Goal: Task Accomplishment & Management: Manage account settings

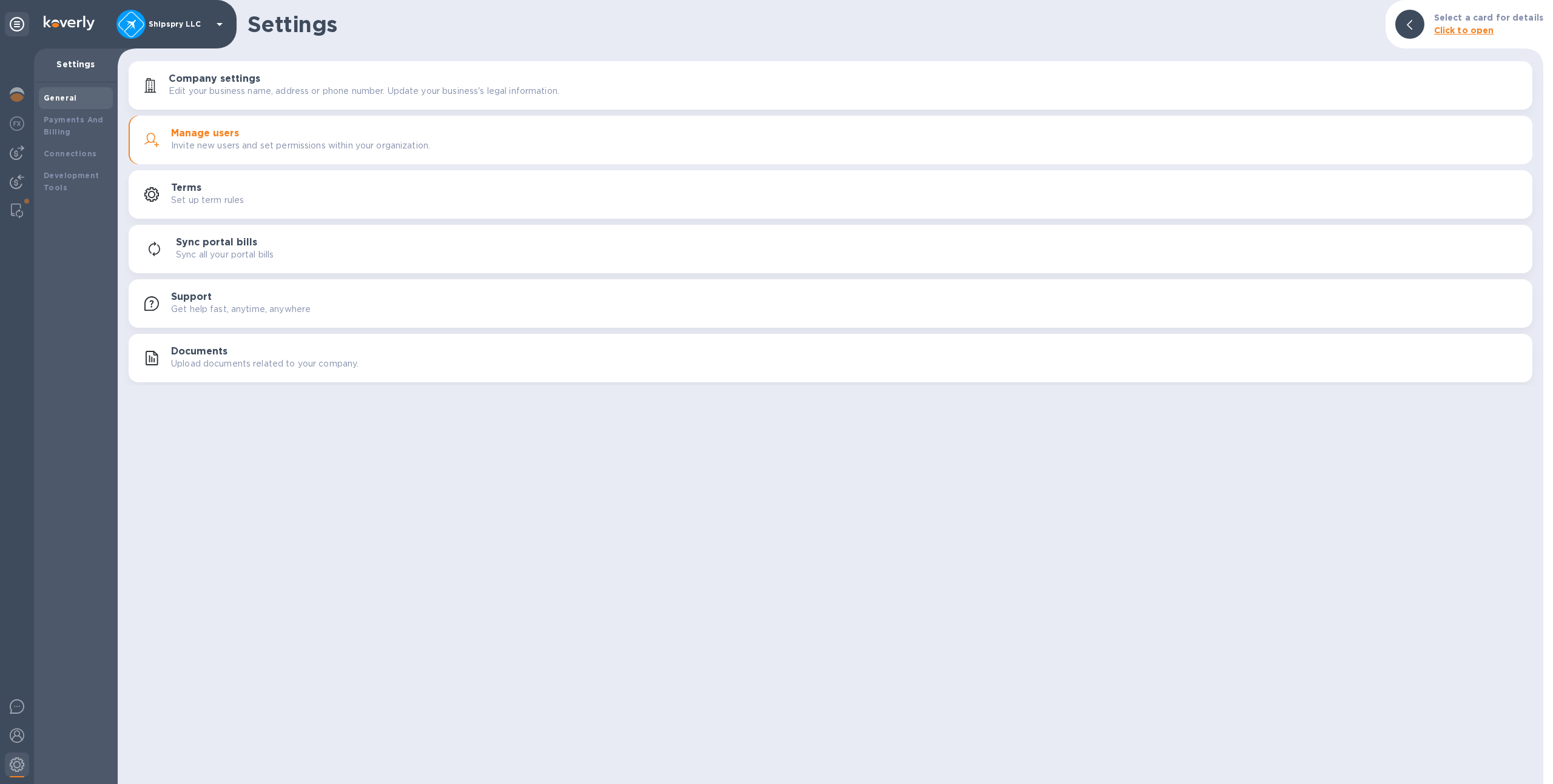
click at [140, 12] on div at bounding box center [130, 24] width 29 height 29
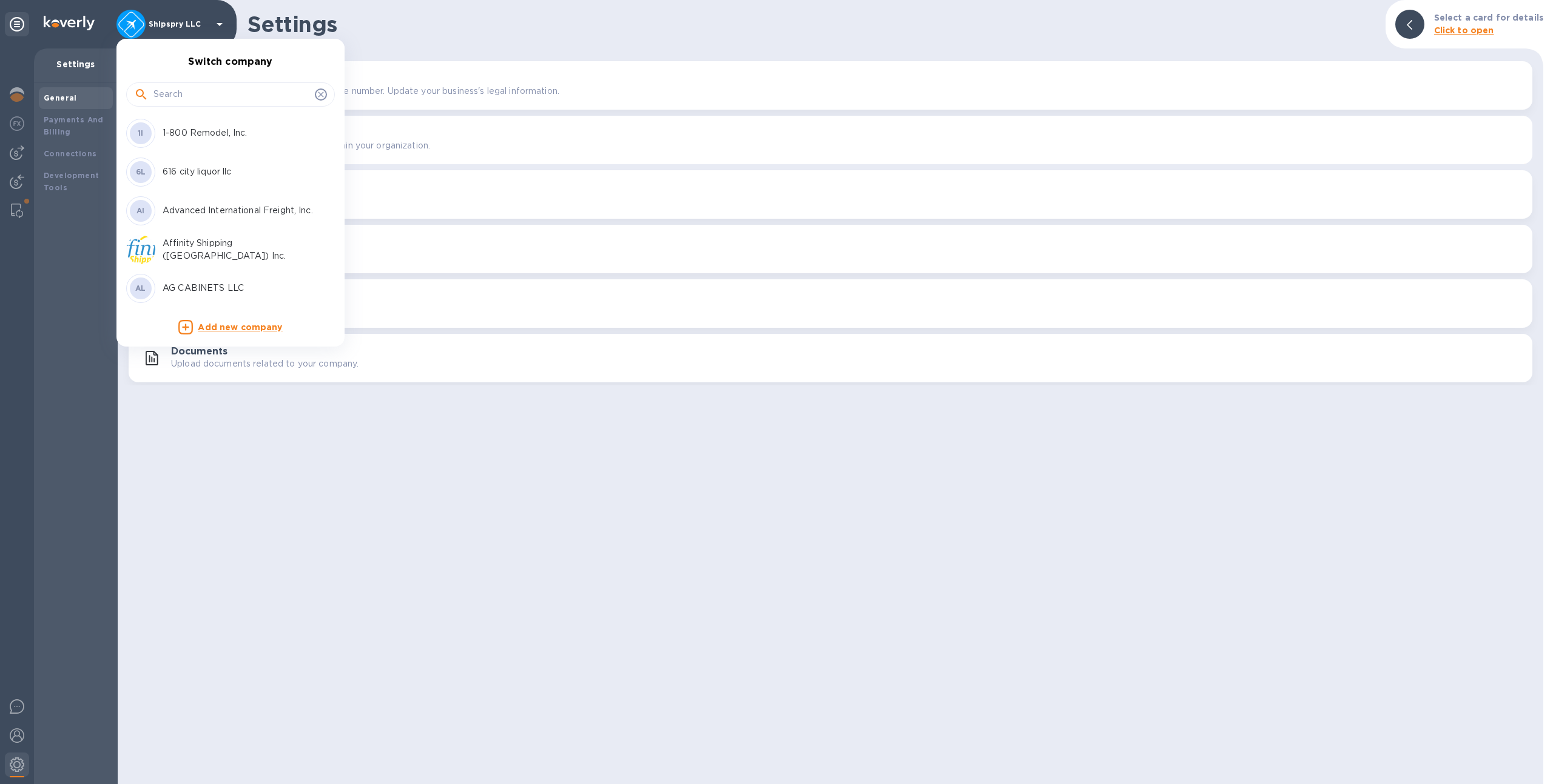
click at [194, 102] on input "text" at bounding box center [232, 94] width 157 height 18
type input "union"
click at [191, 180] on div "Union Logistics Inc (LAX)" at bounding box center [220, 171] width 189 height 29
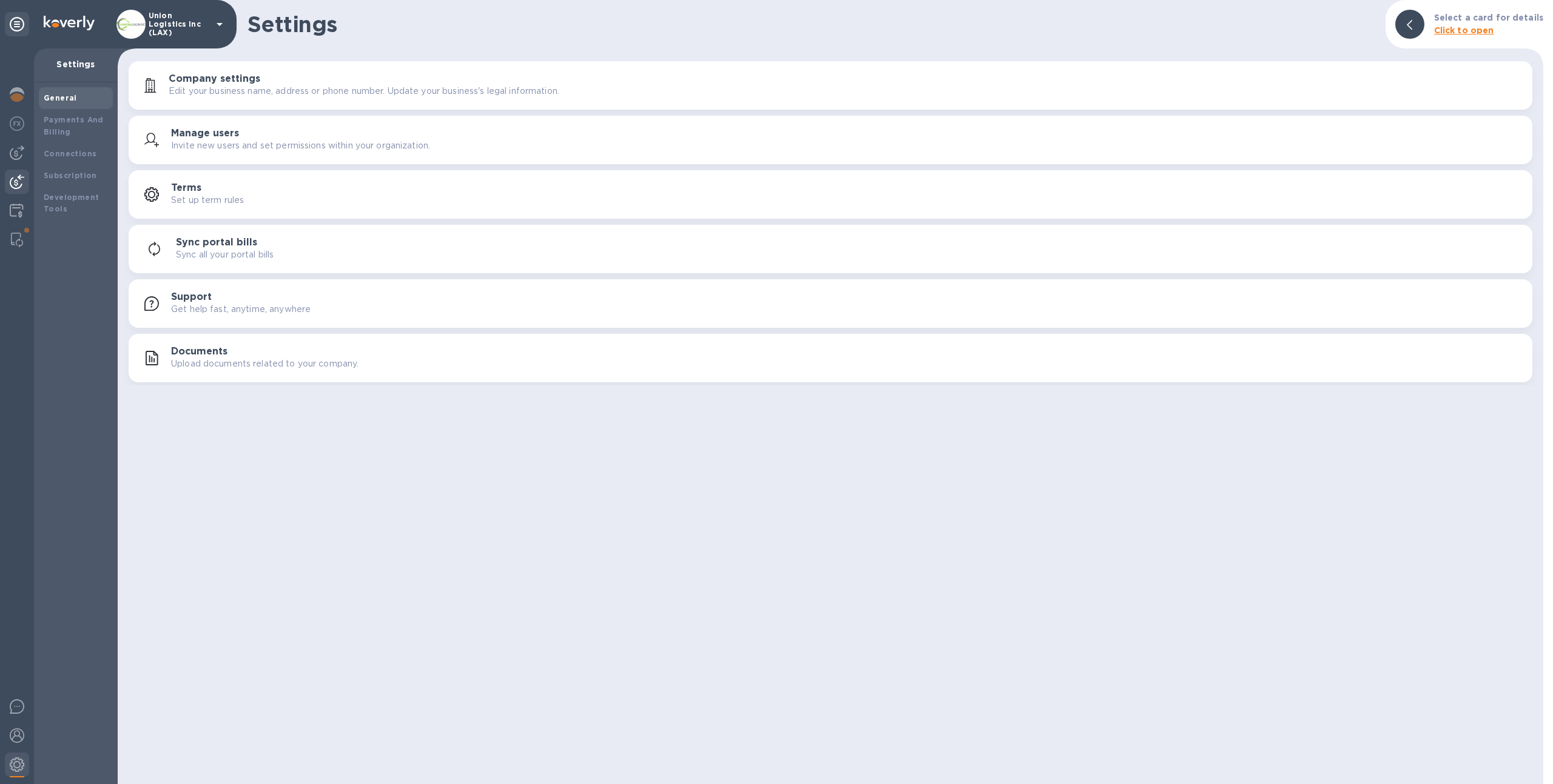
click at [18, 180] on img at bounding box center [17, 181] width 15 height 15
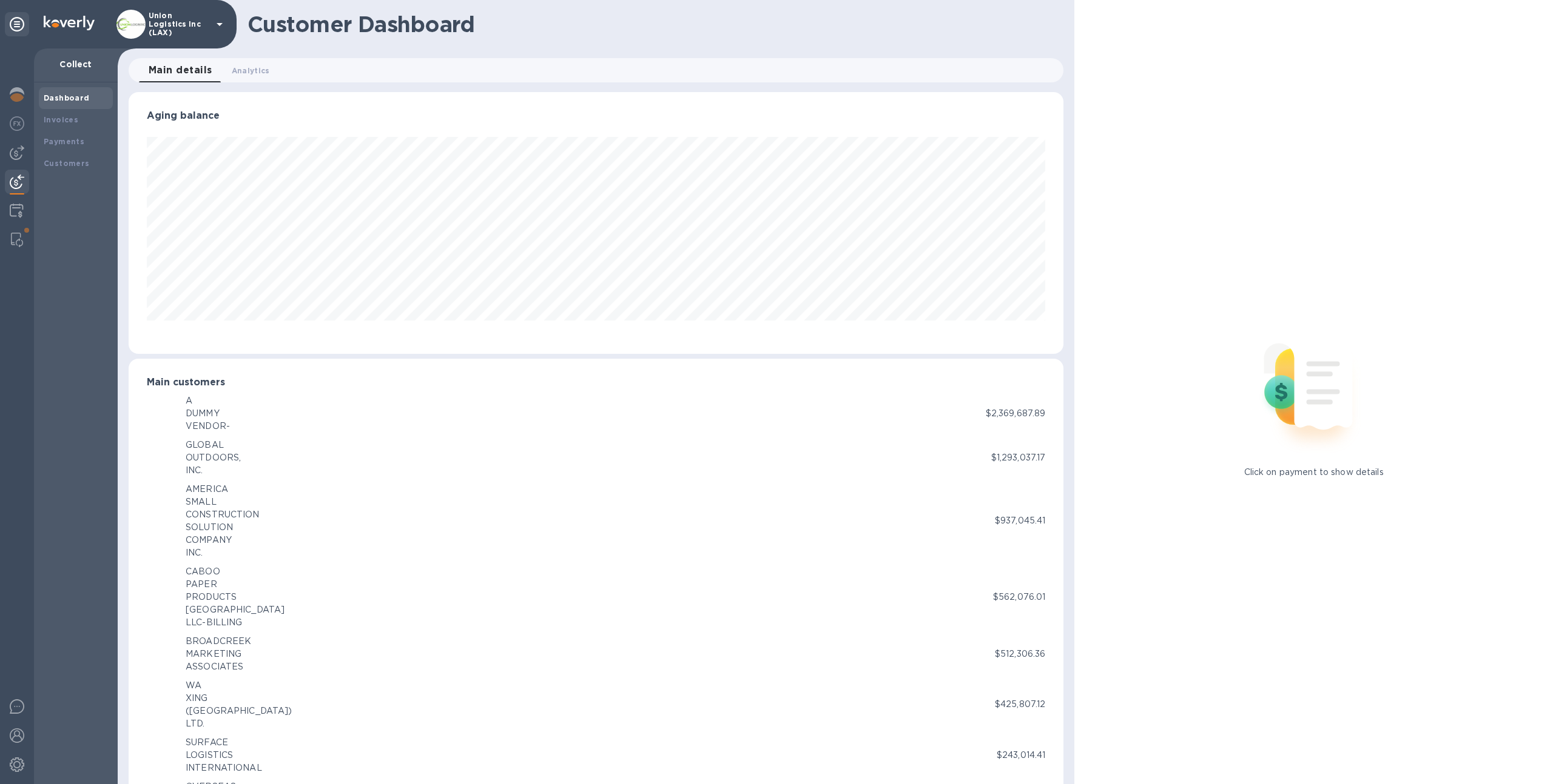
scroll to position [605864, 605530]
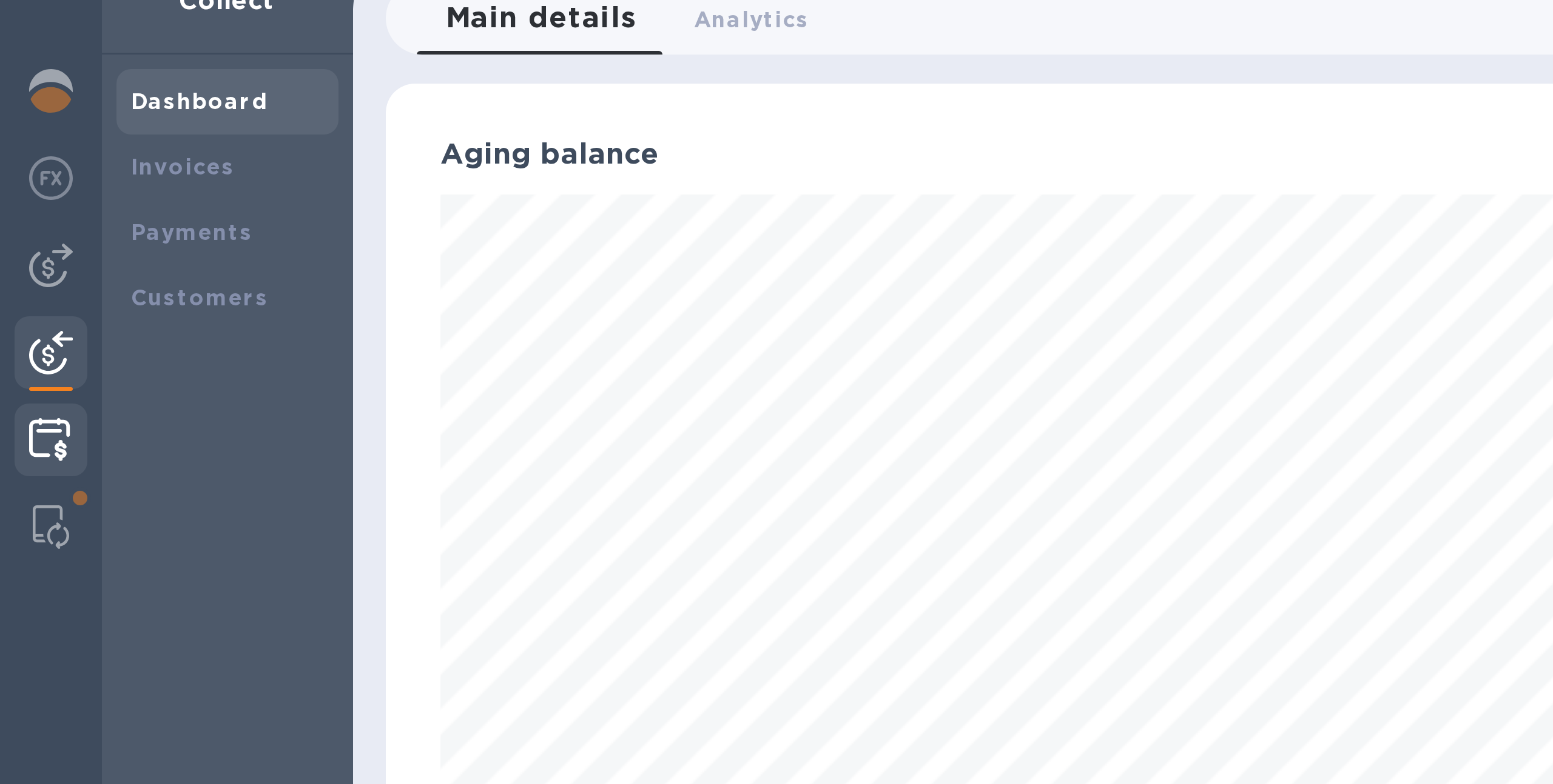
click at [15, 213] on img at bounding box center [17, 210] width 14 height 15
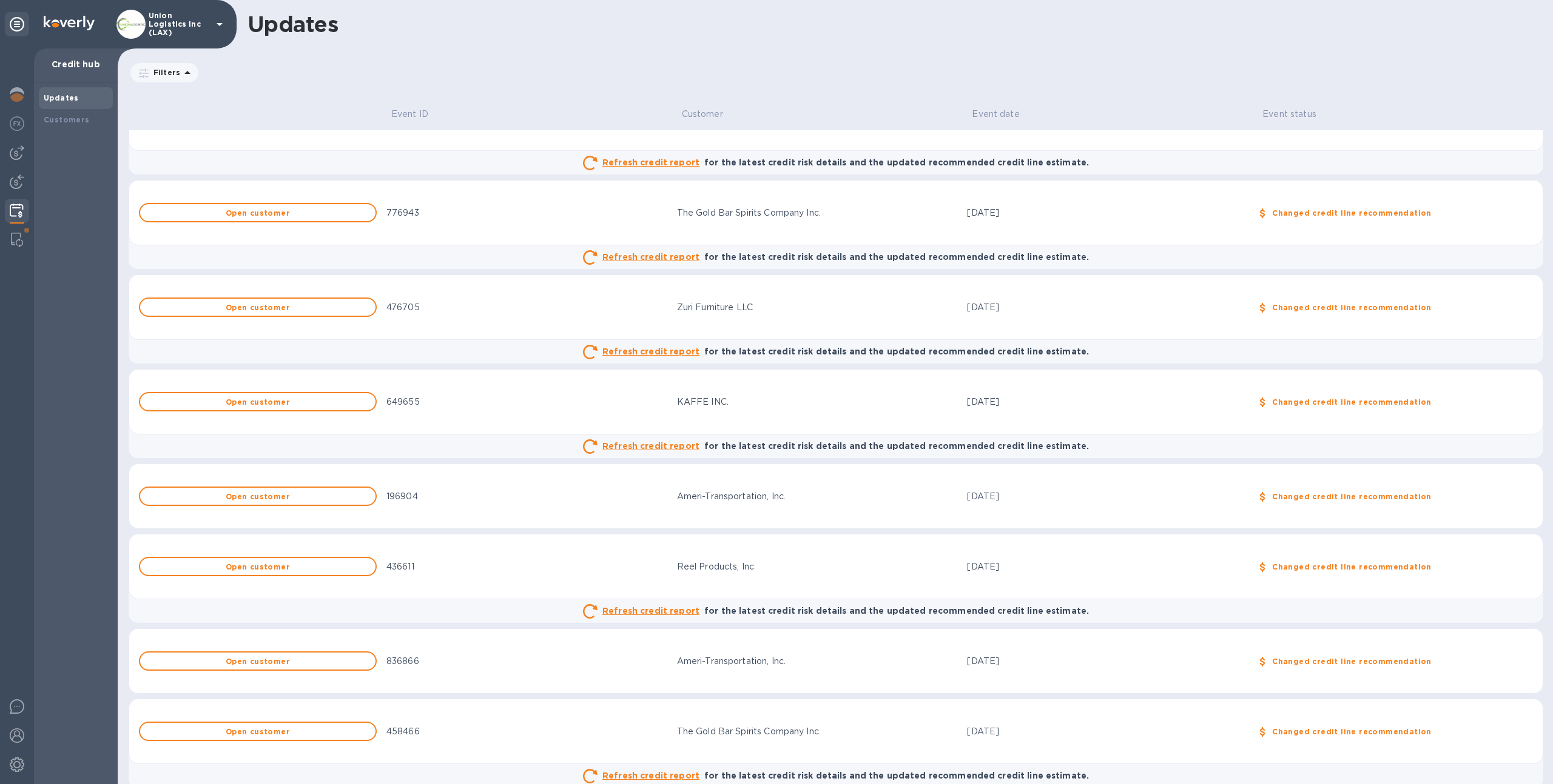
scroll to position [243, 0]
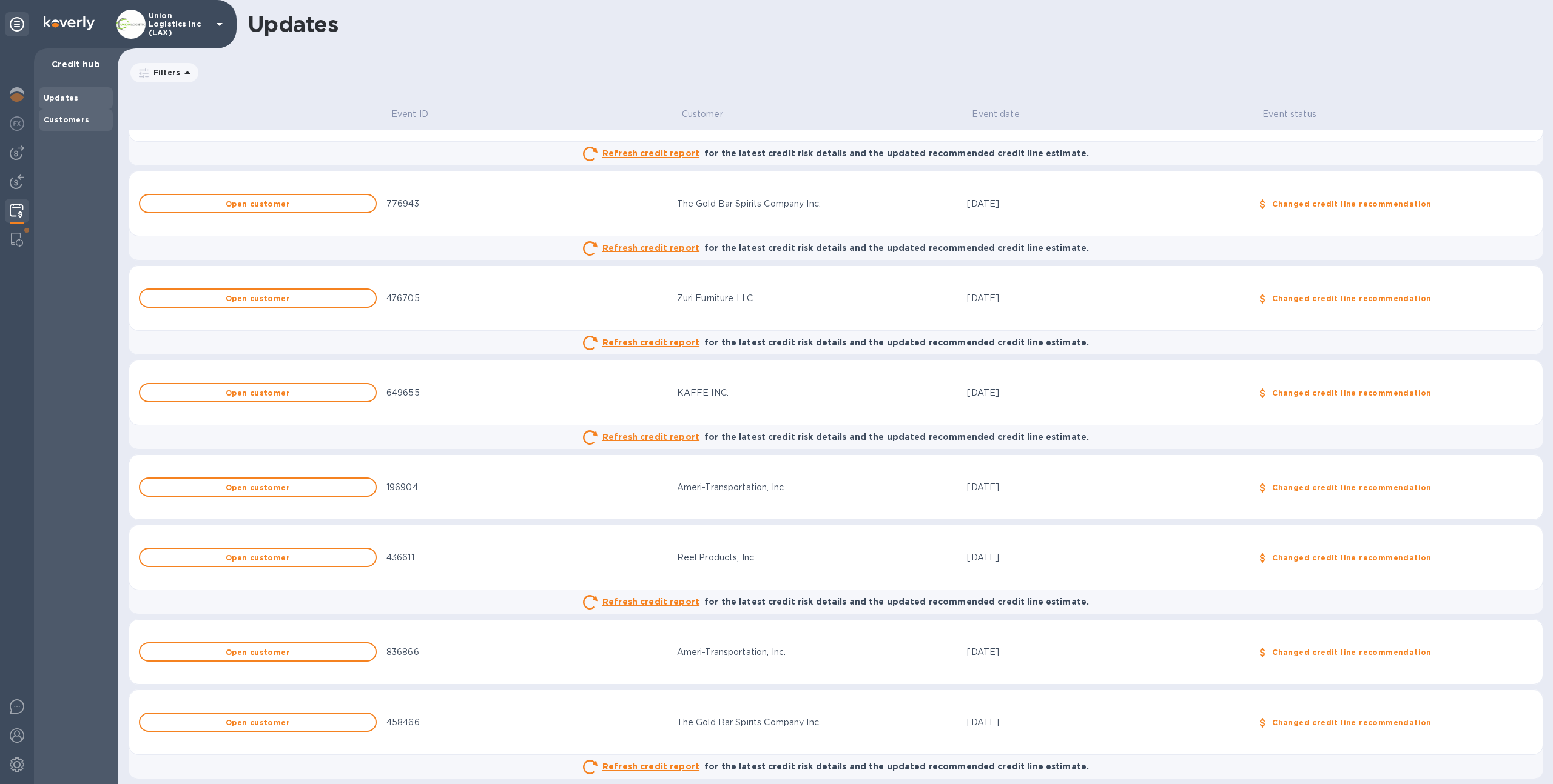
click at [80, 124] on div "Customers" at bounding box center [75, 120] width 64 height 12
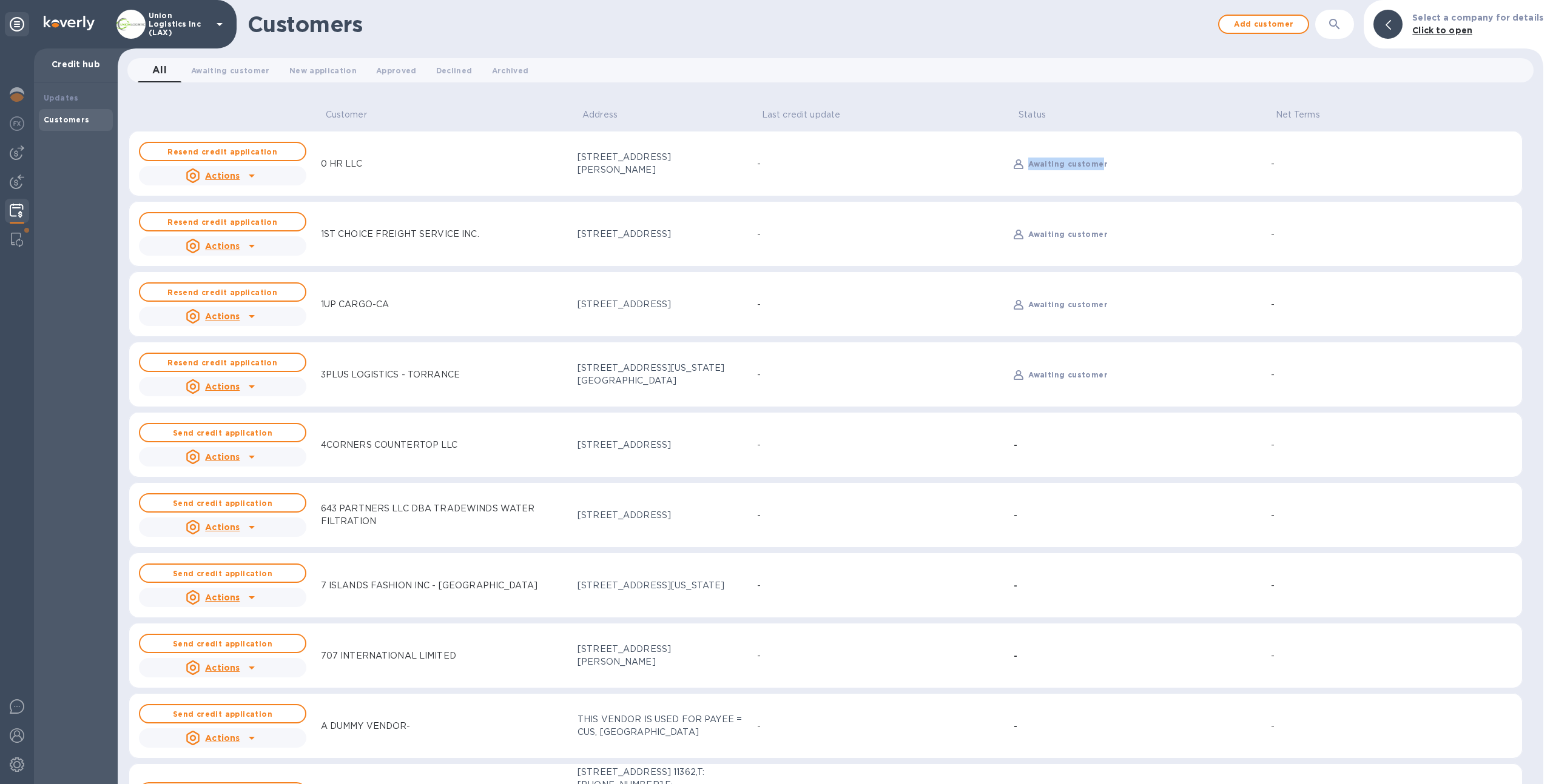
drag, startPoint x: 1018, startPoint y: 165, endPoint x: 1091, endPoint y: 168, distance: 73.1
click at [1091, 168] on div "Awaiting customer" at bounding box center [1143, 165] width 237 height 18
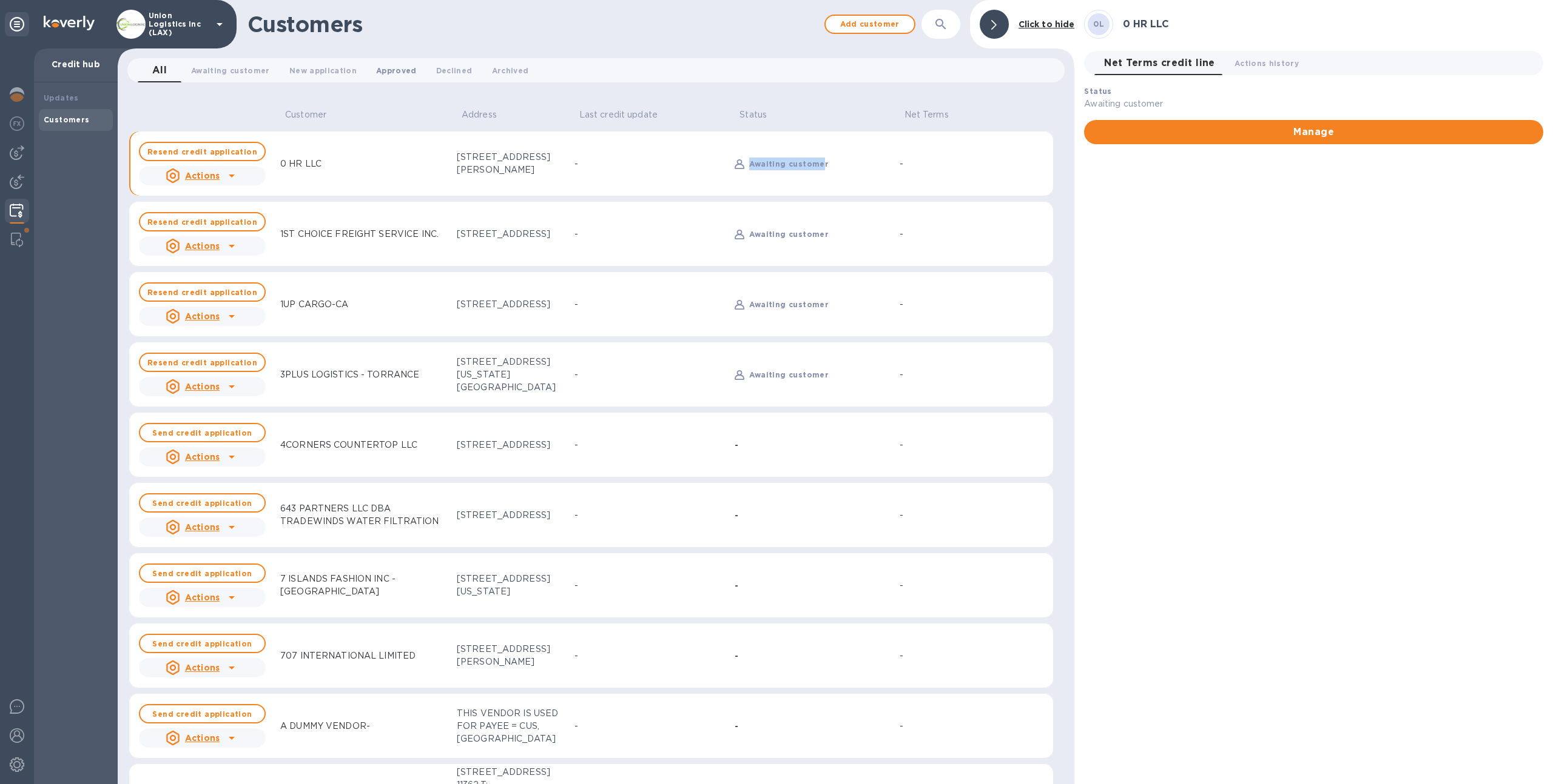
click at [381, 74] on span "Approved 0" at bounding box center [396, 70] width 41 height 13
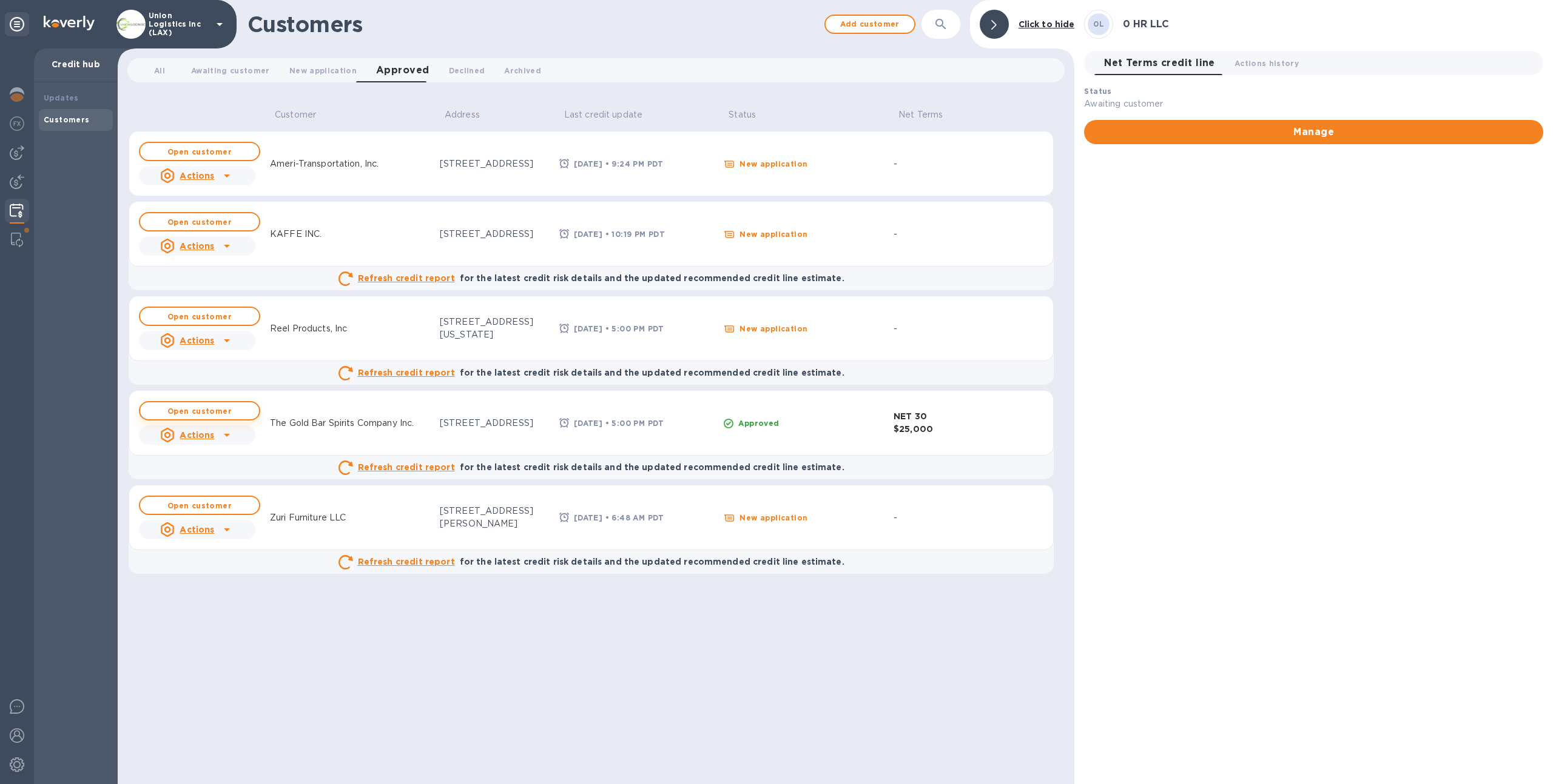
click at [207, 412] on b "Open customer" at bounding box center [199, 410] width 64 height 9
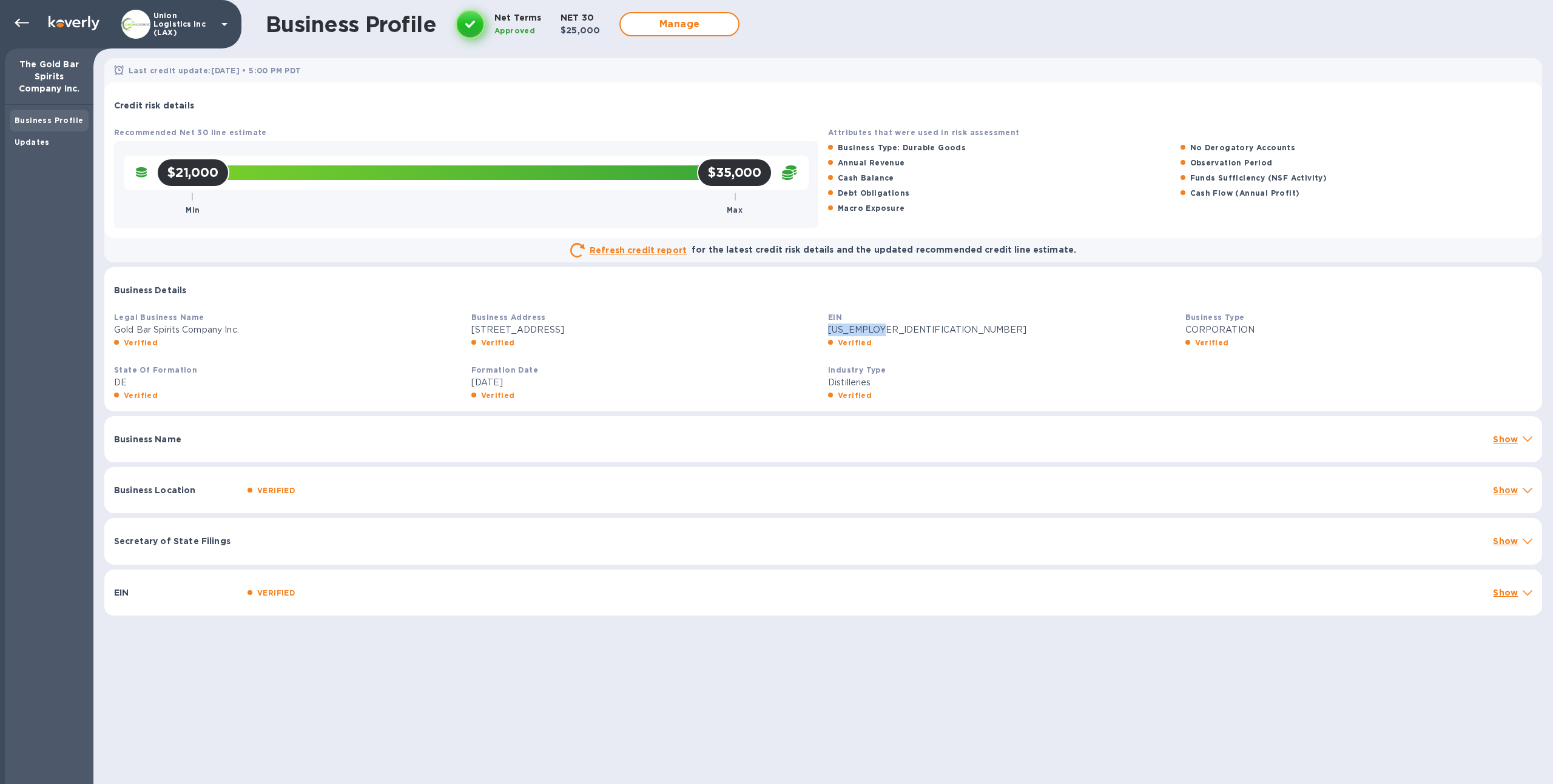
drag, startPoint x: 822, startPoint y: 329, endPoint x: 879, endPoint y: 332, distance: 57.1
click at [879, 332] on div "EIN 38-4097373 Verified" at bounding box center [1002, 330] width 357 height 48
click at [955, 383] on p "Distilleries" at bounding box center [1002, 383] width 347 height 13
drag, startPoint x: 176, startPoint y: 133, endPoint x: 201, endPoint y: 132, distance: 25.0
click at [201, 132] on b "Recommended Net 30 line estimate" at bounding box center [190, 132] width 153 height 9
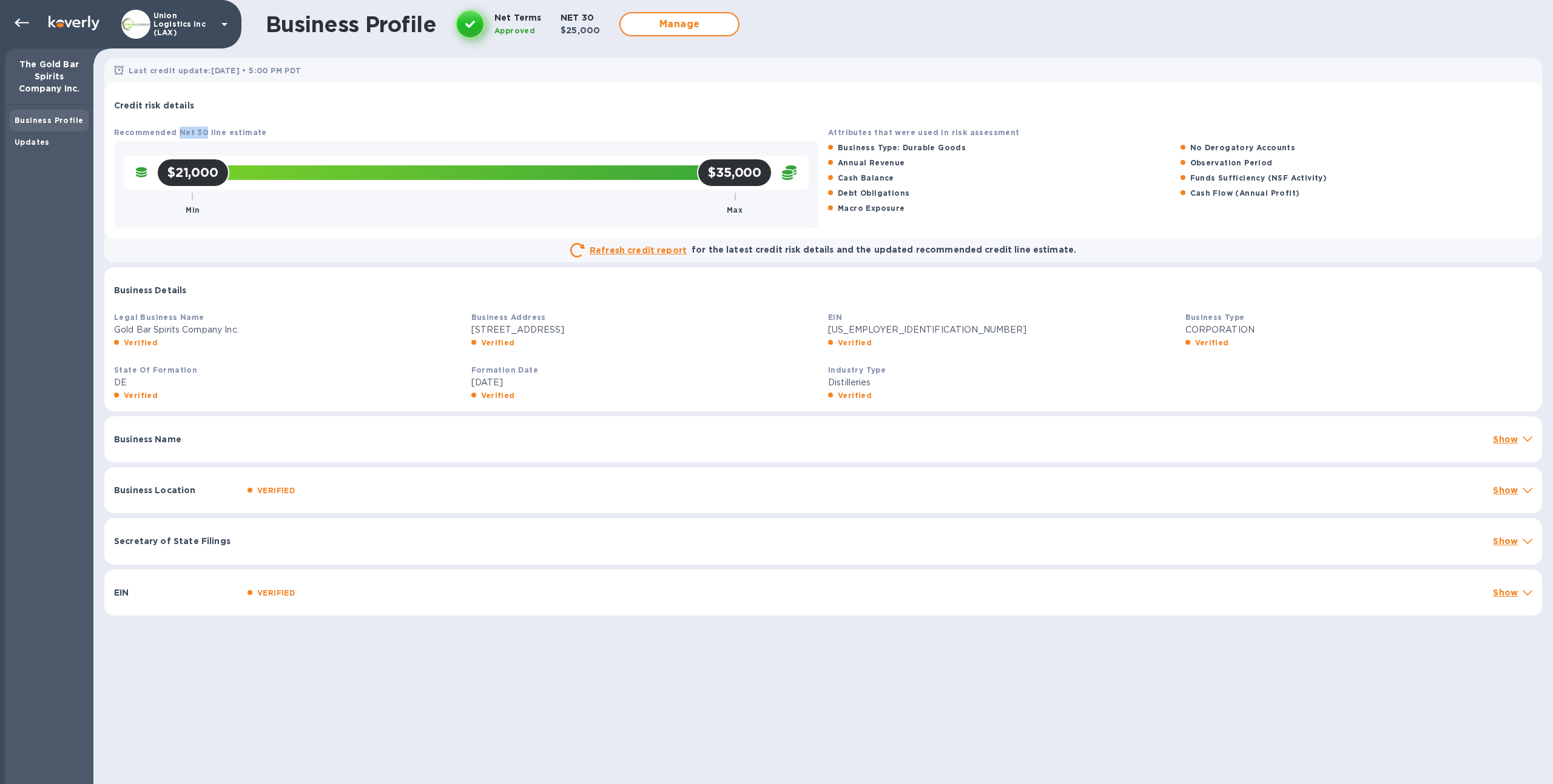
click at [192, 137] on span "Recommended Net 30 line estimate" at bounding box center [190, 133] width 153 height 12
drag, startPoint x: 705, startPoint y: 172, endPoint x: 757, endPoint y: 170, distance: 52.0
click at [757, 170] on h2 "$35,000" at bounding box center [735, 171] width 54 height 15
click at [183, 25] on p "Union Logistics Inc (LAX)" at bounding box center [183, 25] width 60 height 26
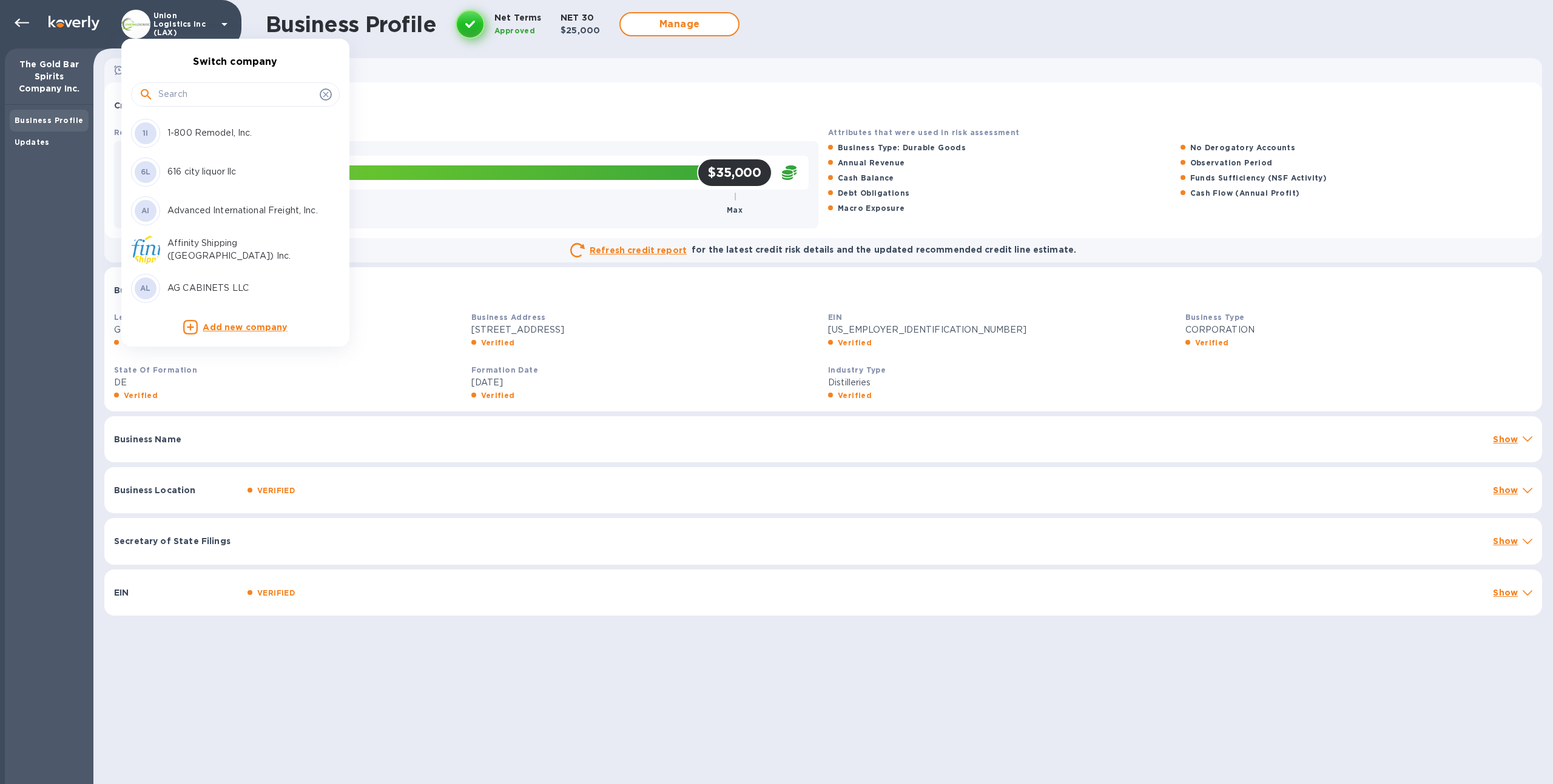
click at [208, 86] on input "text" at bounding box center [237, 94] width 157 height 18
type input "orange"
click at [225, 145] on div "Orange Worldwide Logistics Inc" at bounding box center [225, 133] width 189 height 29
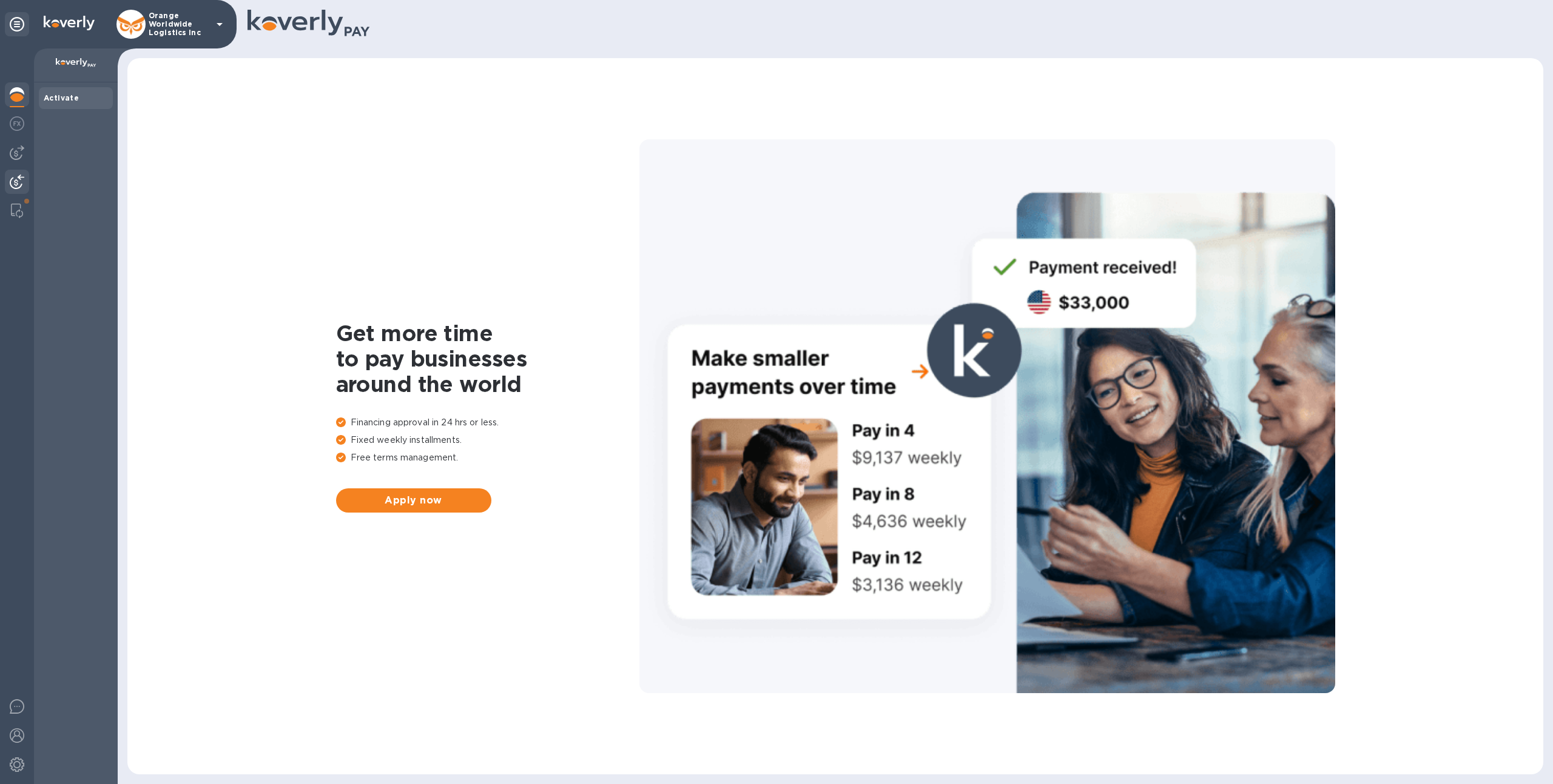
click at [15, 171] on div at bounding box center [17, 182] width 24 height 27
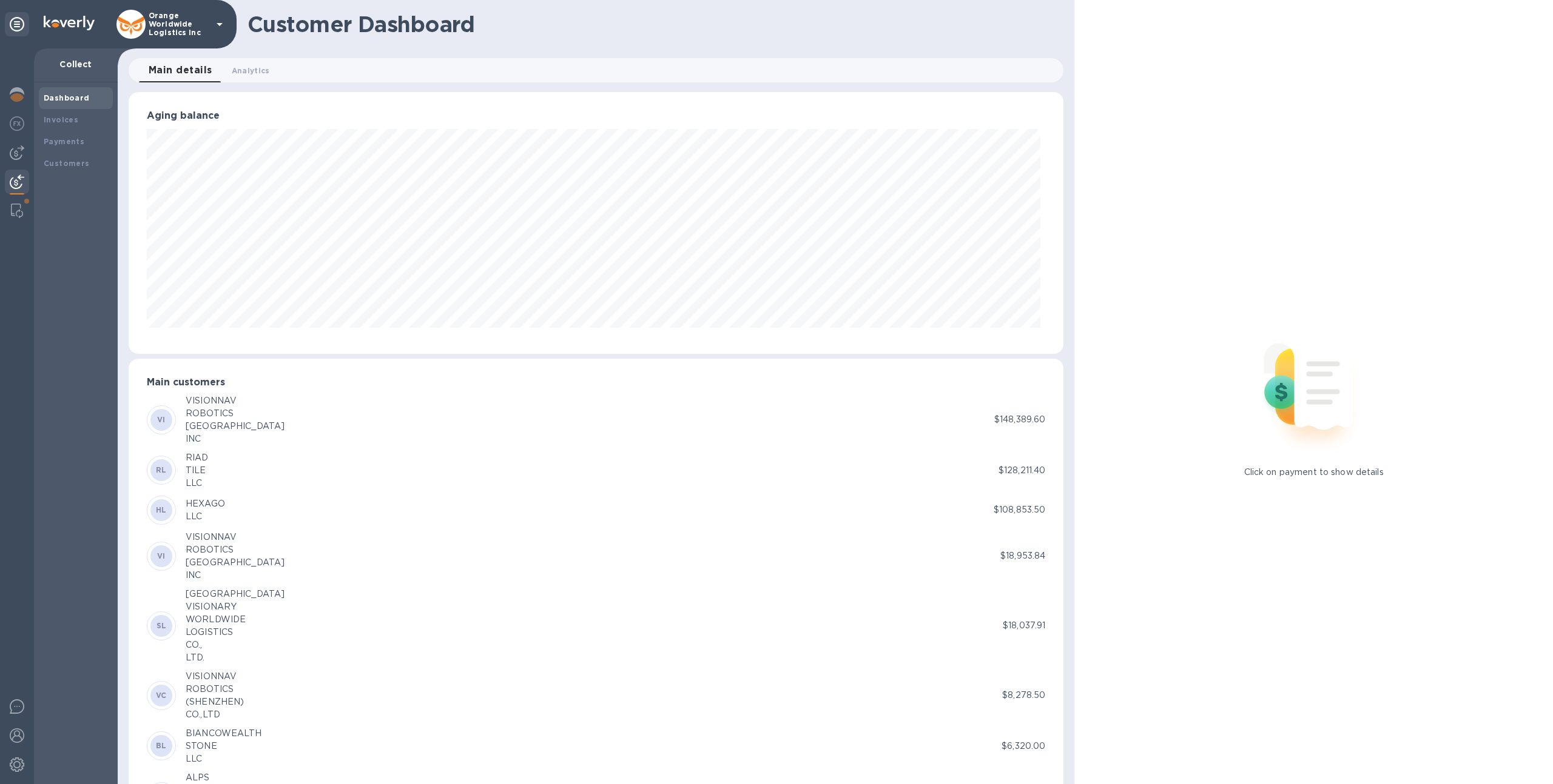
scroll to position [262, 930]
click at [62, 124] on div "Invoices" at bounding box center [75, 120] width 64 height 12
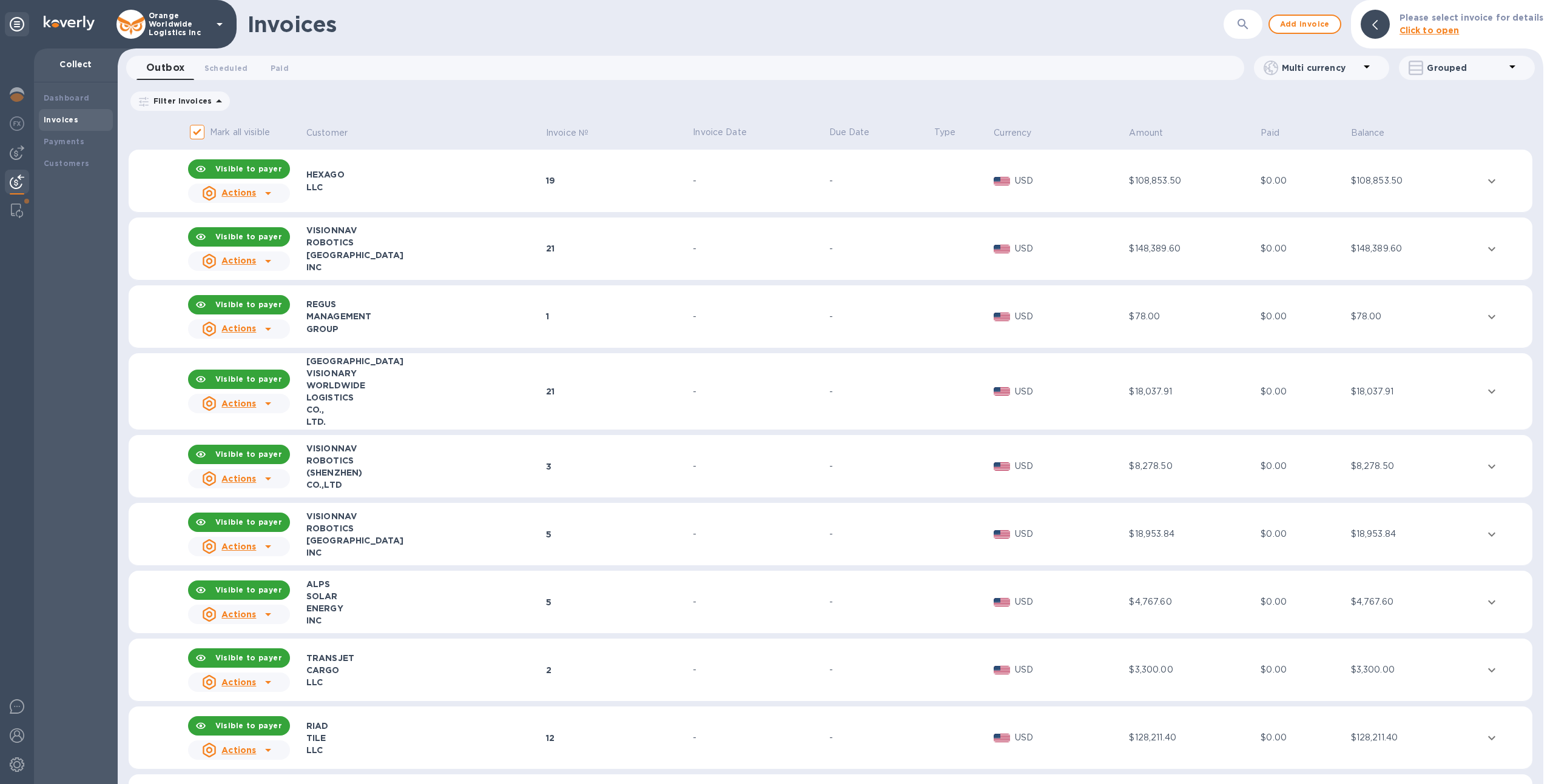
click at [447, 202] on td "HEXAGO LLC" at bounding box center [424, 181] width 240 height 63
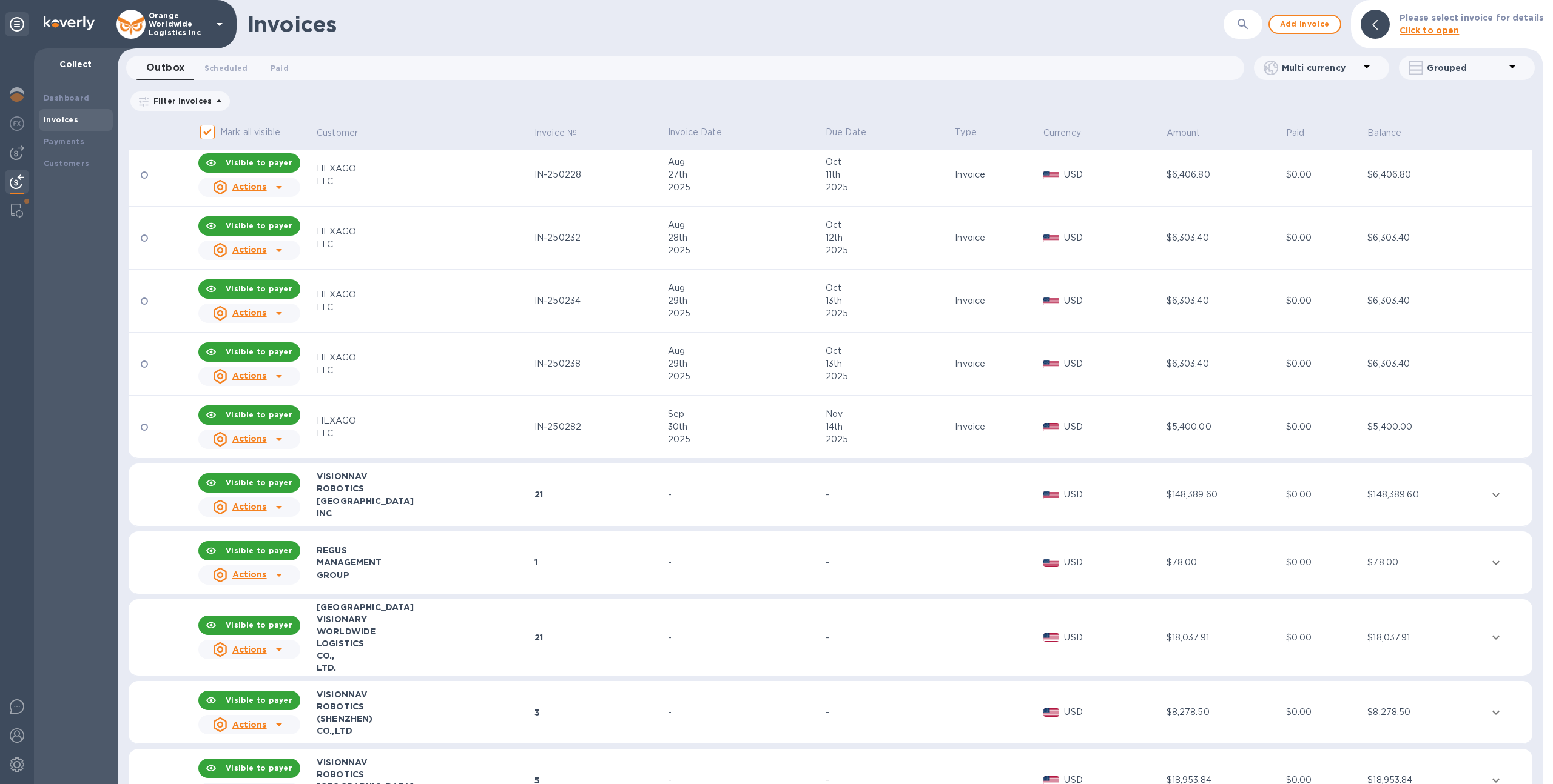
scroll to position [922, 0]
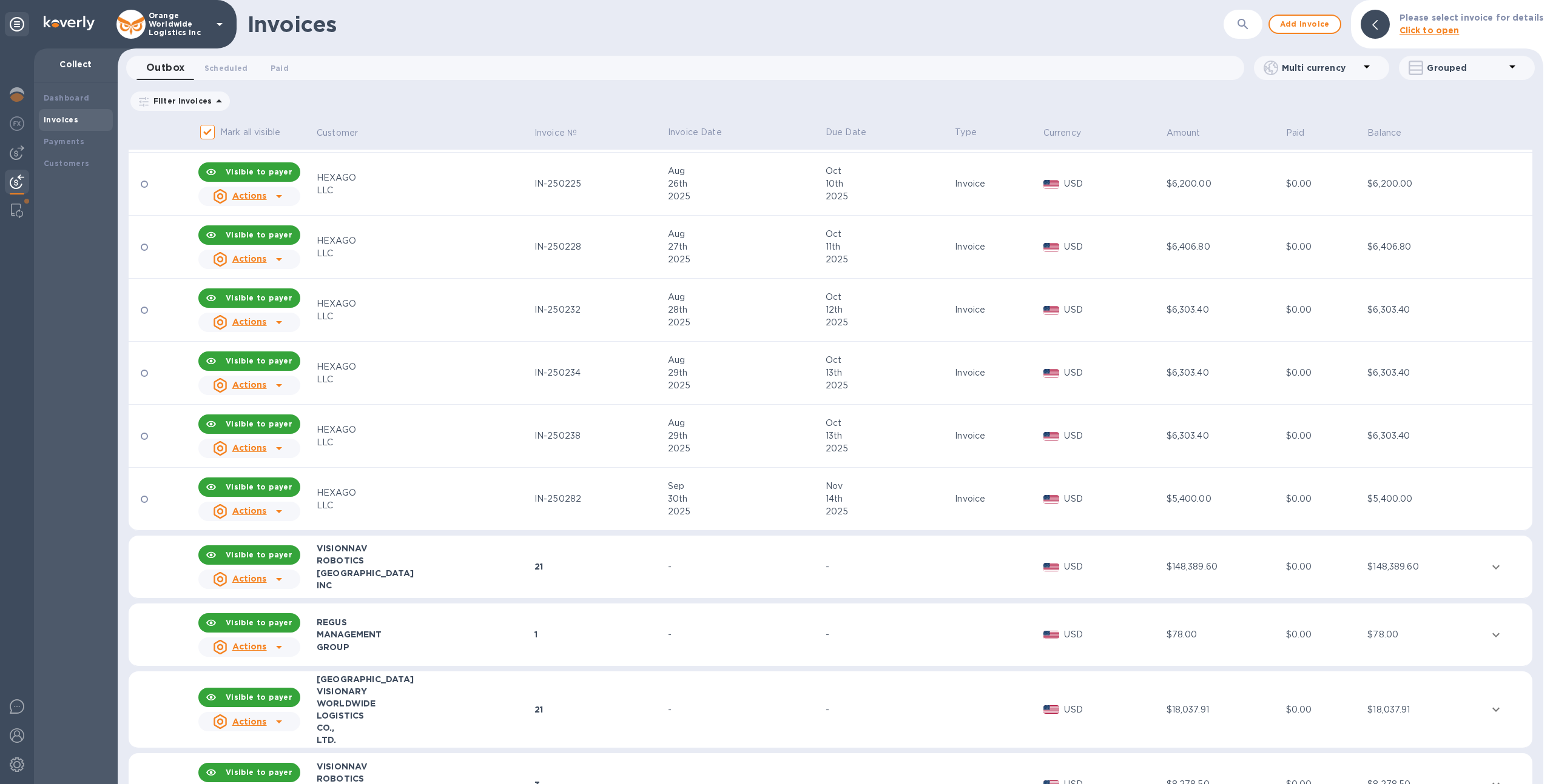
click at [282, 319] on icon at bounding box center [279, 322] width 15 height 15
click at [305, 397] on u "Customer statement link" at bounding box center [292, 402] width 113 height 10
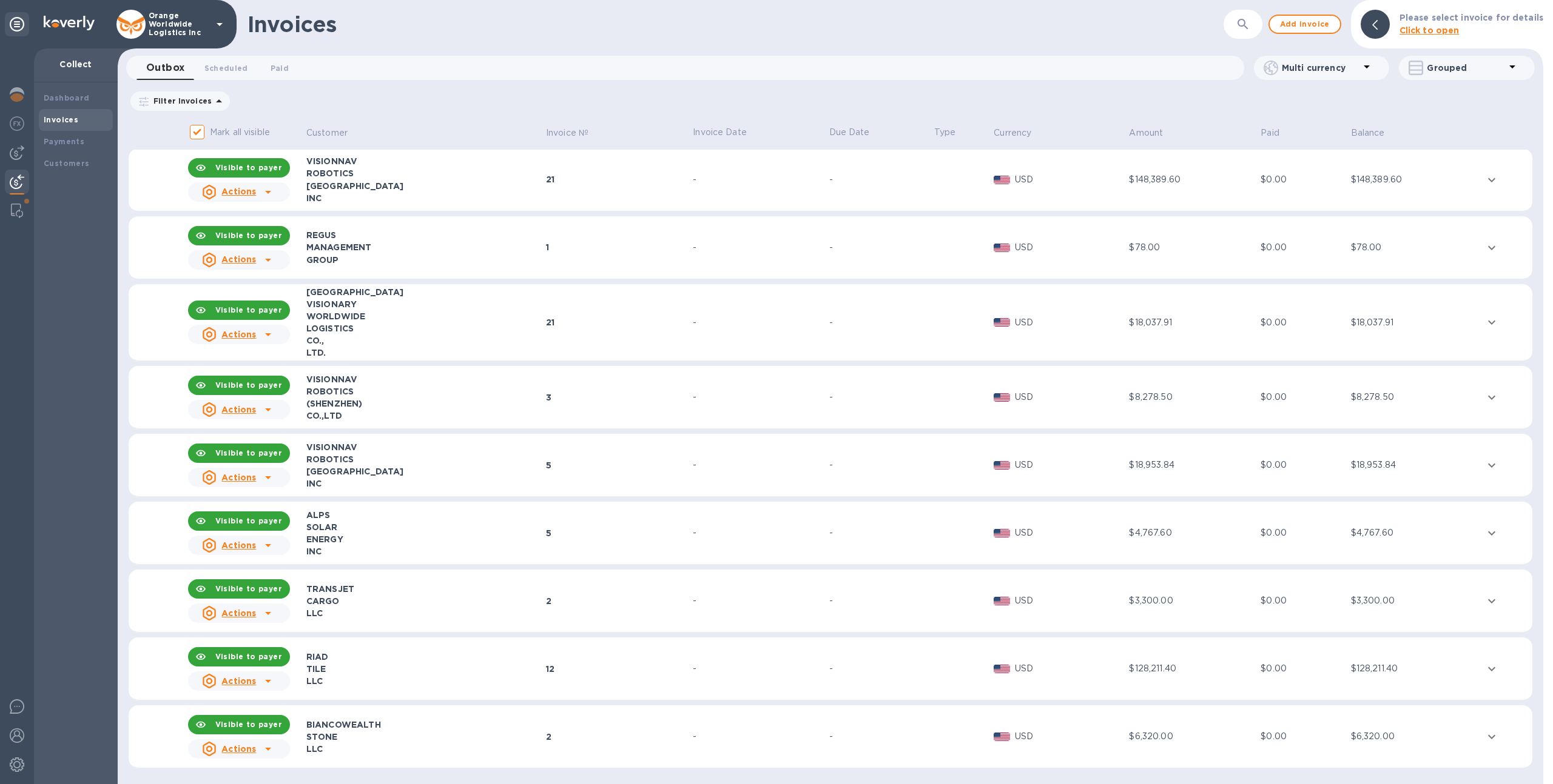
scroll to position [0, 0]
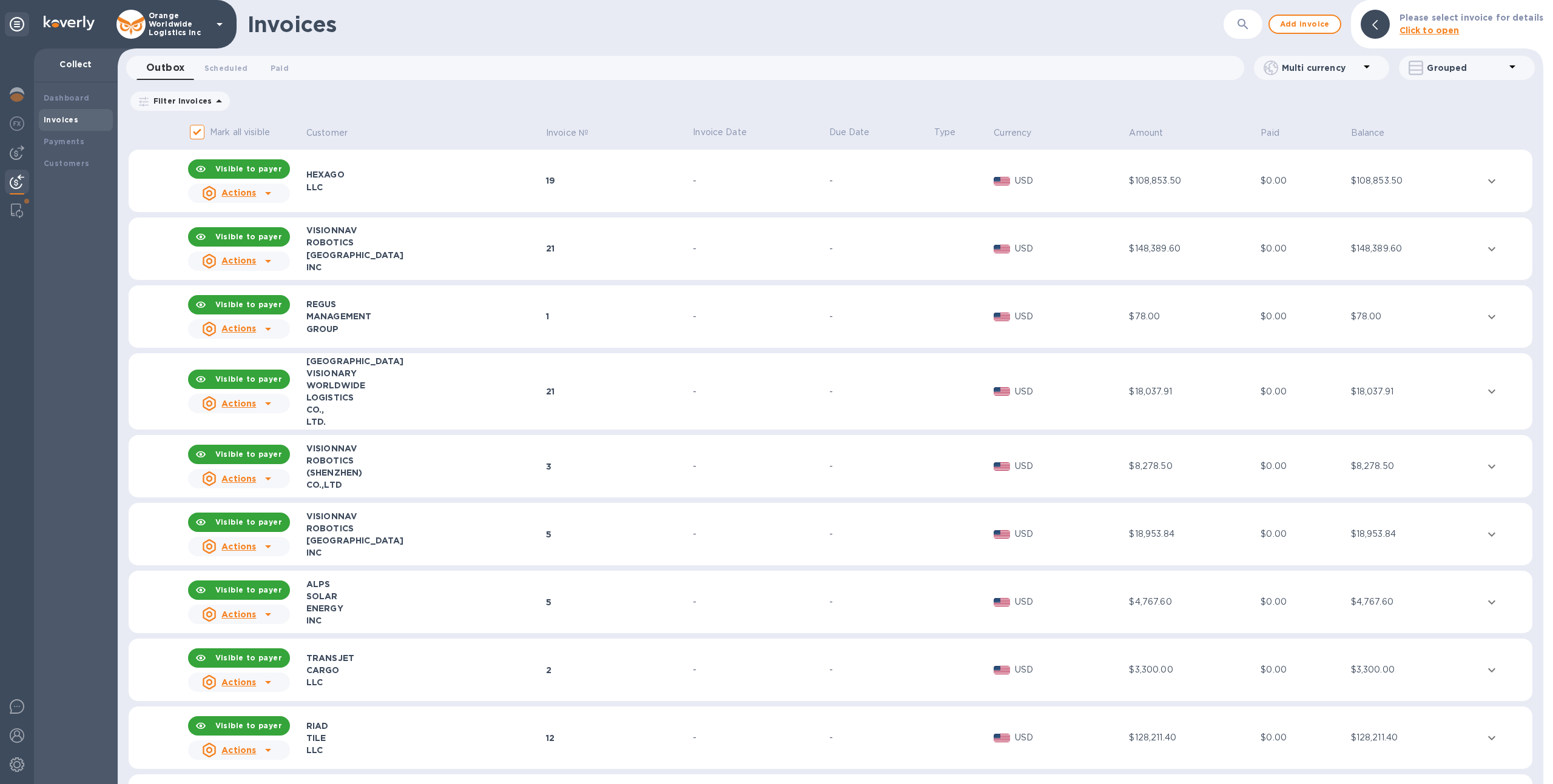
click at [167, 15] on p "Orange Worldwide Logistics Inc" at bounding box center [179, 25] width 60 height 26
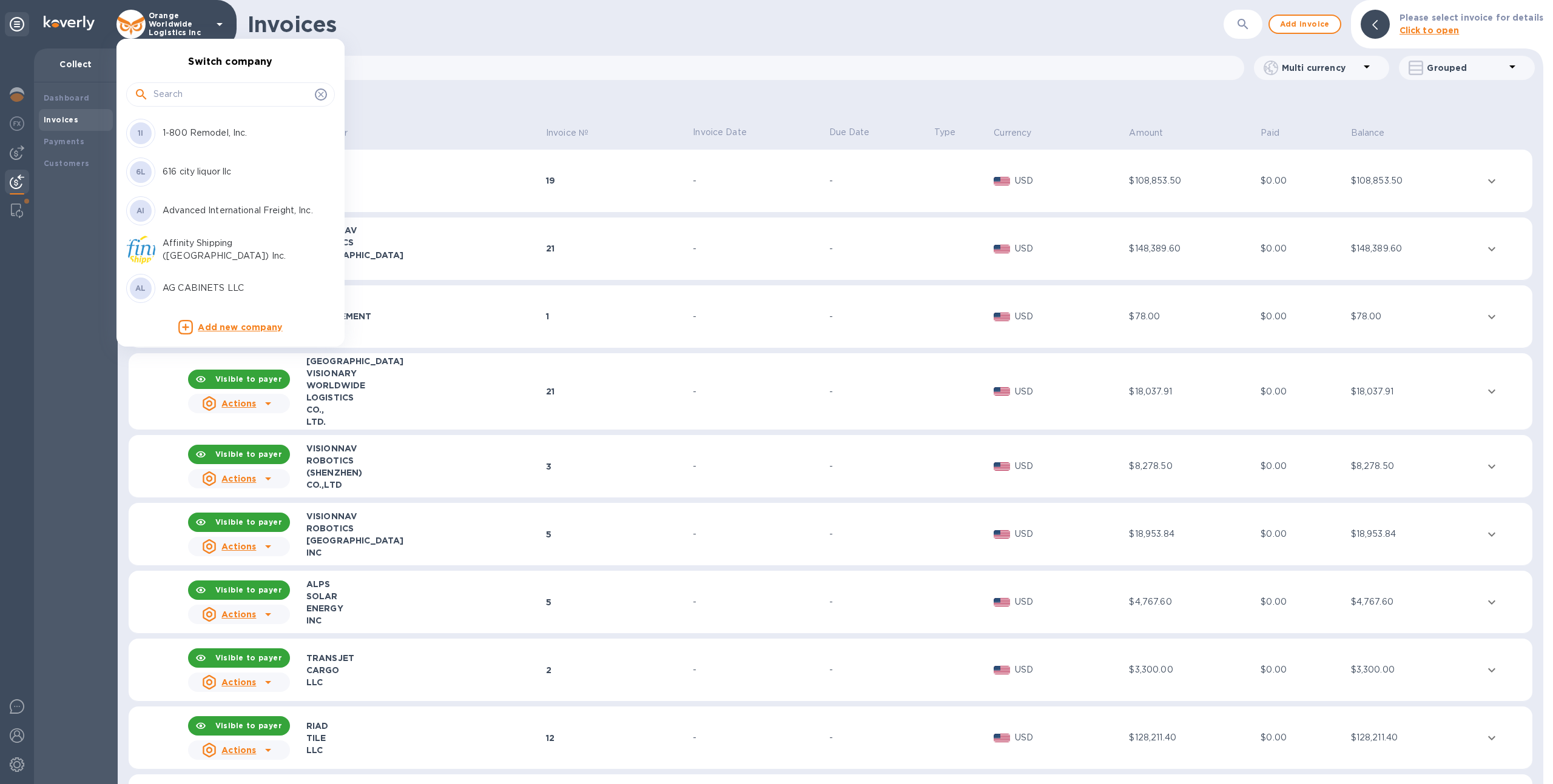
click at [174, 99] on input "text" at bounding box center [232, 94] width 157 height 18
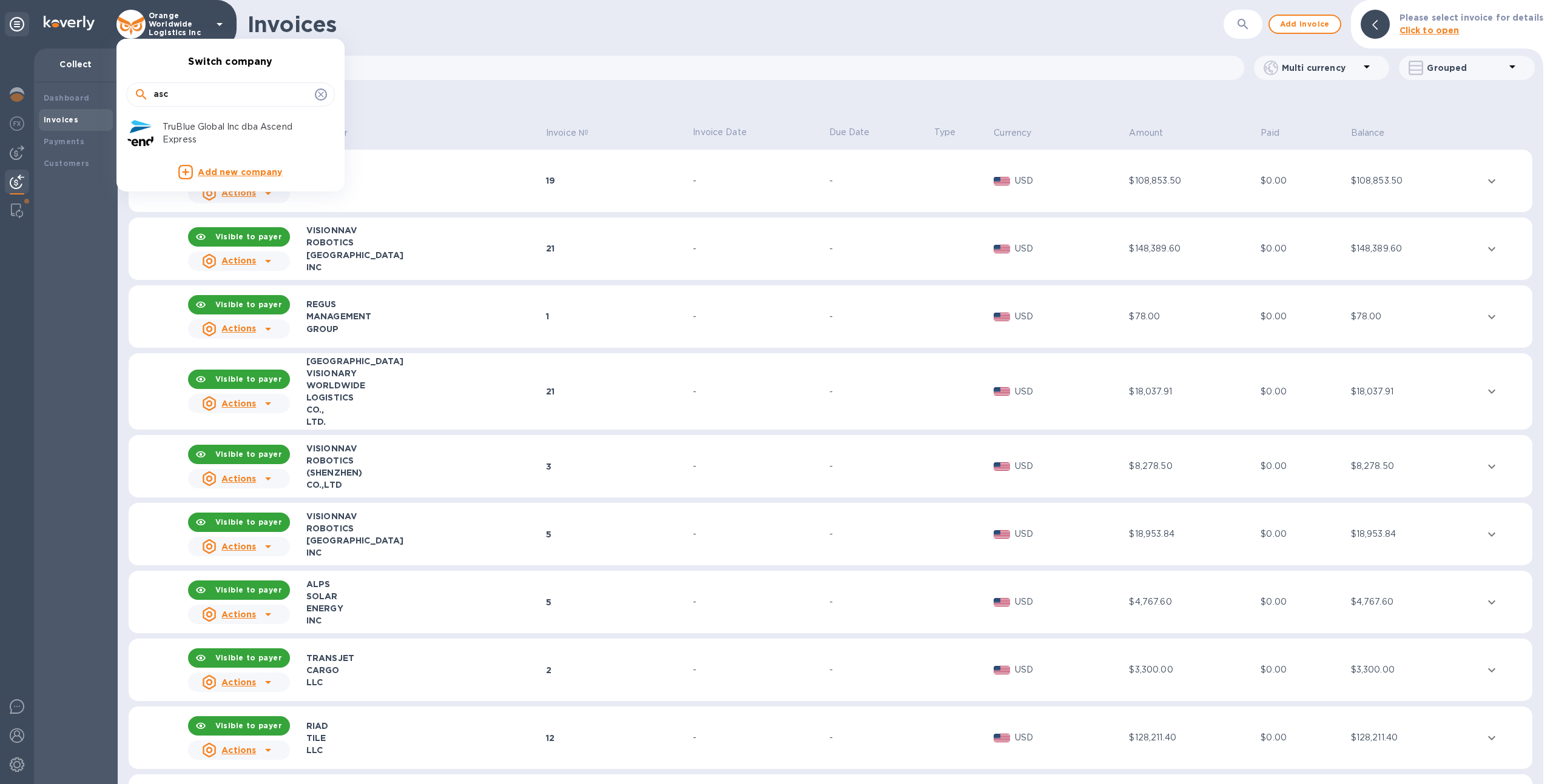
type input "asc"
click at [180, 123] on p "TruBlue Global Inc dba Ascend Express" at bounding box center [239, 134] width 153 height 26
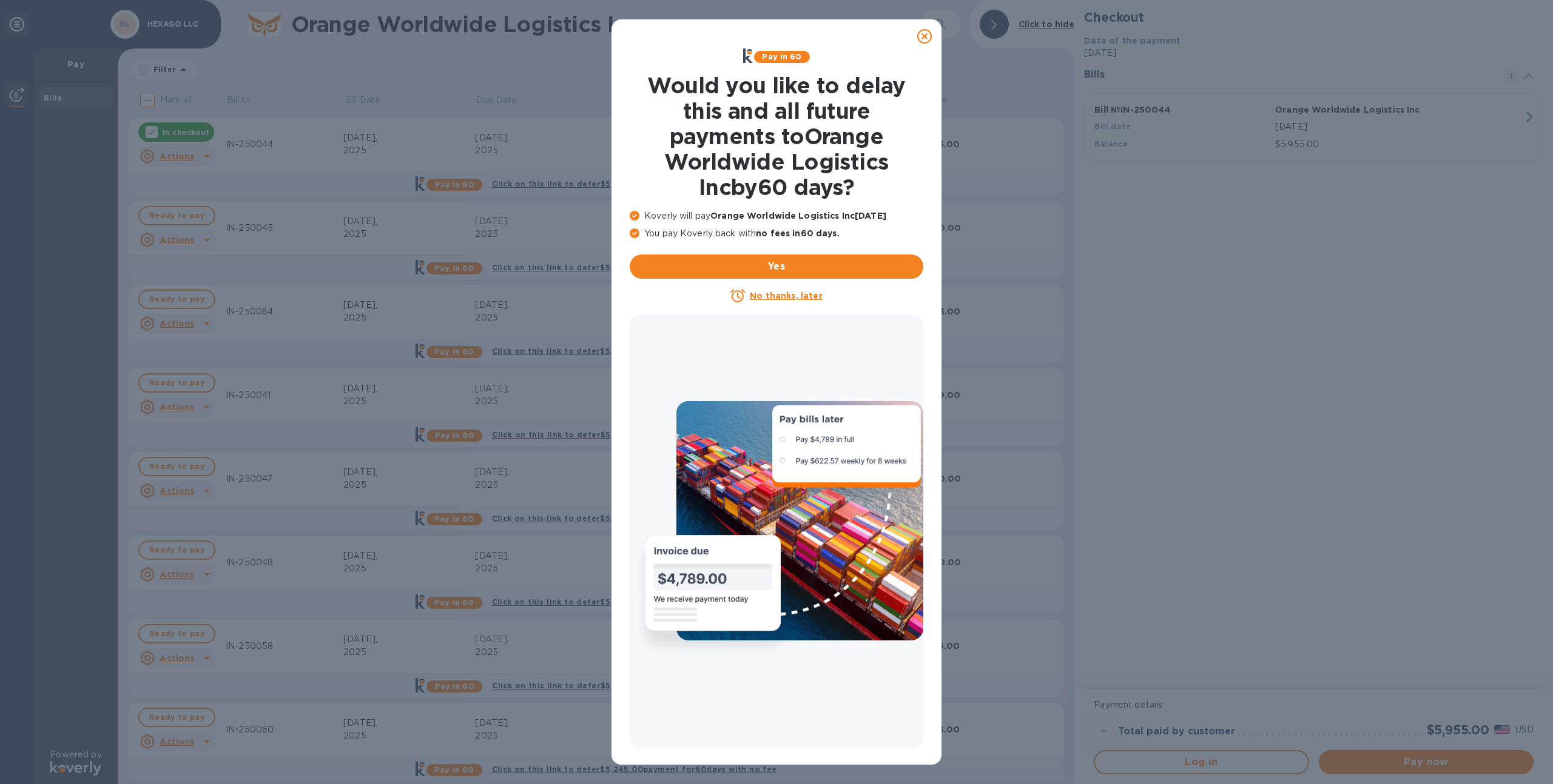
click at [925, 36] on icon at bounding box center [924, 36] width 15 height 15
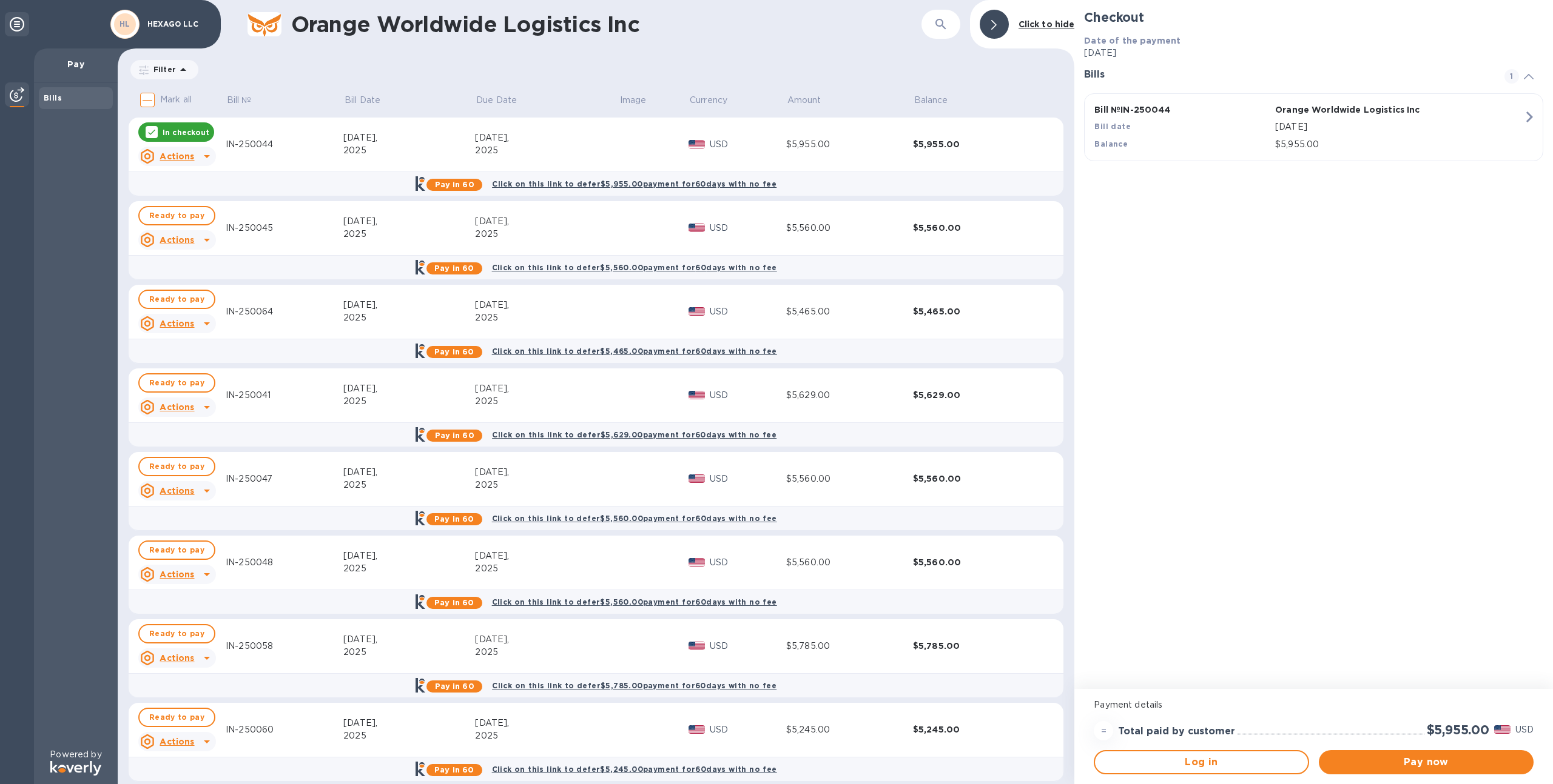
scroll to position [1, 0]
click at [179, 214] on span "Ready to pay" at bounding box center [177, 215] width 56 height 15
click at [196, 302] on span "Ready to pay" at bounding box center [177, 298] width 56 height 15
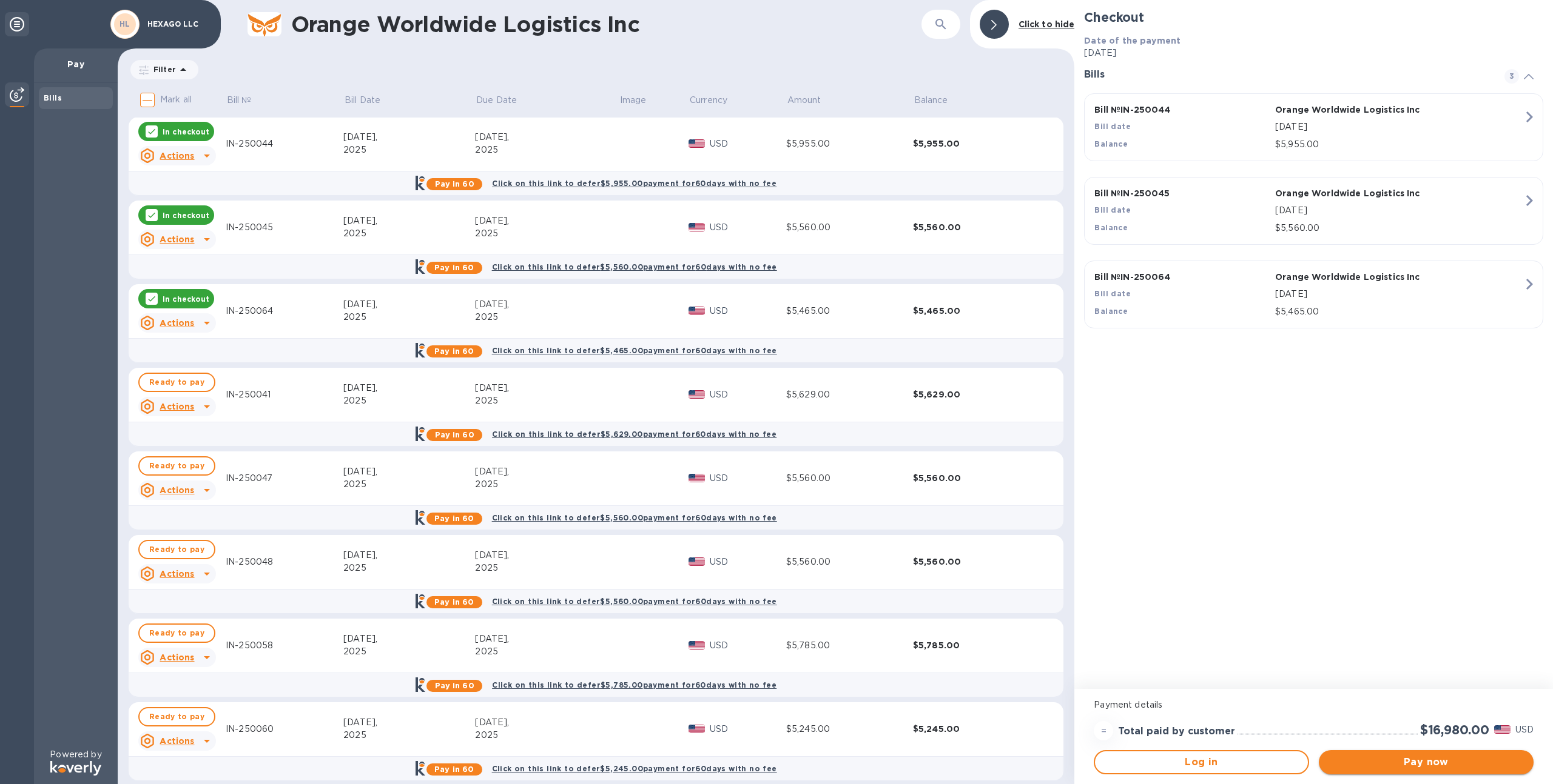
click at [1413, 764] on span "Pay now" at bounding box center [1425, 762] width 195 height 15
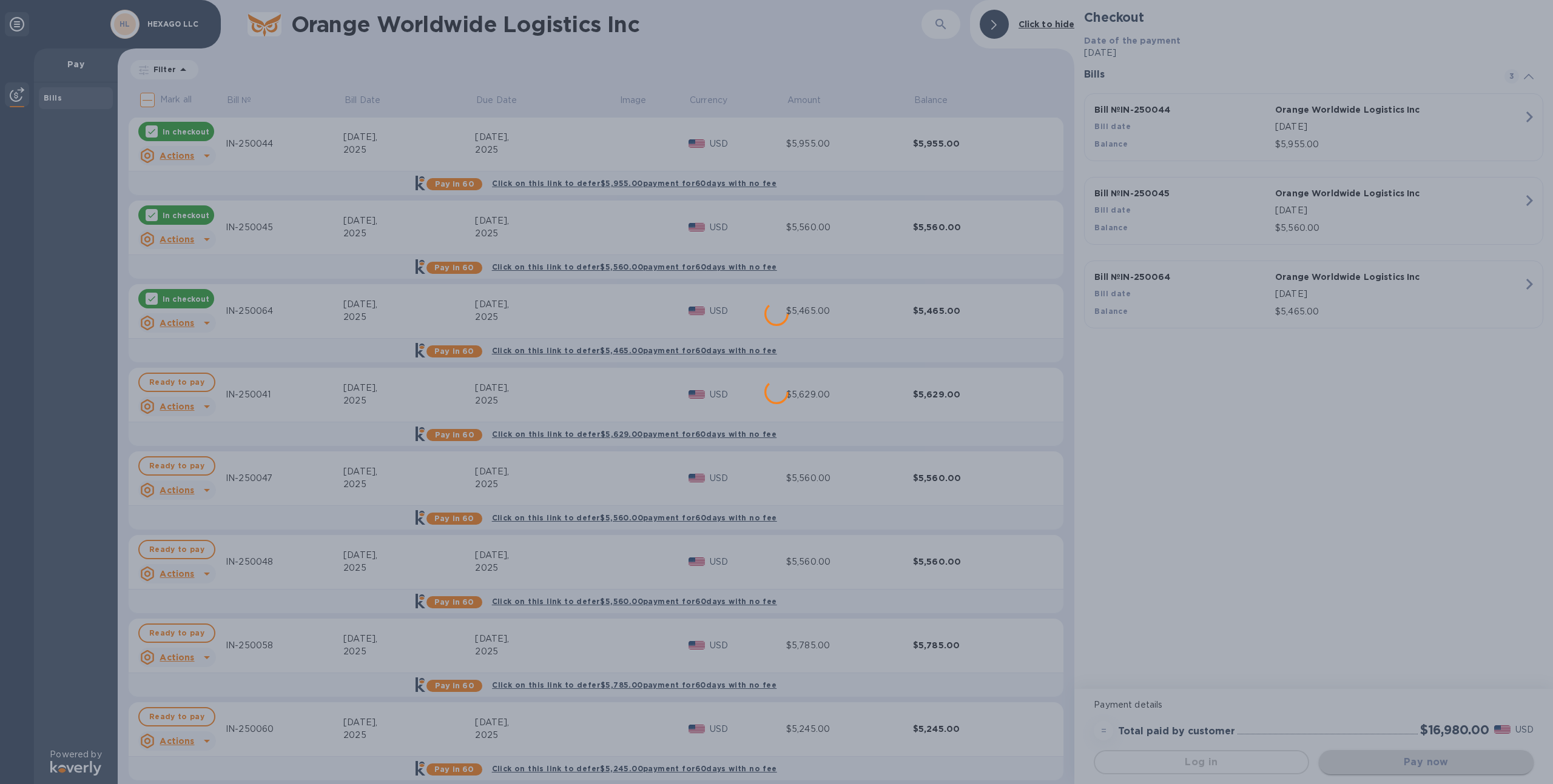
scroll to position [0, 0]
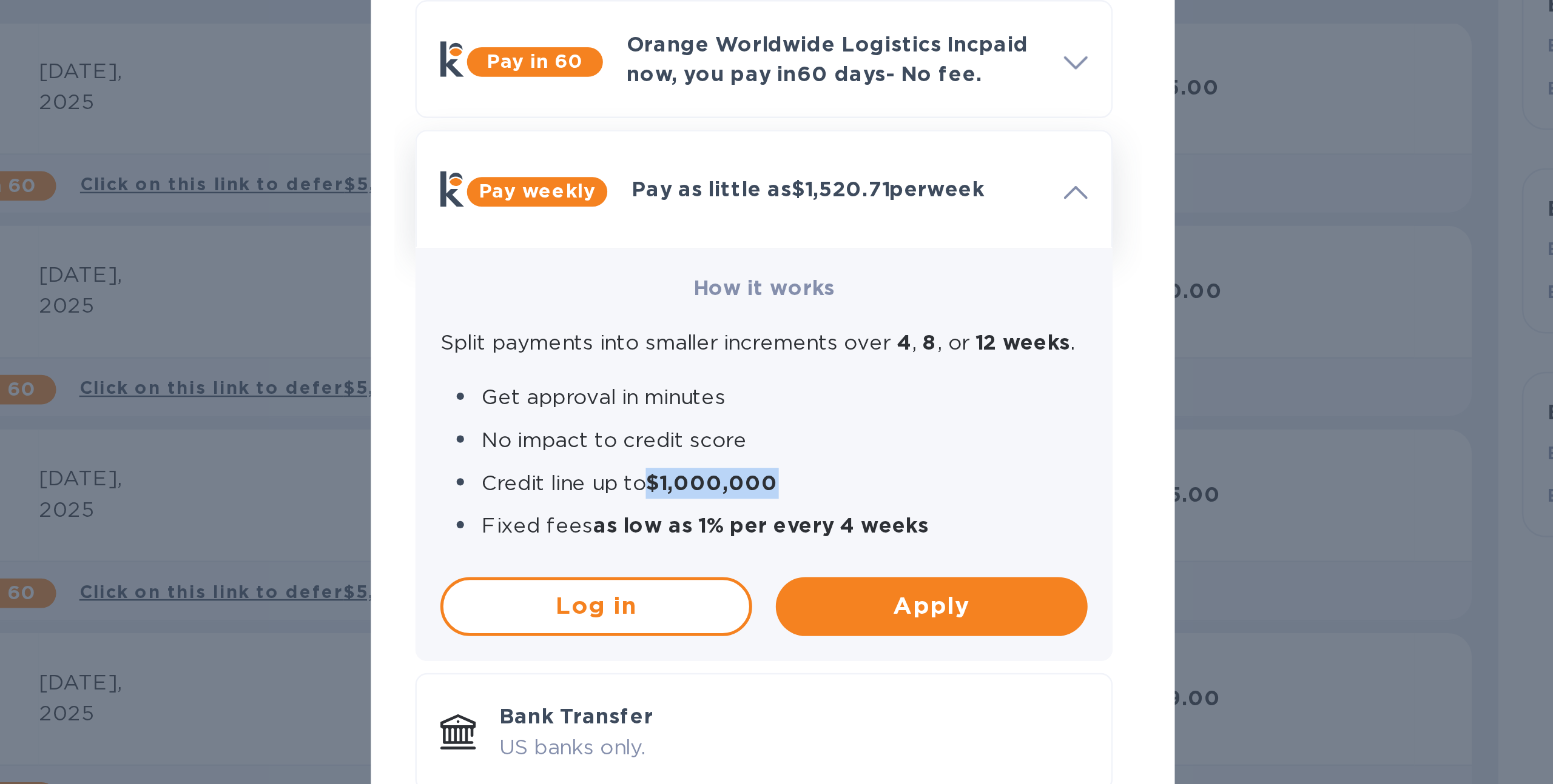
drag, startPoint x: -336, startPoint y: 44, endPoint x: -387, endPoint y: 45, distance: 51.0
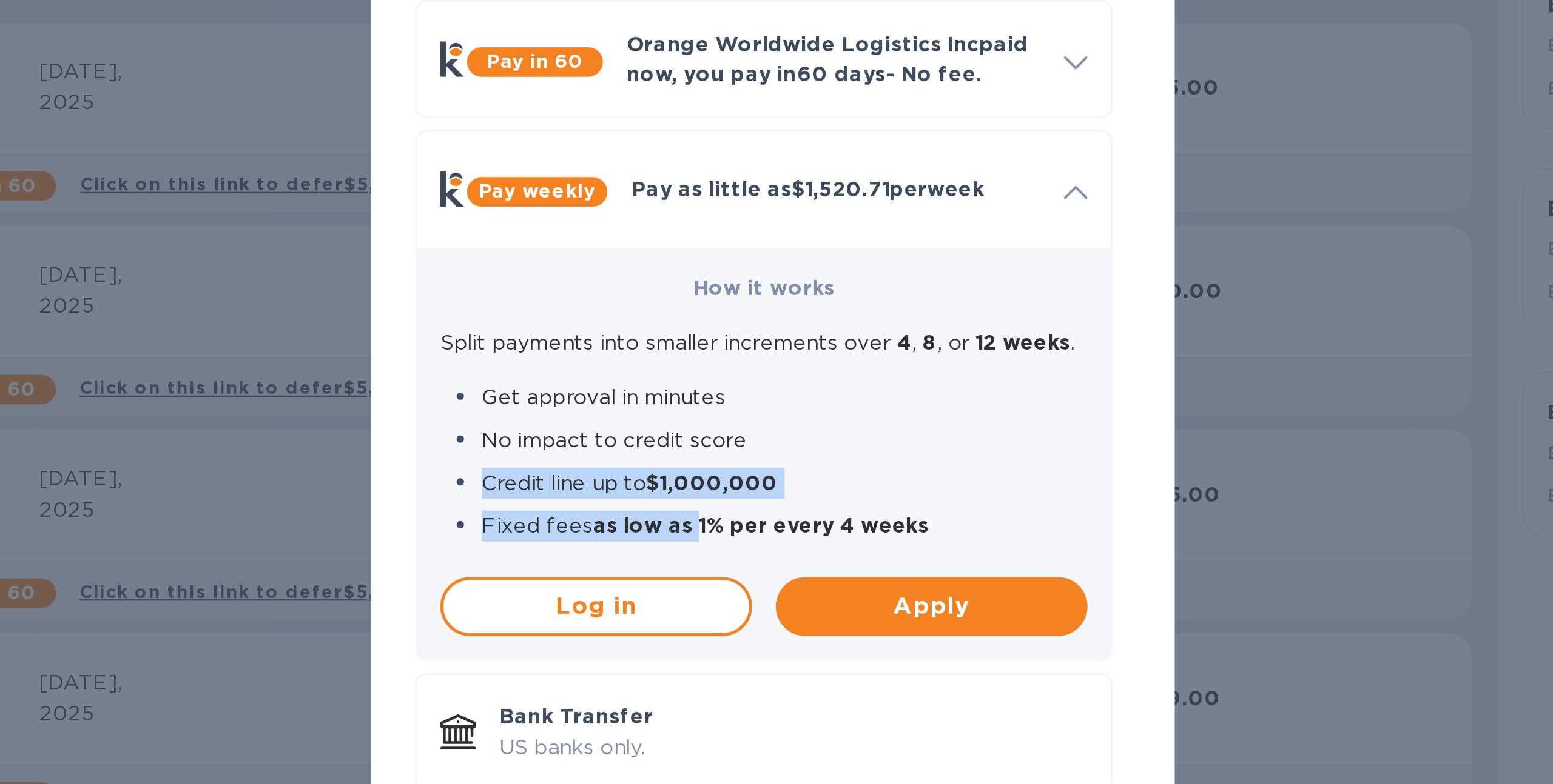
drag, startPoint x: -372, startPoint y: 63, endPoint x: -210, endPoint y: 43, distance: 163.2
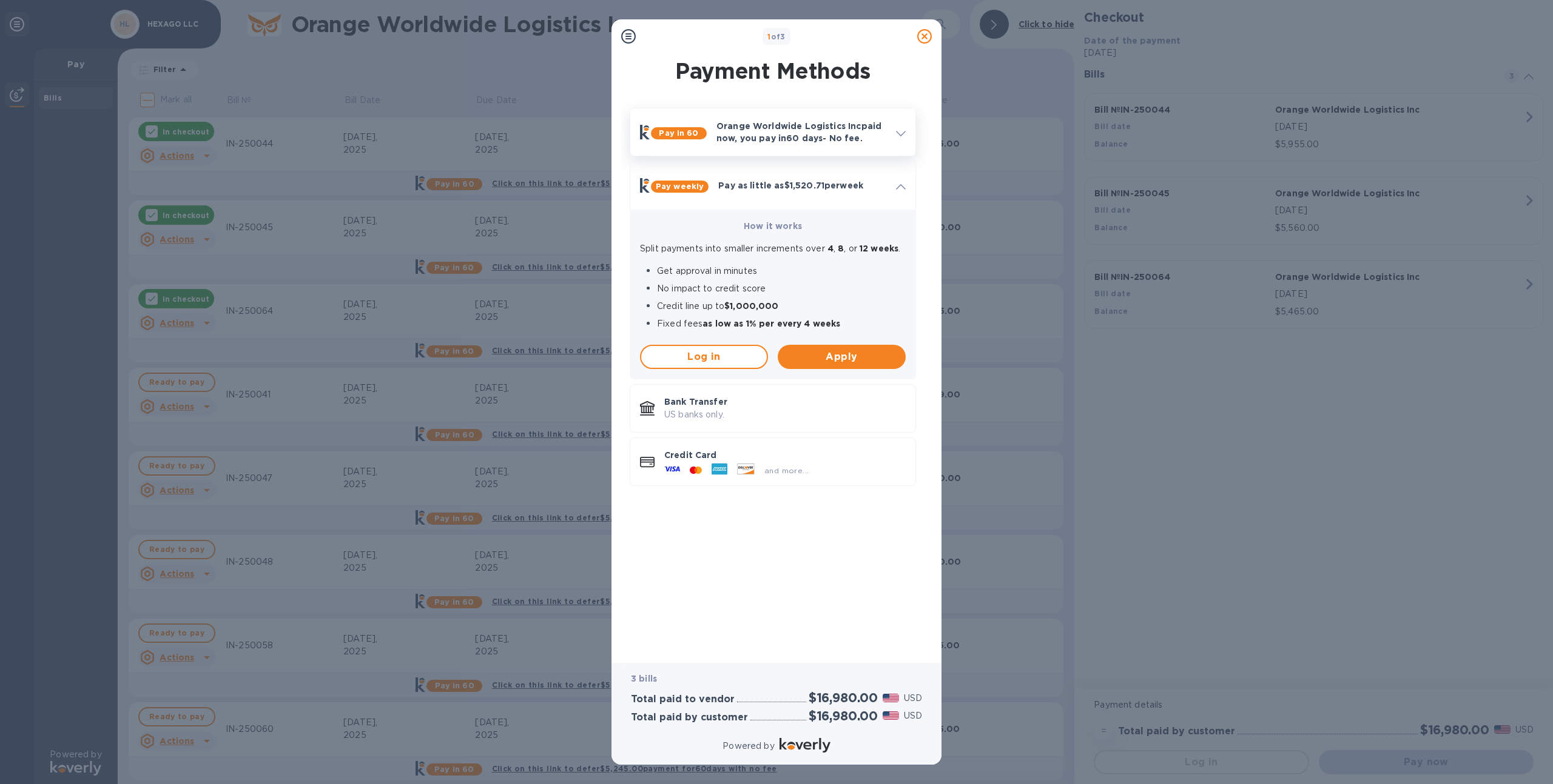
click at [903, 131] on icon at bounding box center [900, 134] width 10 height 6
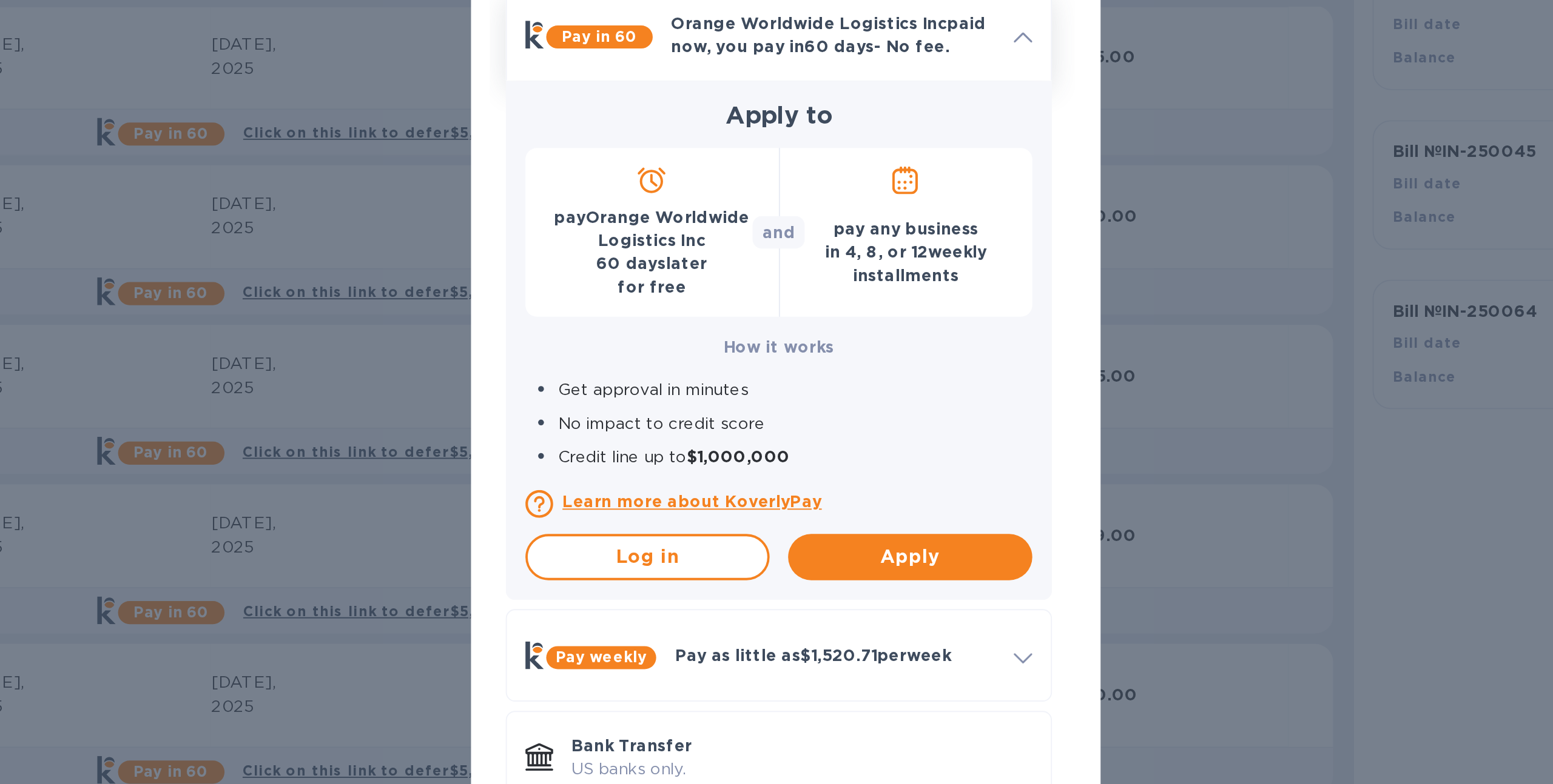
drag, startPoint x: 38, startPoint y: 48, endPoint x: 0, endPoint y: 69, distance: 43.4
click at [0, 69] on div "Apply to pay Orange Worldwide Logistics Inc 60 days later for free and pay any …" at bounding box center [77, 11] width 266 height 123
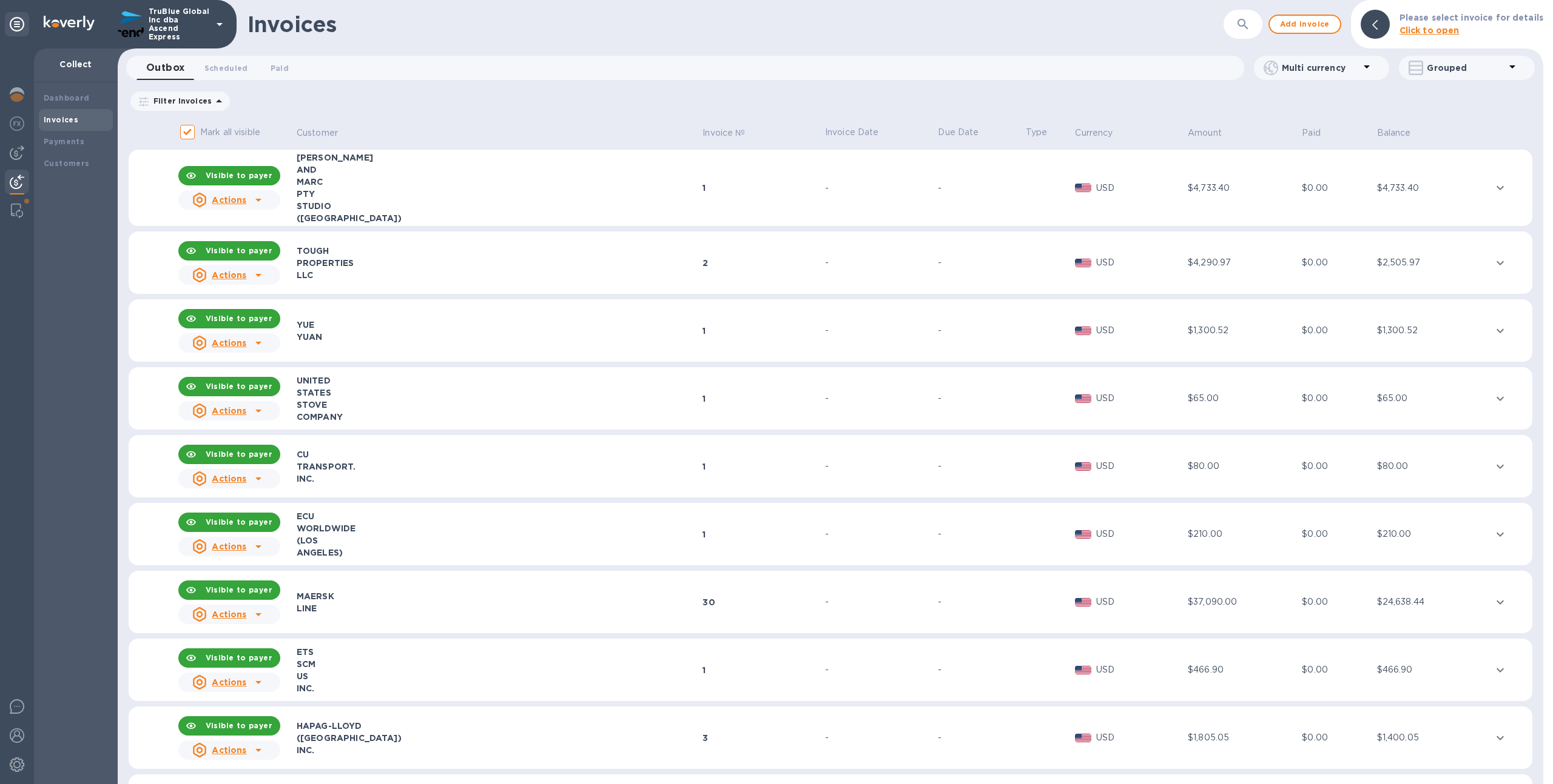
click at [1259, 14] on div "​" at bounding box center [1242, 25] width 39 height 30
click at [1248, 22] on icon "button" at bounding box center [1243, 24] width 10 height 10
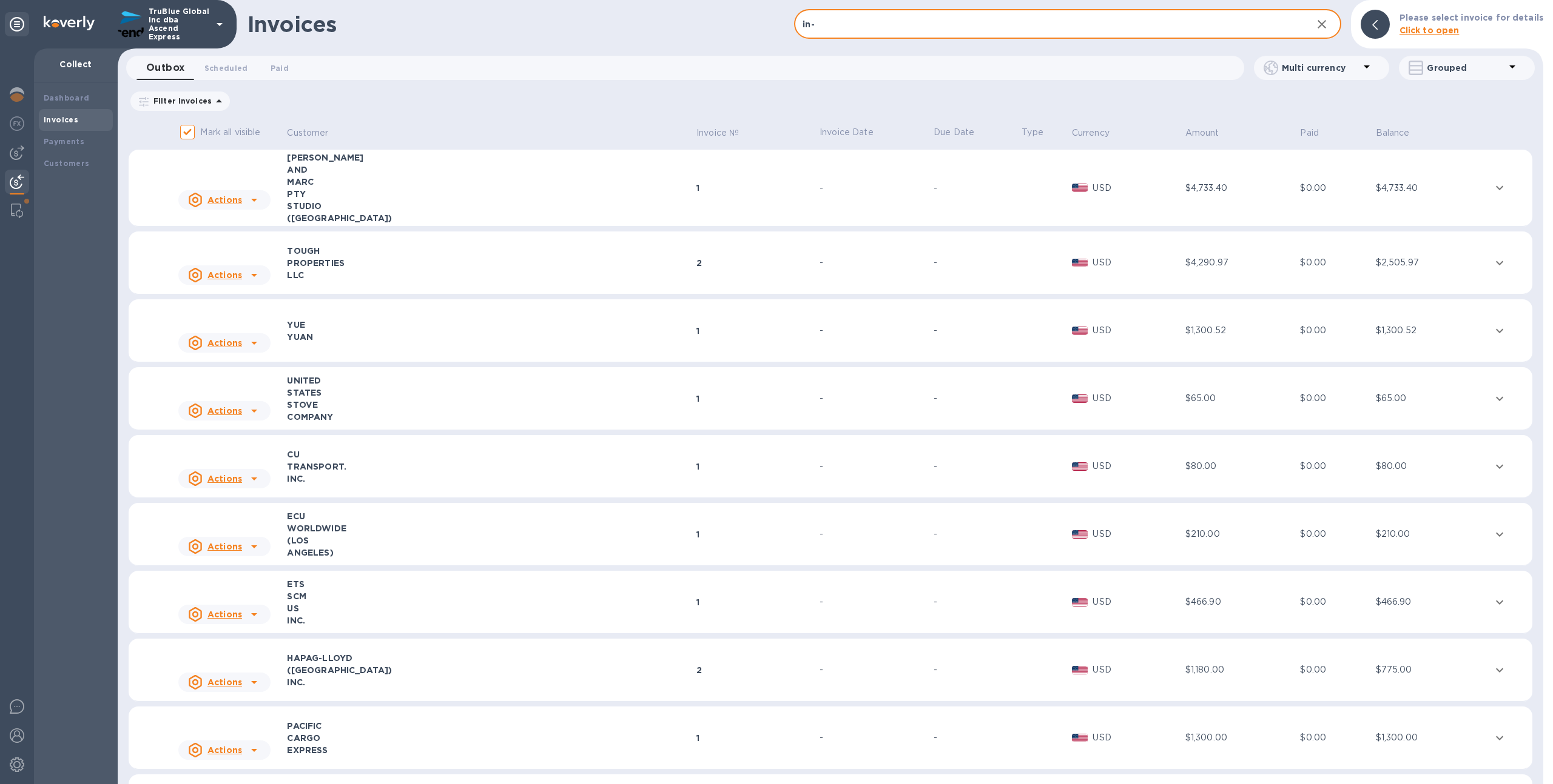
paste input "23516"
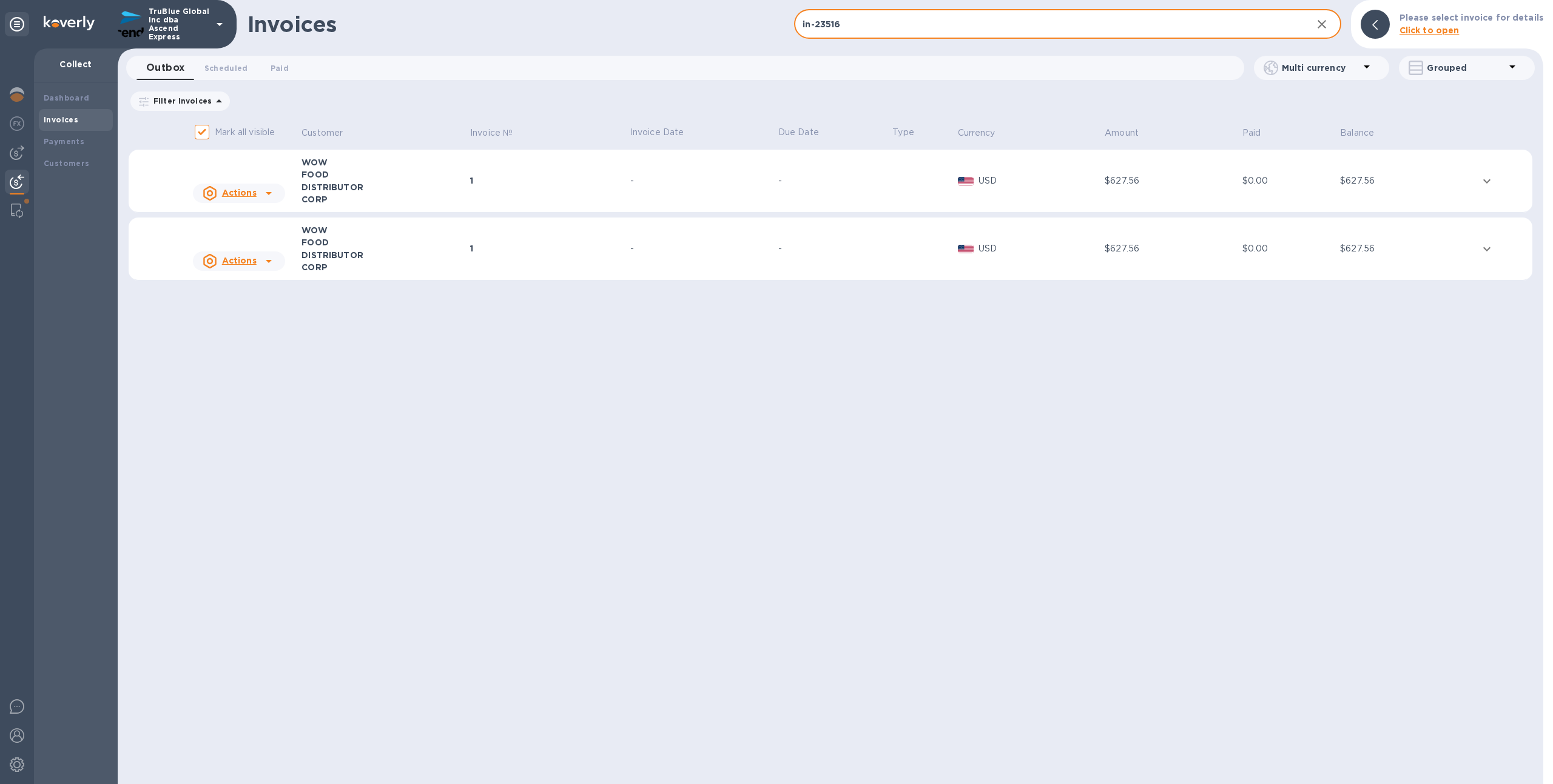
click at [548, 175] on div "1" at bounding box center [548, 180] width 157 height 12
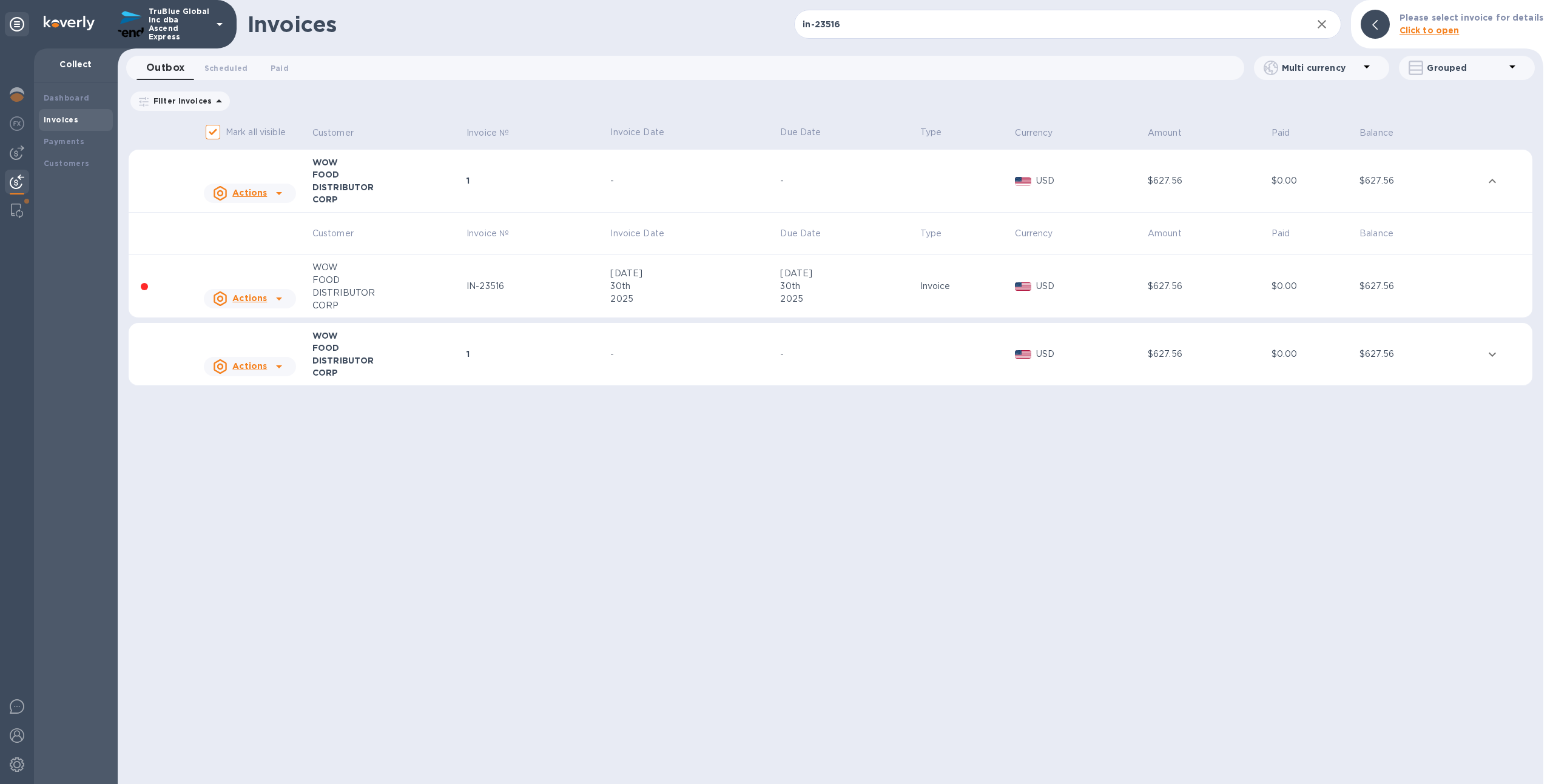
click at [559, 338] on td "1" at bounding box center [536, 355] width 144 height 63
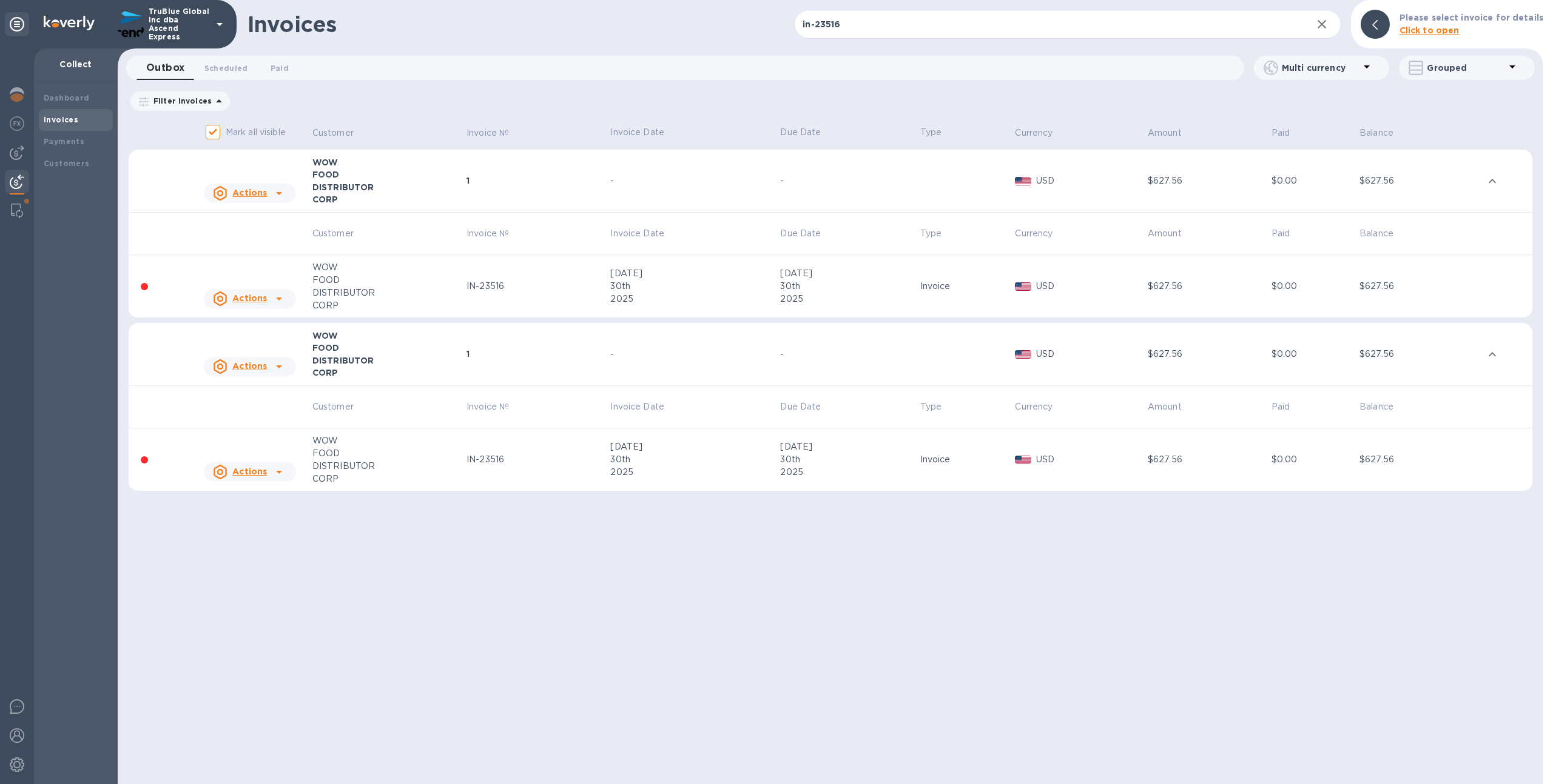
click at [280, 297] on icon at bounding box center [279, 298] width 15 height 15
click at [280, 297] on div at bounding box center [776, 392] width 1553 height 784
click at [288, 69] on span "Paid 0" at bounding box center [280, 67] width 24 height 13
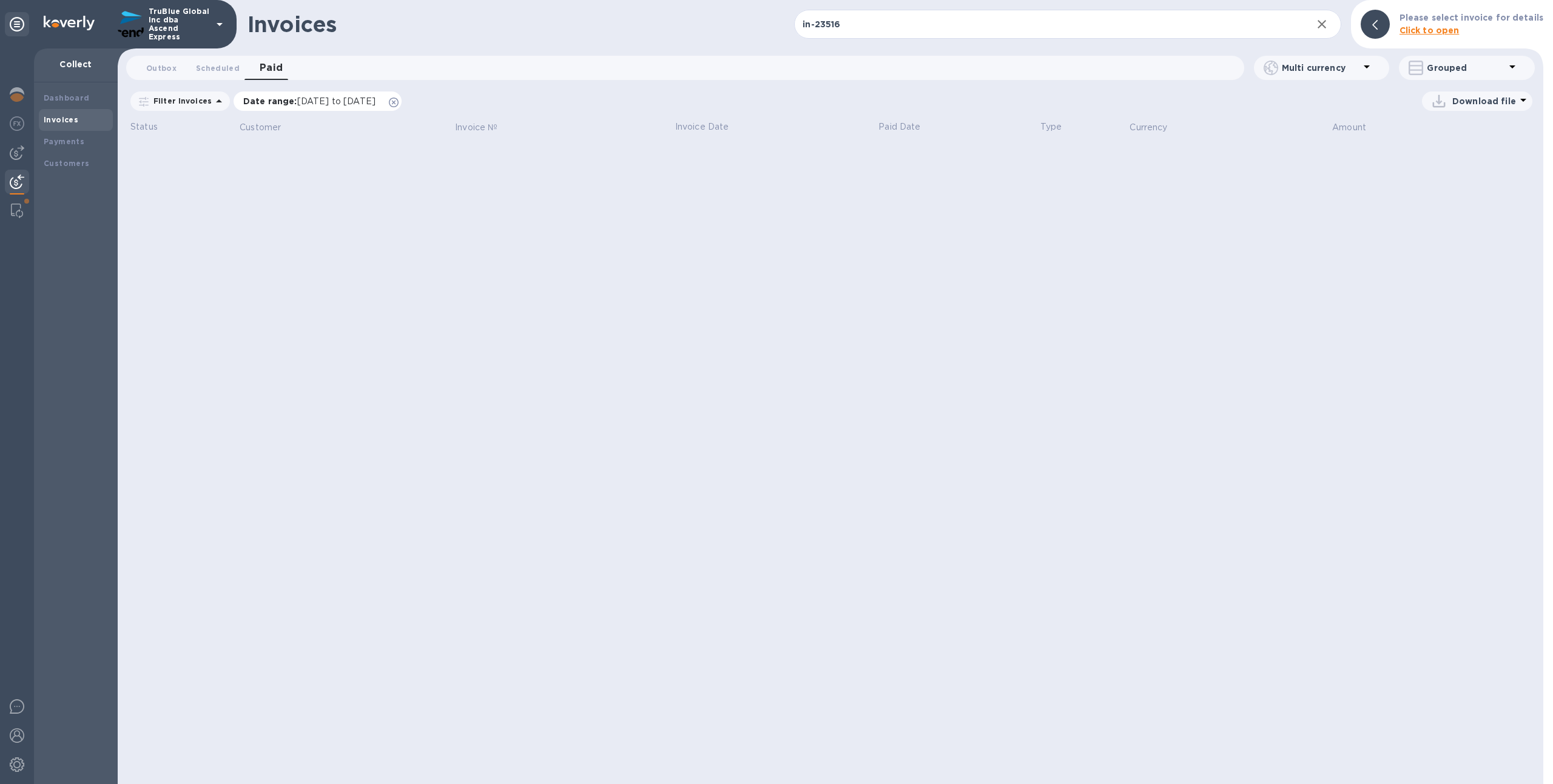
click at [399, 102] on icon at bounding box center [394, 102] width 10 height 10
click at [204, 71] on span "Scheduled 0" at bounding box center [218, 67] width 44 height 13
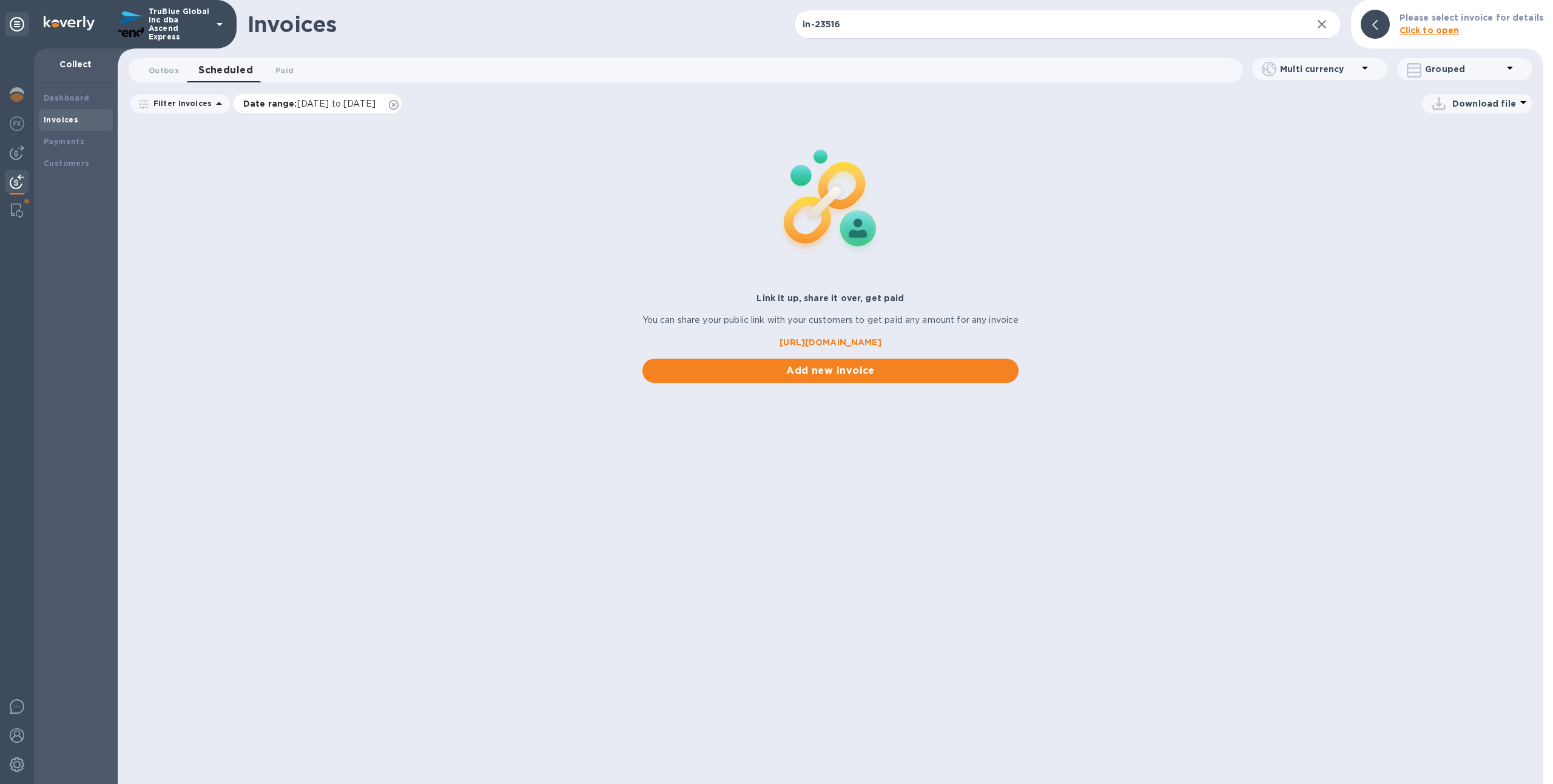
click at [399, 106] on icon at bounding box center [394, 105] width 10 height 10
click at [149, 60] on button "Outbox 0" at bounding box center [164, 70] width 50 height 24
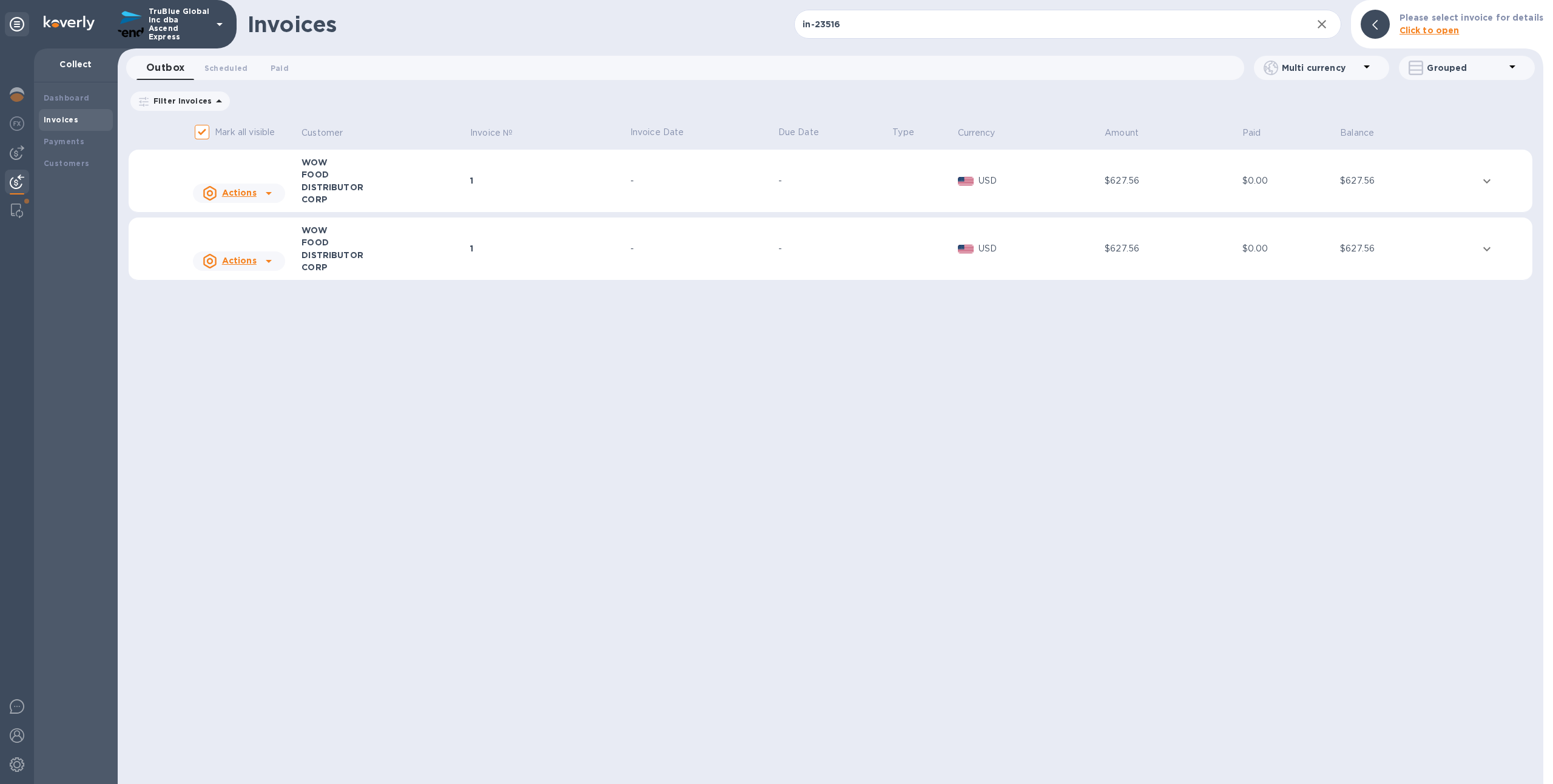
click at [453, 244] on div "FOOD" at bounding box center [384, 242] width 165 height 12
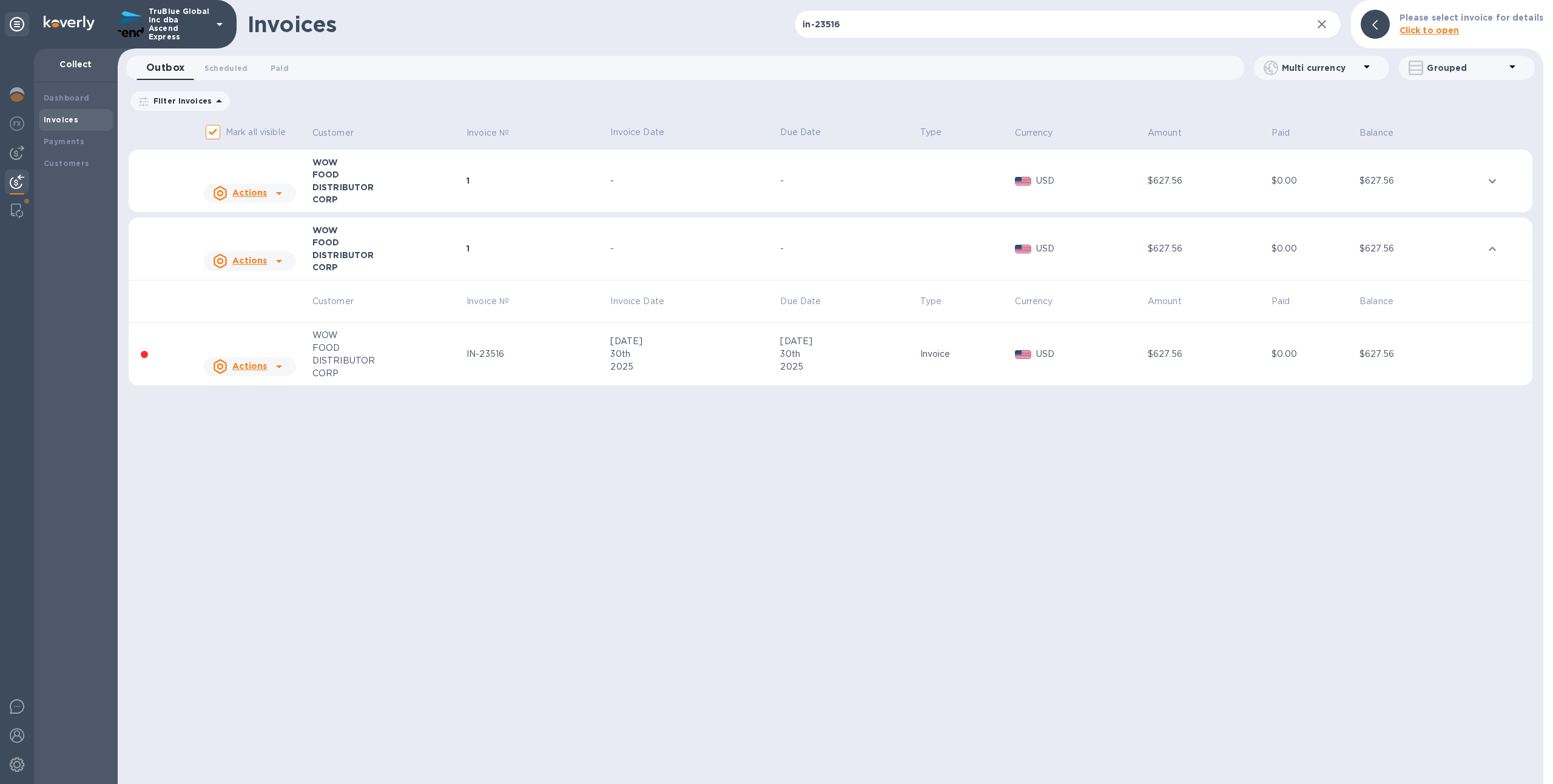
click at [476, 185] on div "1" at bounding box center [536, 180] width 140 height 12
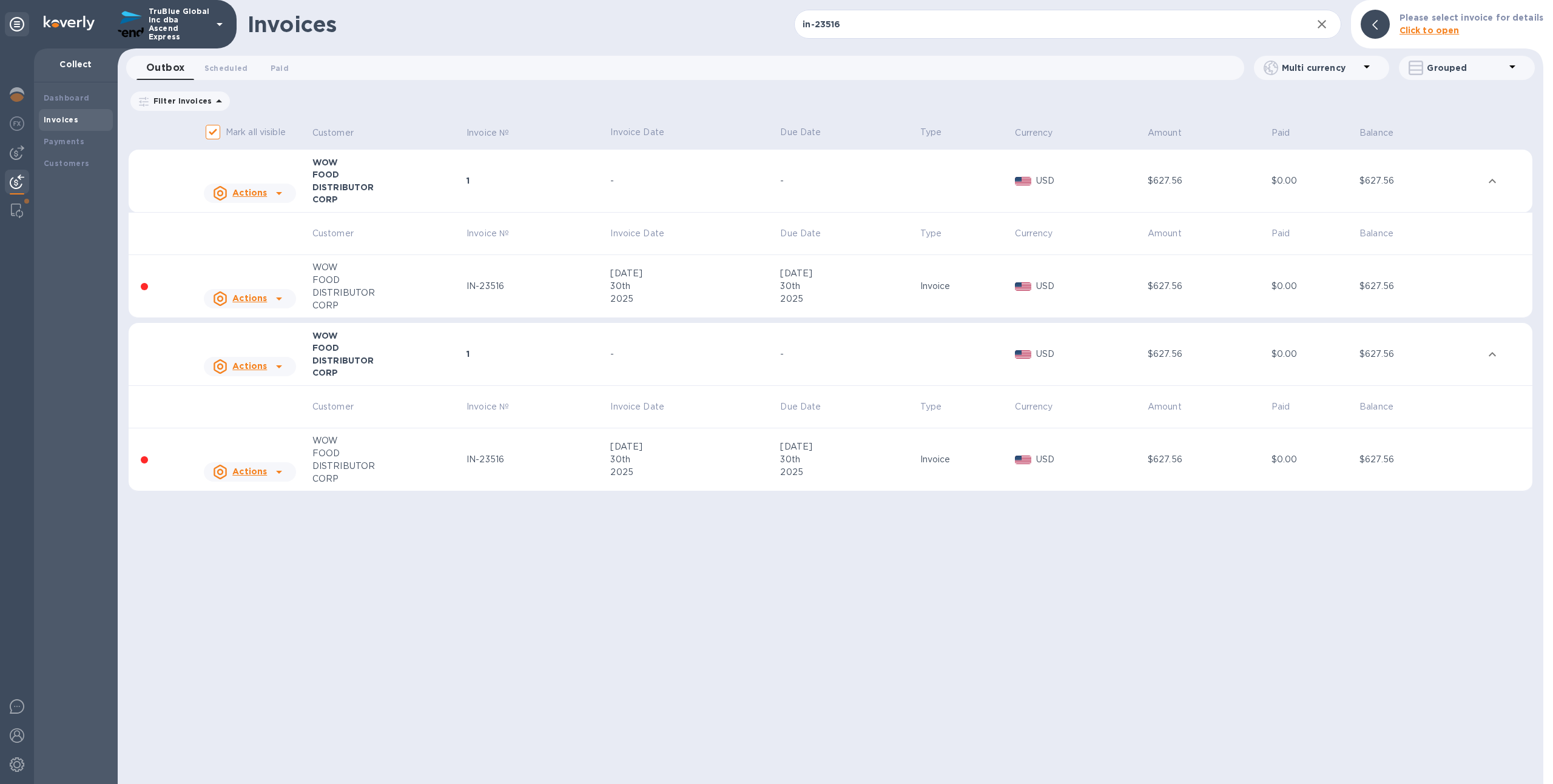
click at [474, 284] on div "IN-23516" at bounding box center [536, 286] width 140 height 13
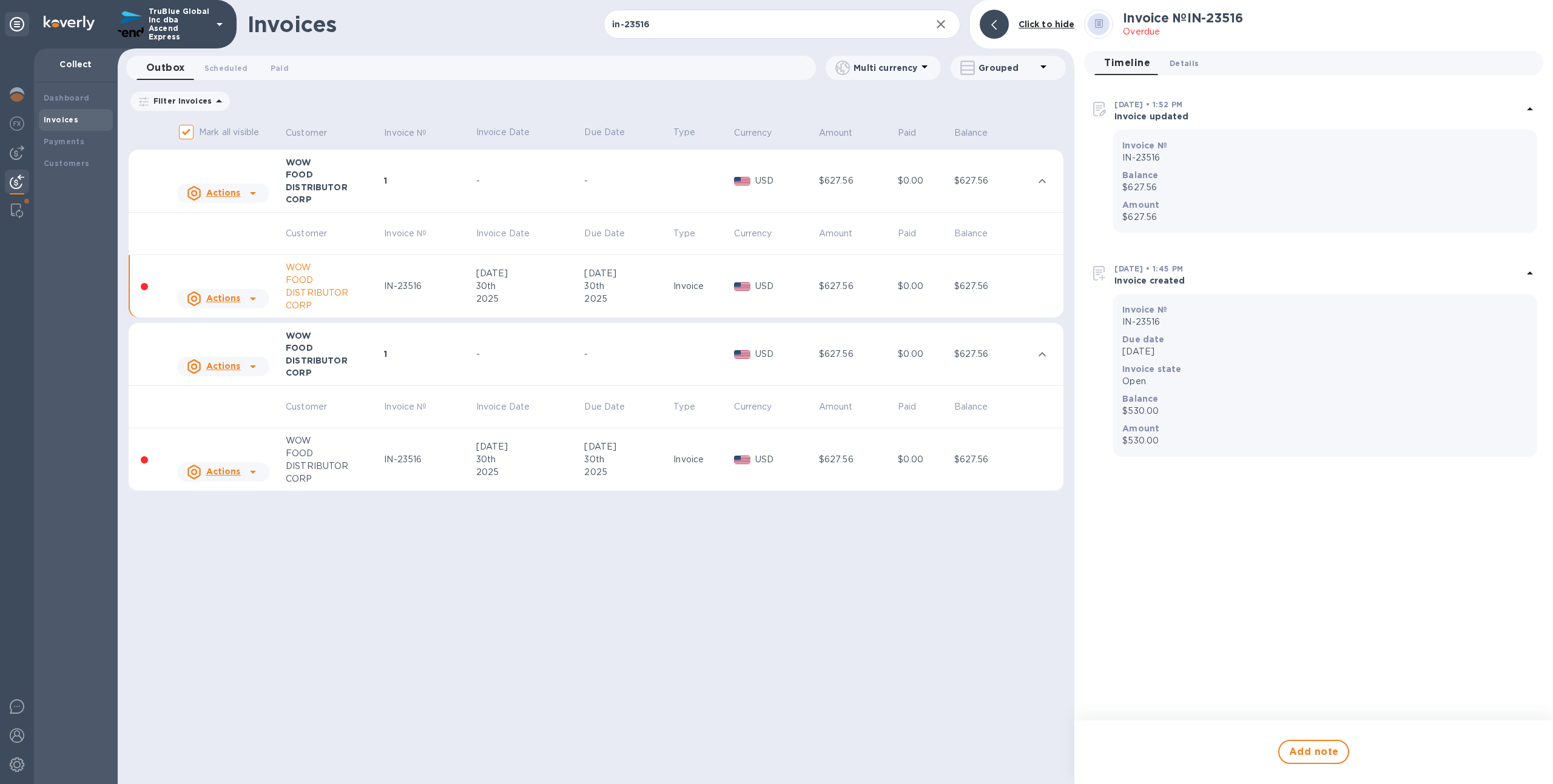
click at [1194, 63] on span "Details 0" at bounding box center [1183, 62] width 29 height 13
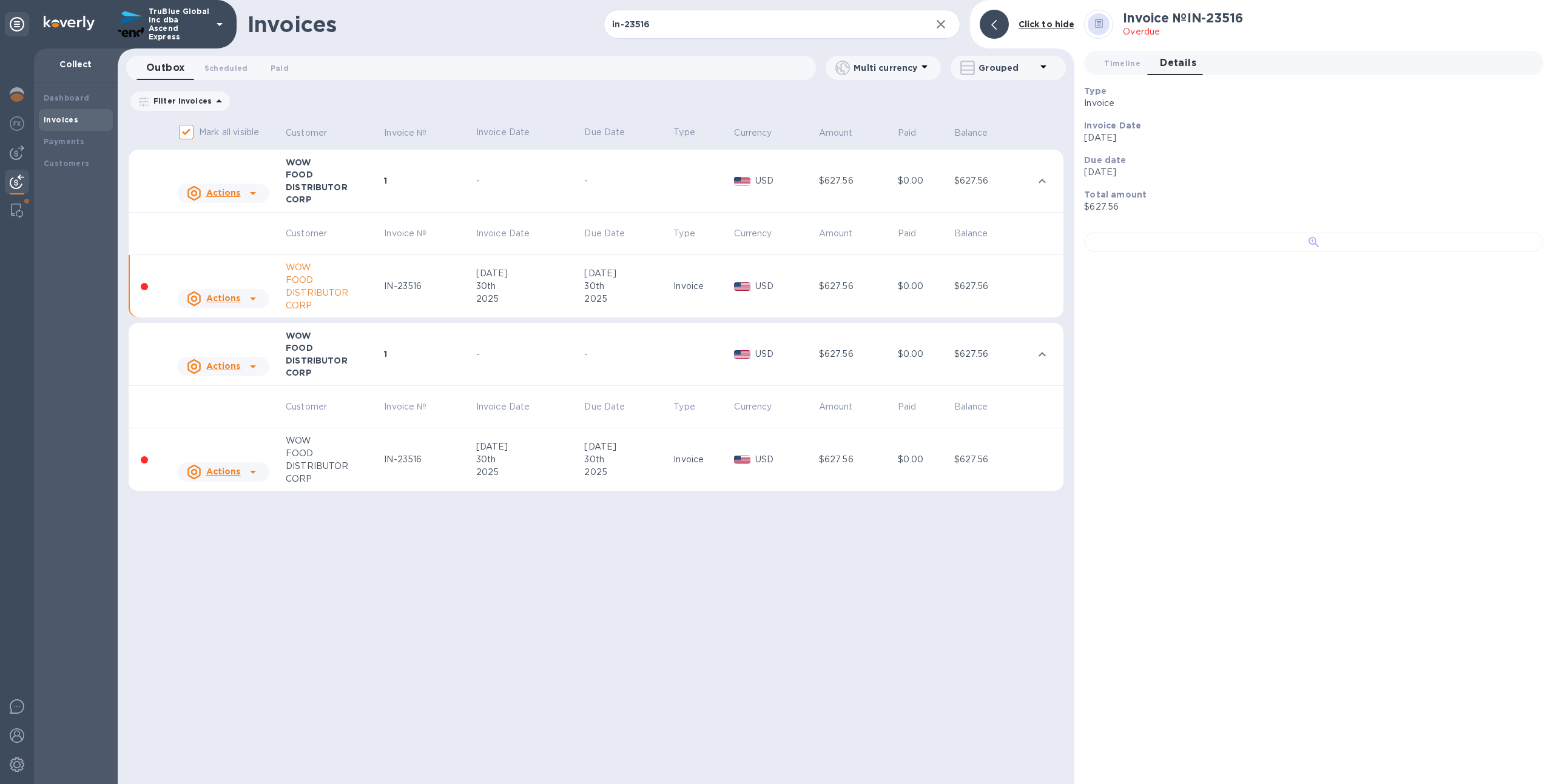
scroll to position [56, 0]
click at [880, 469] on td "$627.56" at bounding box center [856, 460] width 78 height 63
click at [581, 284] on div "30th" at bounding box center [529, 286] width 105 height 13
click at [581, 447] on div "Jul" at bounding box center [529, 447] width 105 height 13
click at [267, 298] on div "Actions" at bounding box center [223, 298] width 97 height 24
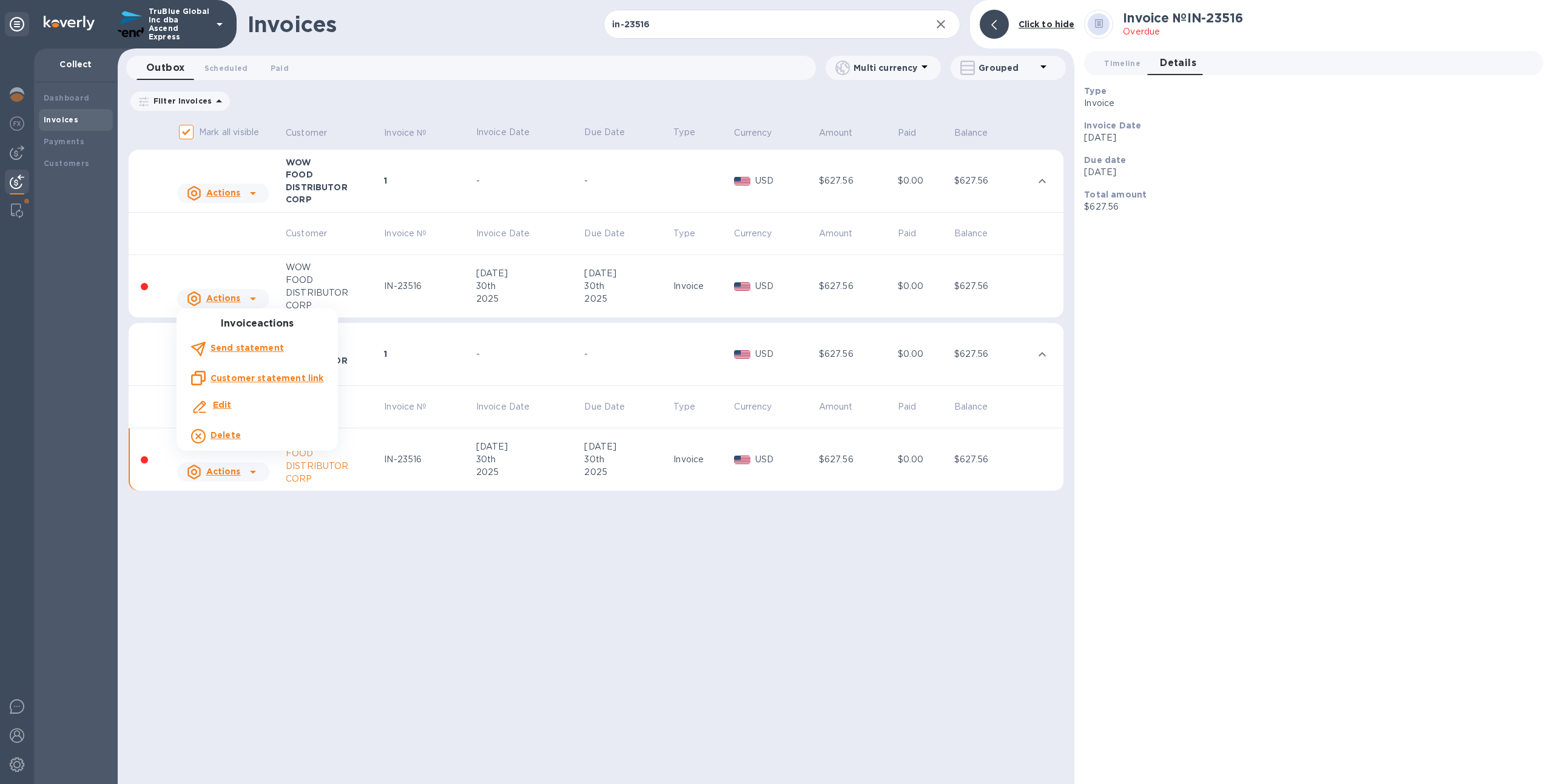
click at [254, 380] on u "Customer statement link" at bounding box center [267, 379] width 113 height 10
click at [655, 21] on input "in-23516" at bounding box center [762, 25] width 317 height 30
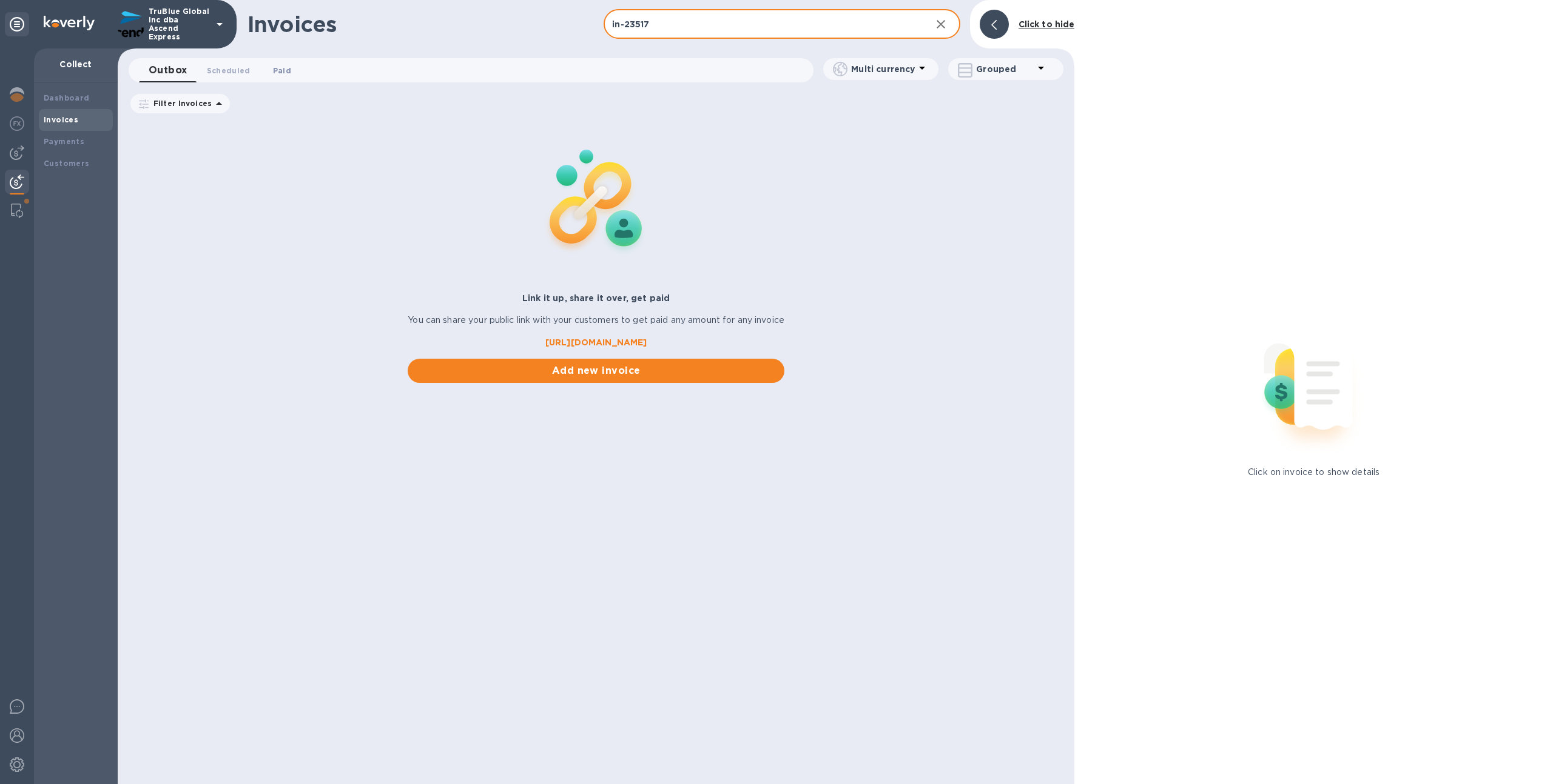
type input "in-23517"
click at [267, 61] on button "Paid 0" at bounding box center [282, 70] width 44 height 24
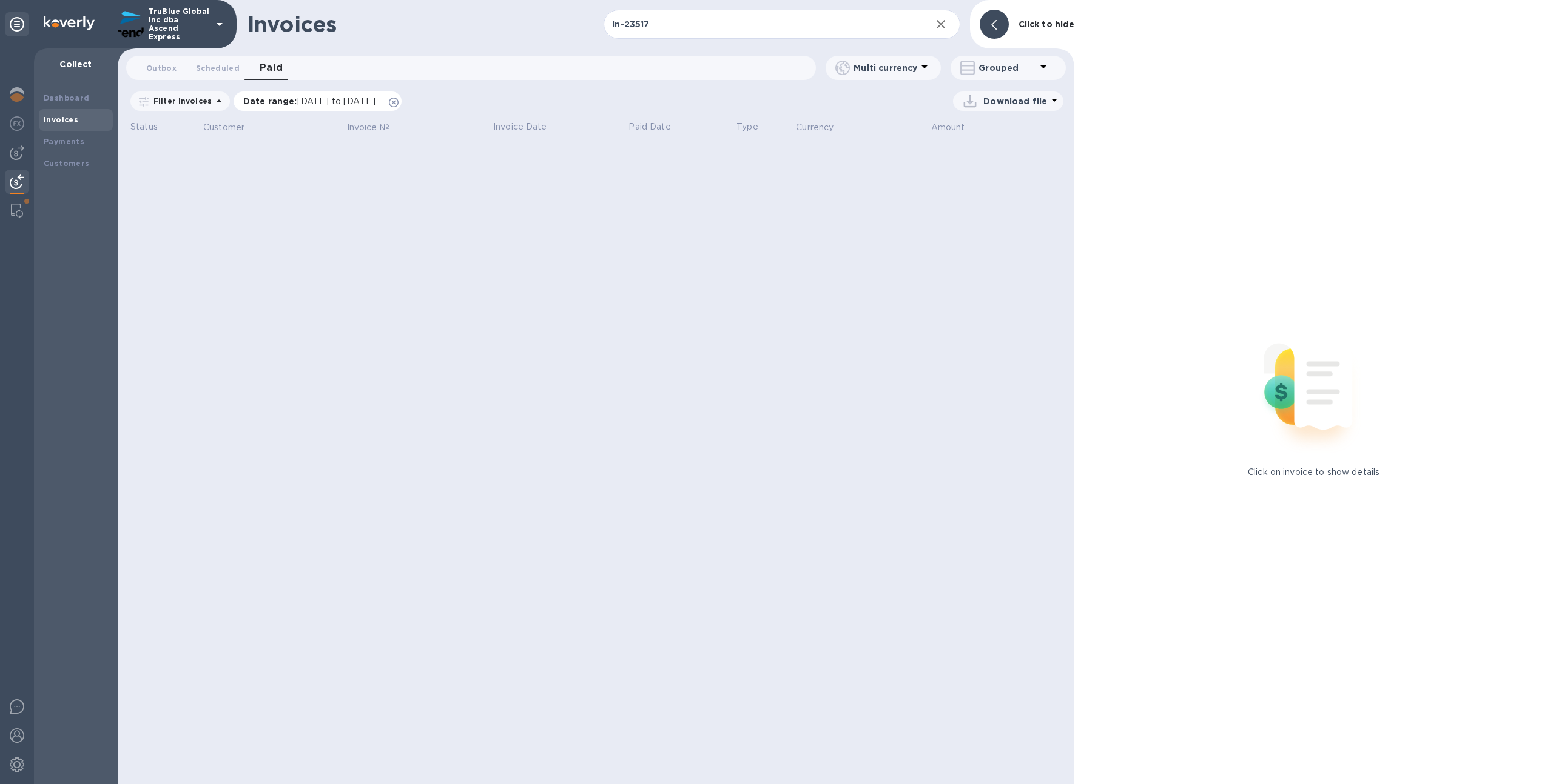
click at [399, 99] on icon at bounding box center [394, 102] width 10 height 10
click at [427, 99] on div "Download file" at bounding box center [651, 101] width 824 height 20
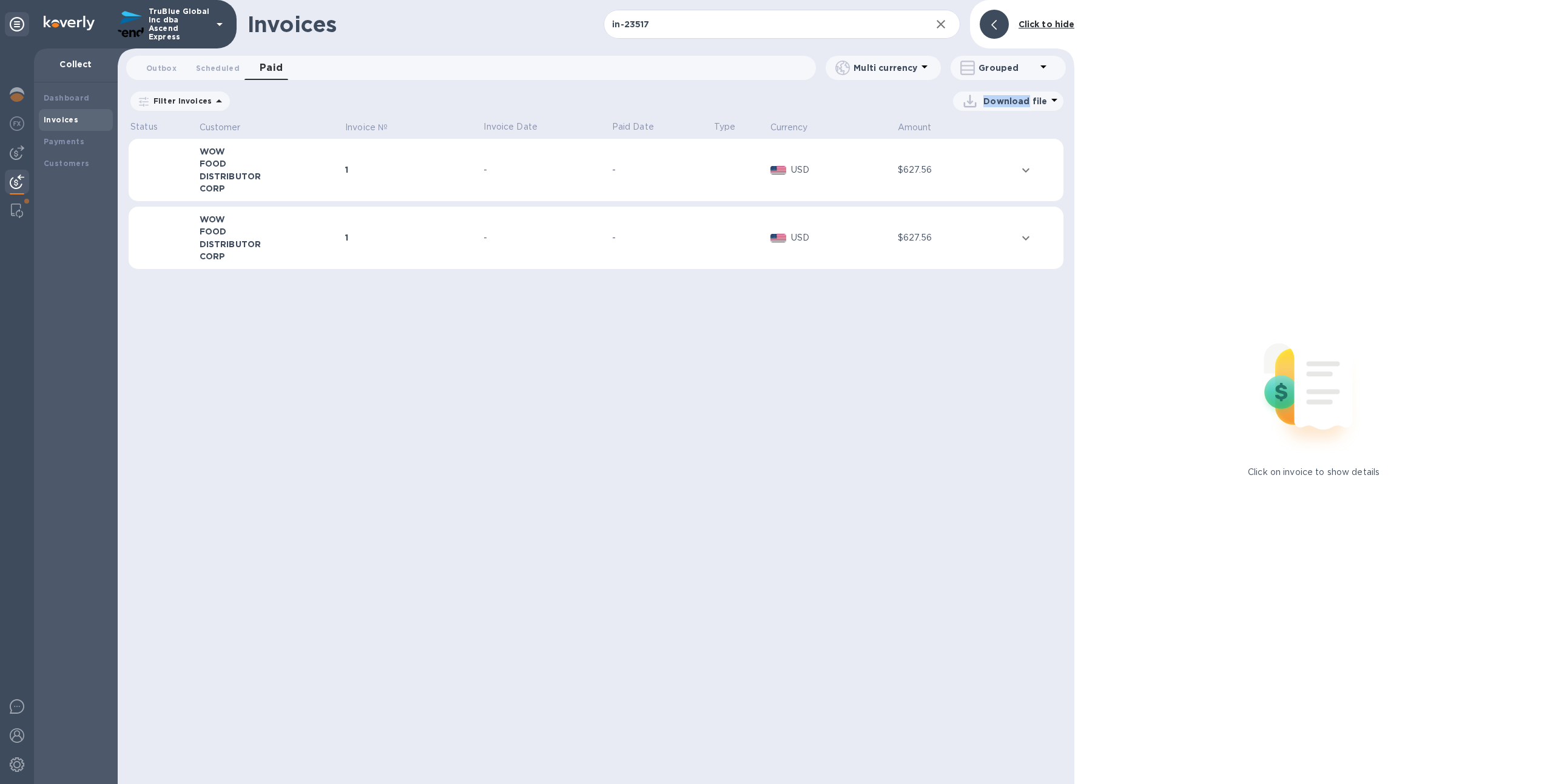
click at [398, 169] on div "1" at bounding box center [413, 169] width 135 height 12
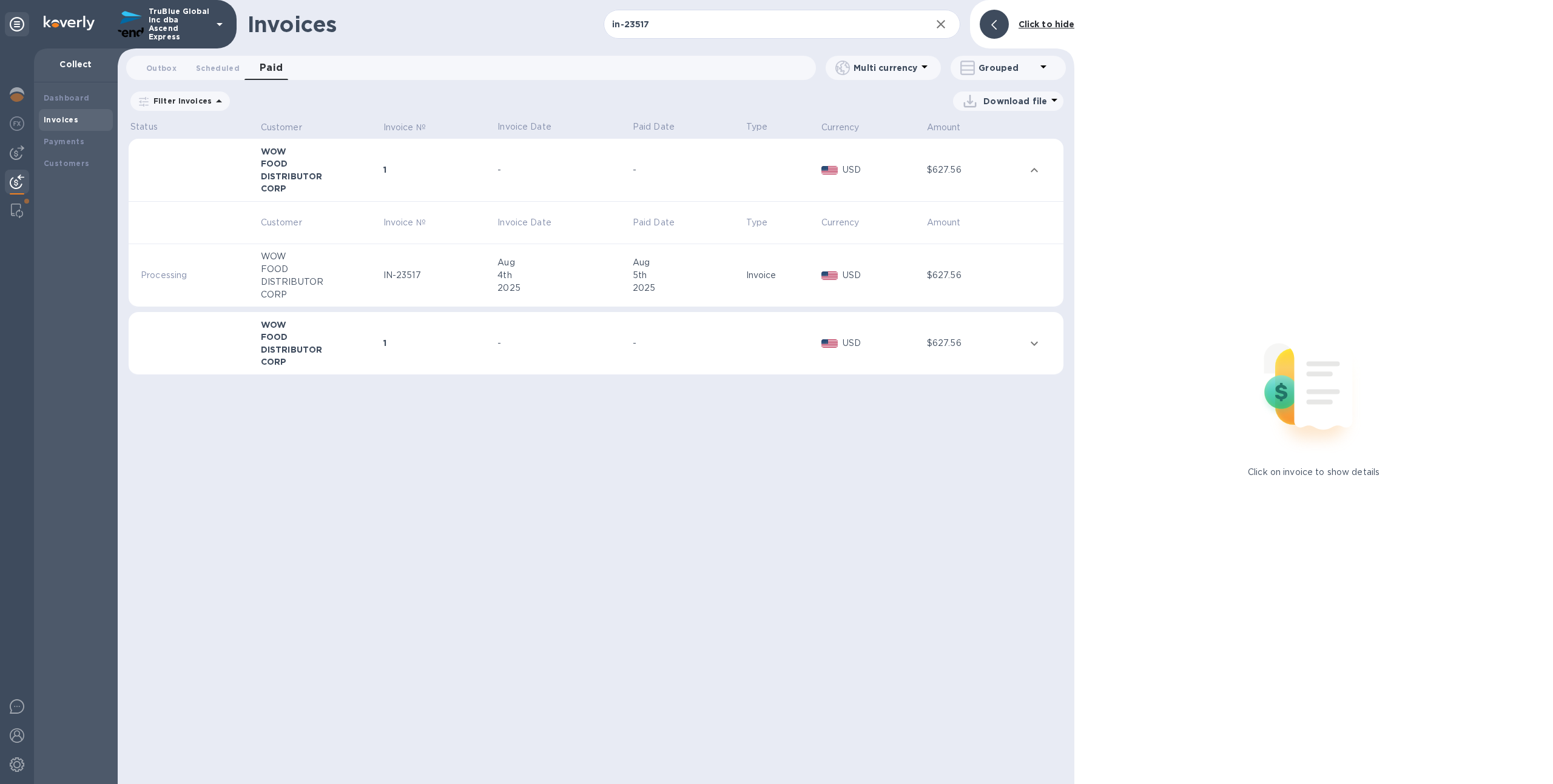
click at [435, 336] on td "1" at bounding box center [439, 344] width 115 height 63
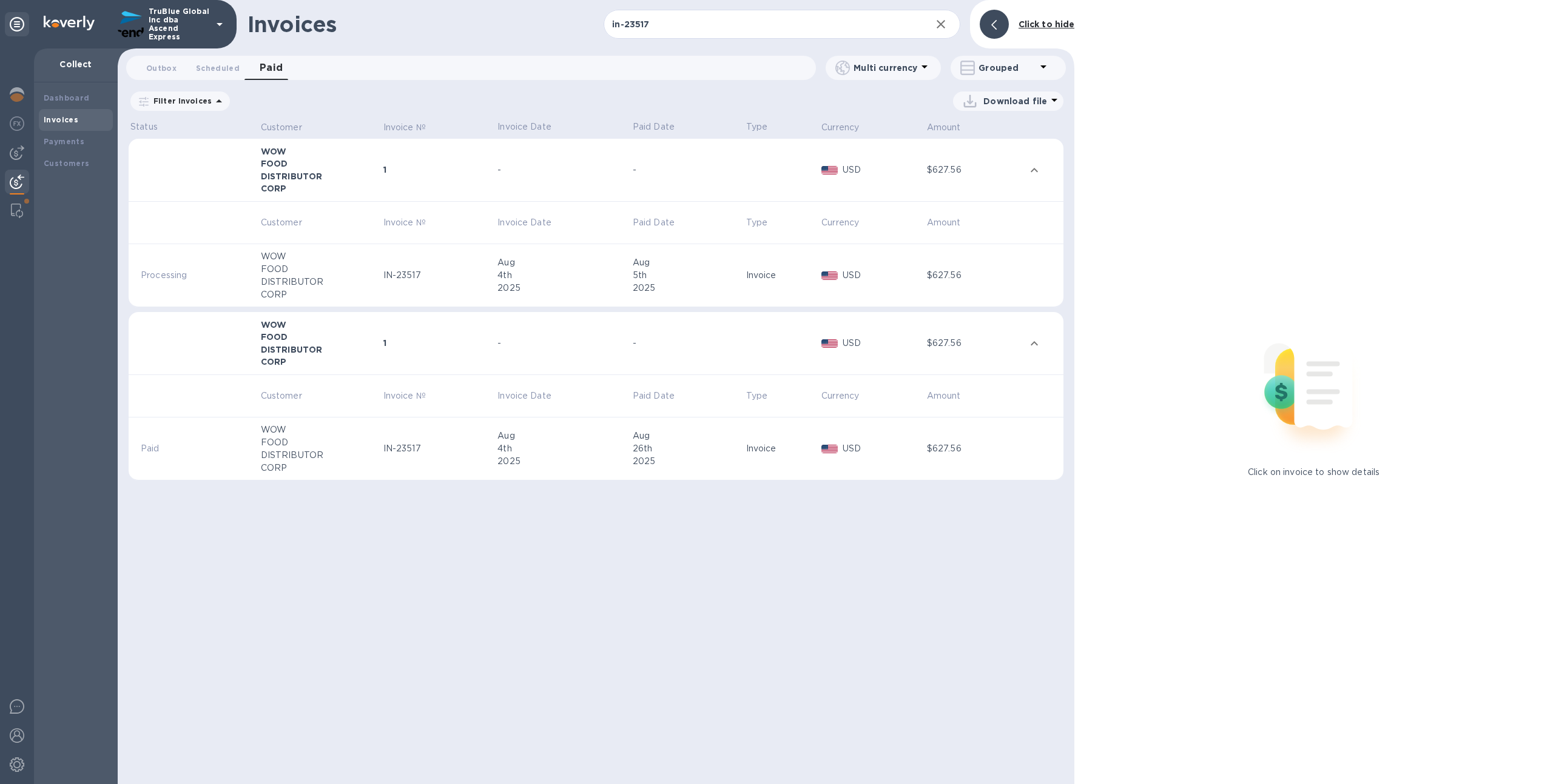
click at [535, 277] on div "4th" at bounding box center [562, 276] width 132 height 13
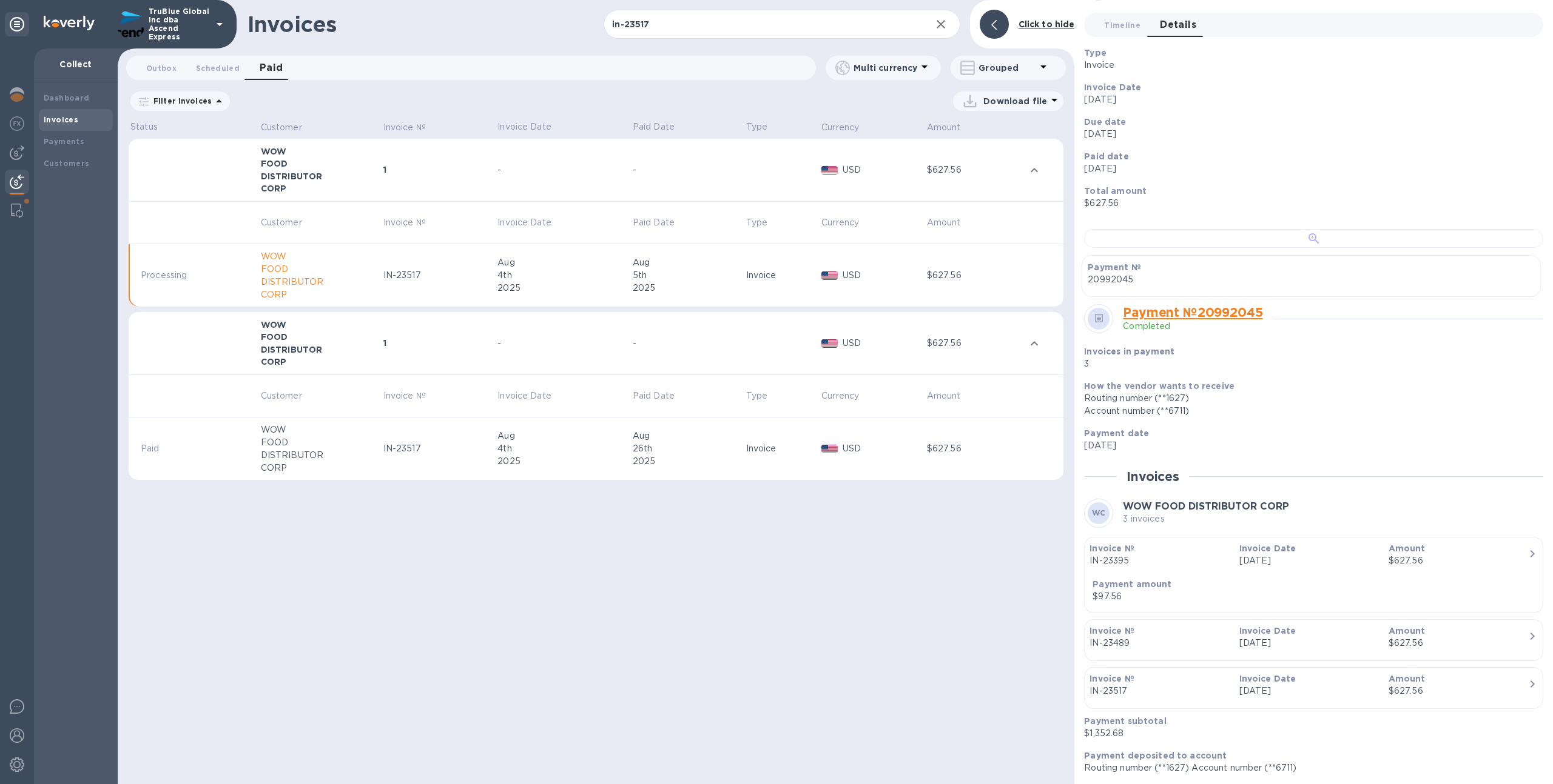
scroll to position [608, 0]
click at [765, 446] on div "Invoice" at bounding box center [781, 448] width 72 height 13
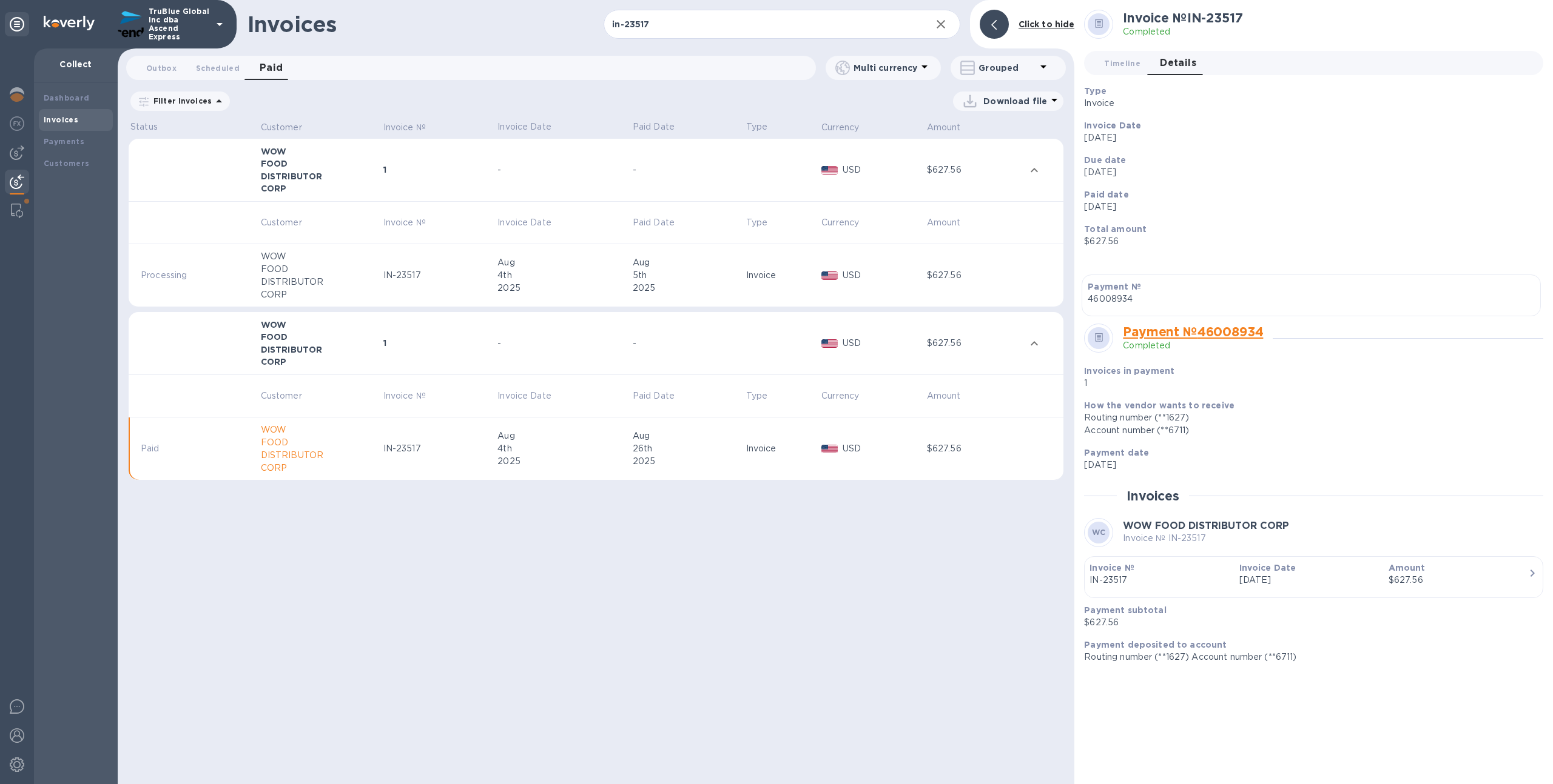
click at [1271, 564] on b "Invoice Date" at bounding box center [1266, 568] width 57 height 10
click at [1226, 585] on p "IN-23517" at bounding box center [1158, 580] width 140 height 13
click at [72, 159] on b "Customers" at bounding box center [66, 163] width 46 height 9
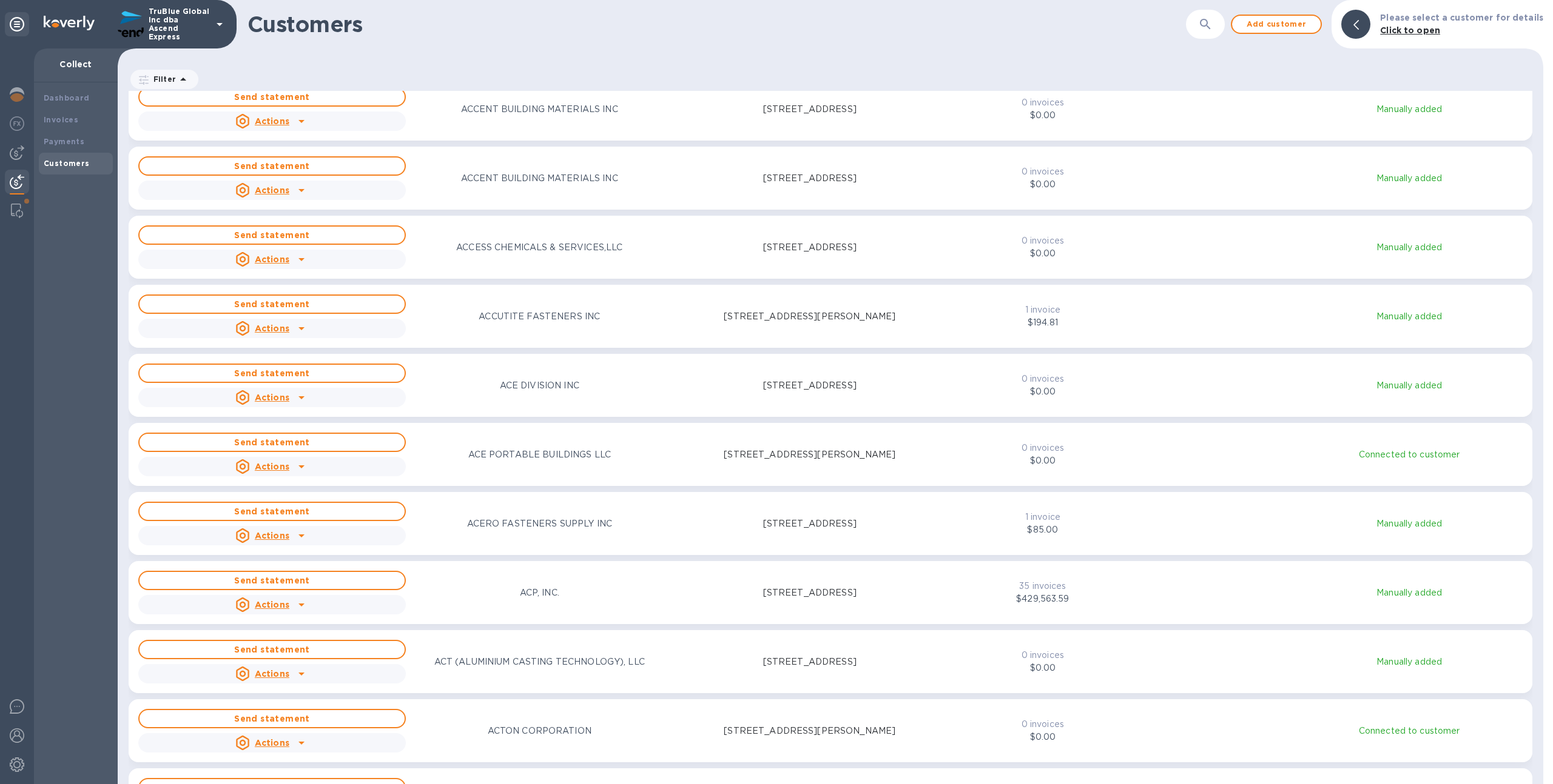
scroll to position [1541, 0]
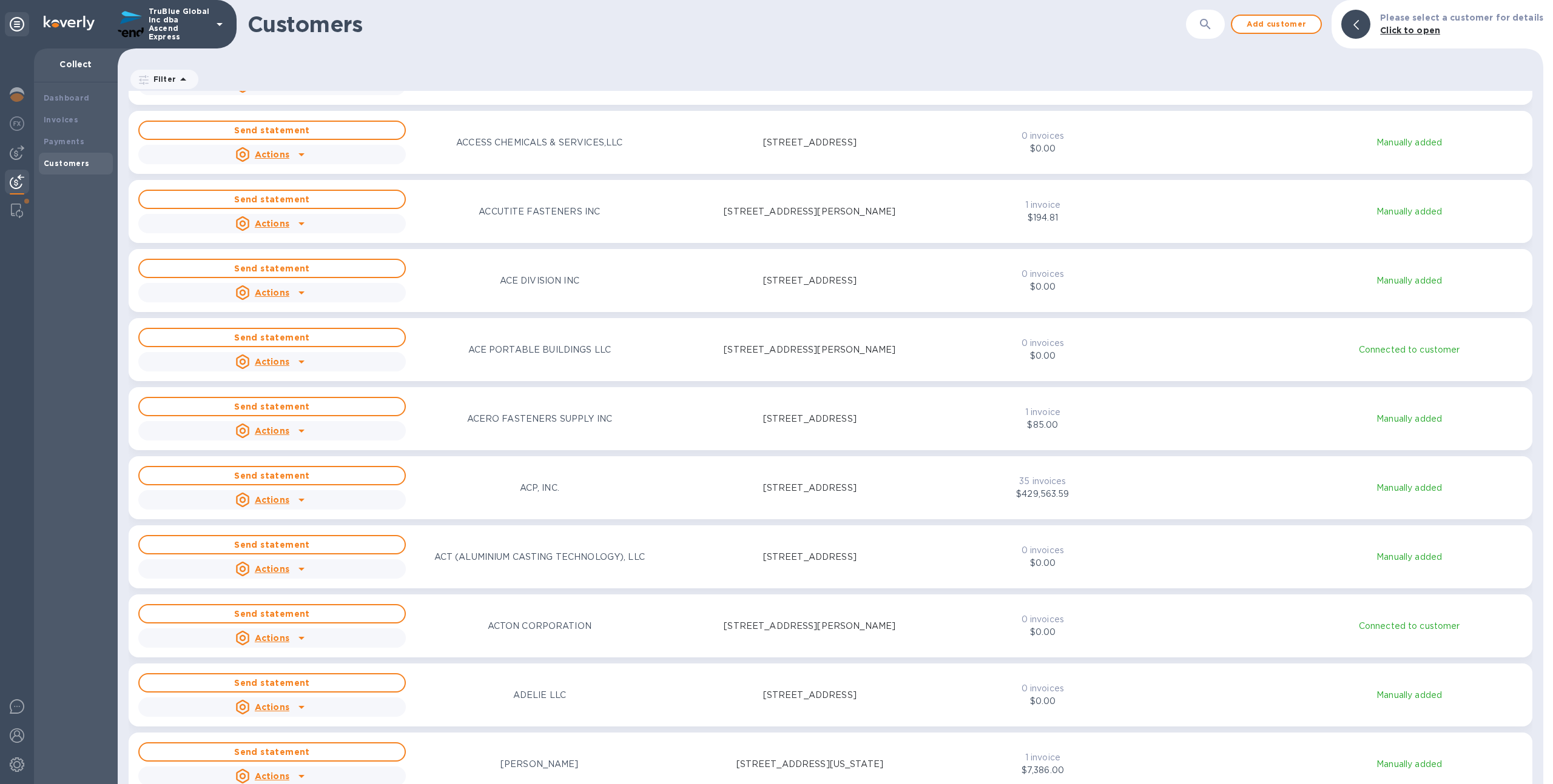
click at [1212, 17] on icon "button" at bounding box center [1205, 24] width 15 height 15
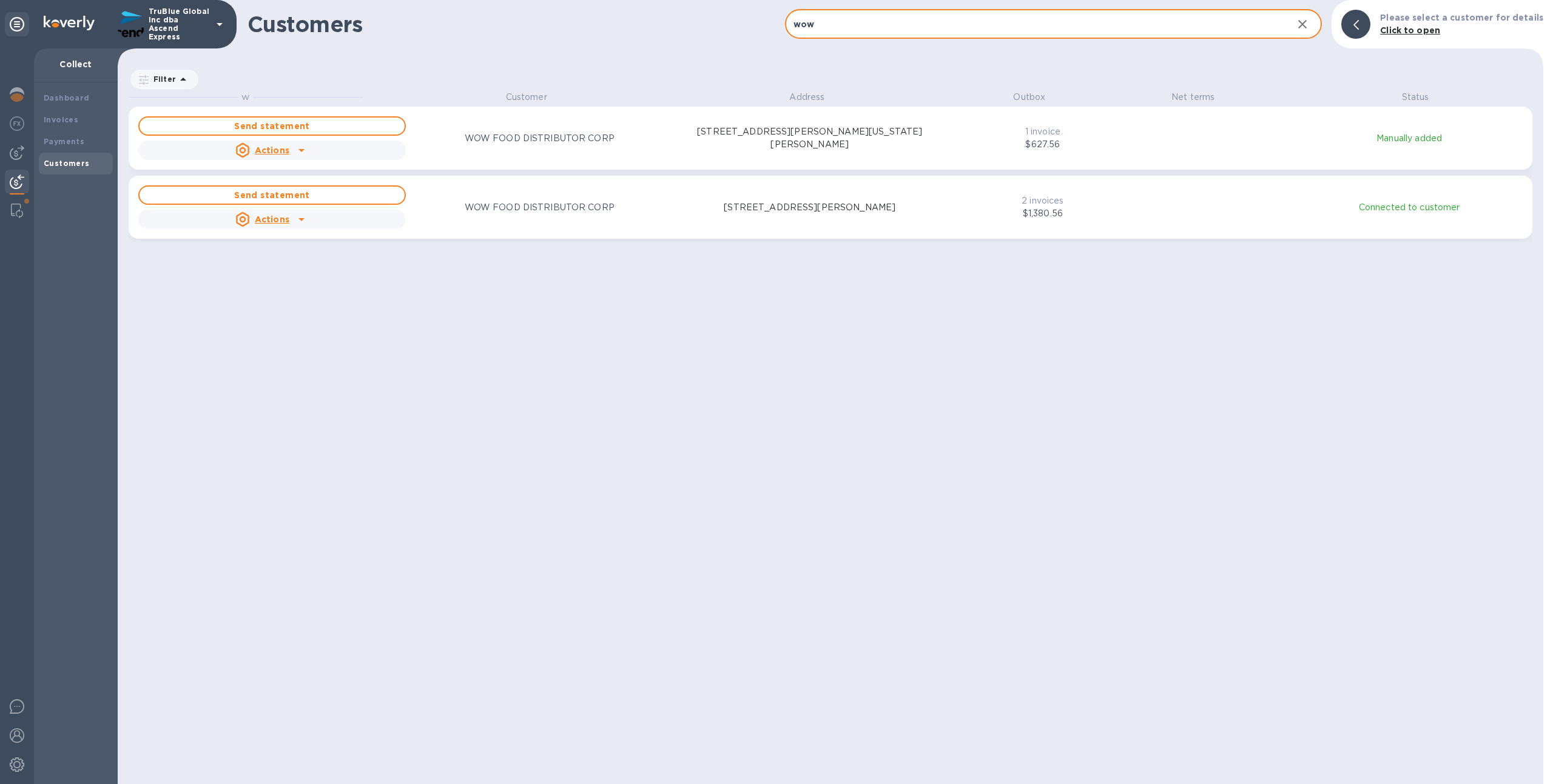
scroll to position [684, 1420]
type input "wow"
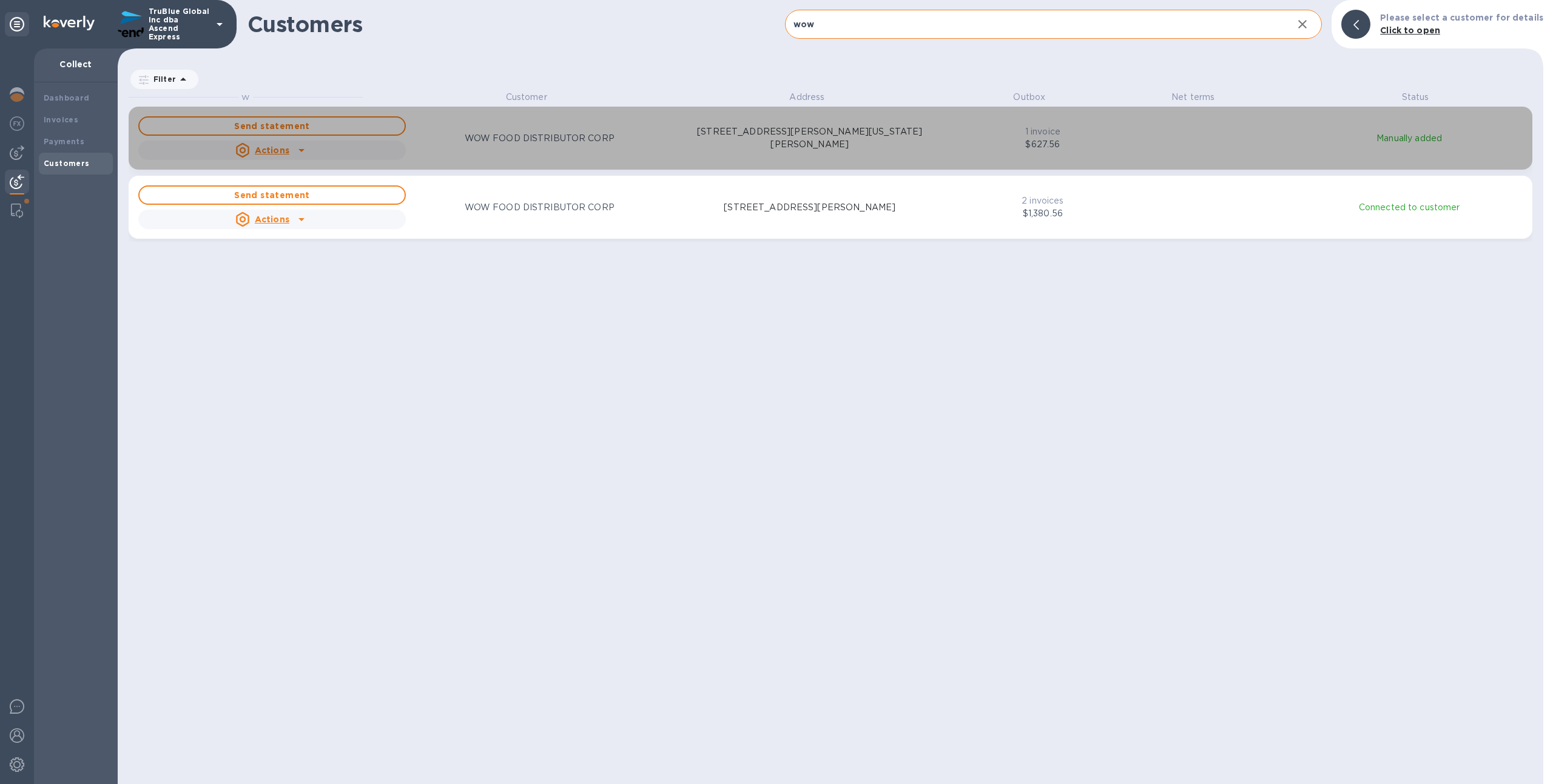
click at [908, 153] on div "Send statement Actions WOW FOOD DISTRIBUTOR CORP 3200 E. WASHINGTON BLVD, VERNO…" at bounding box center [540, 138] width 810 height 49
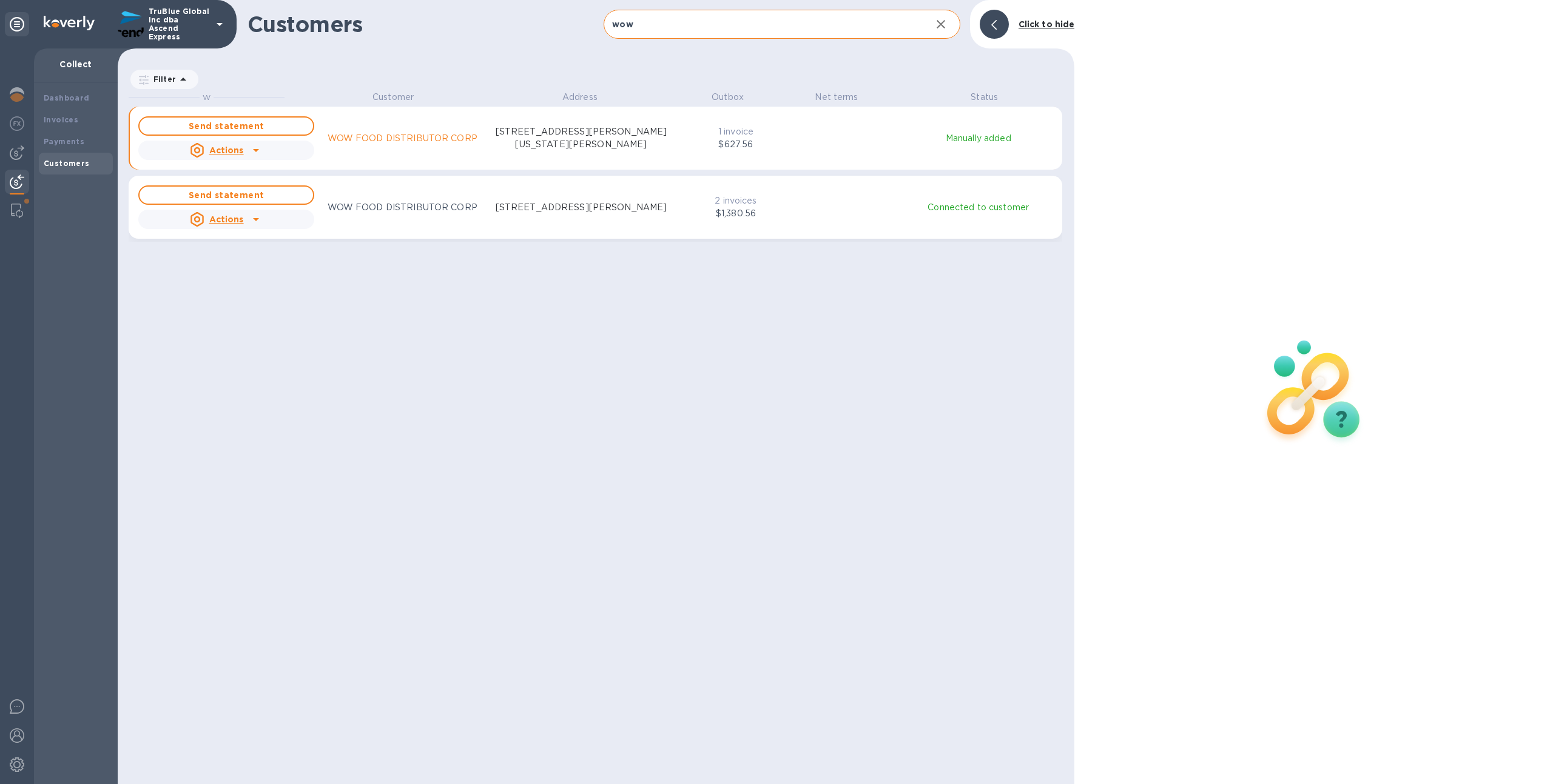
scroll to position [684, 952]
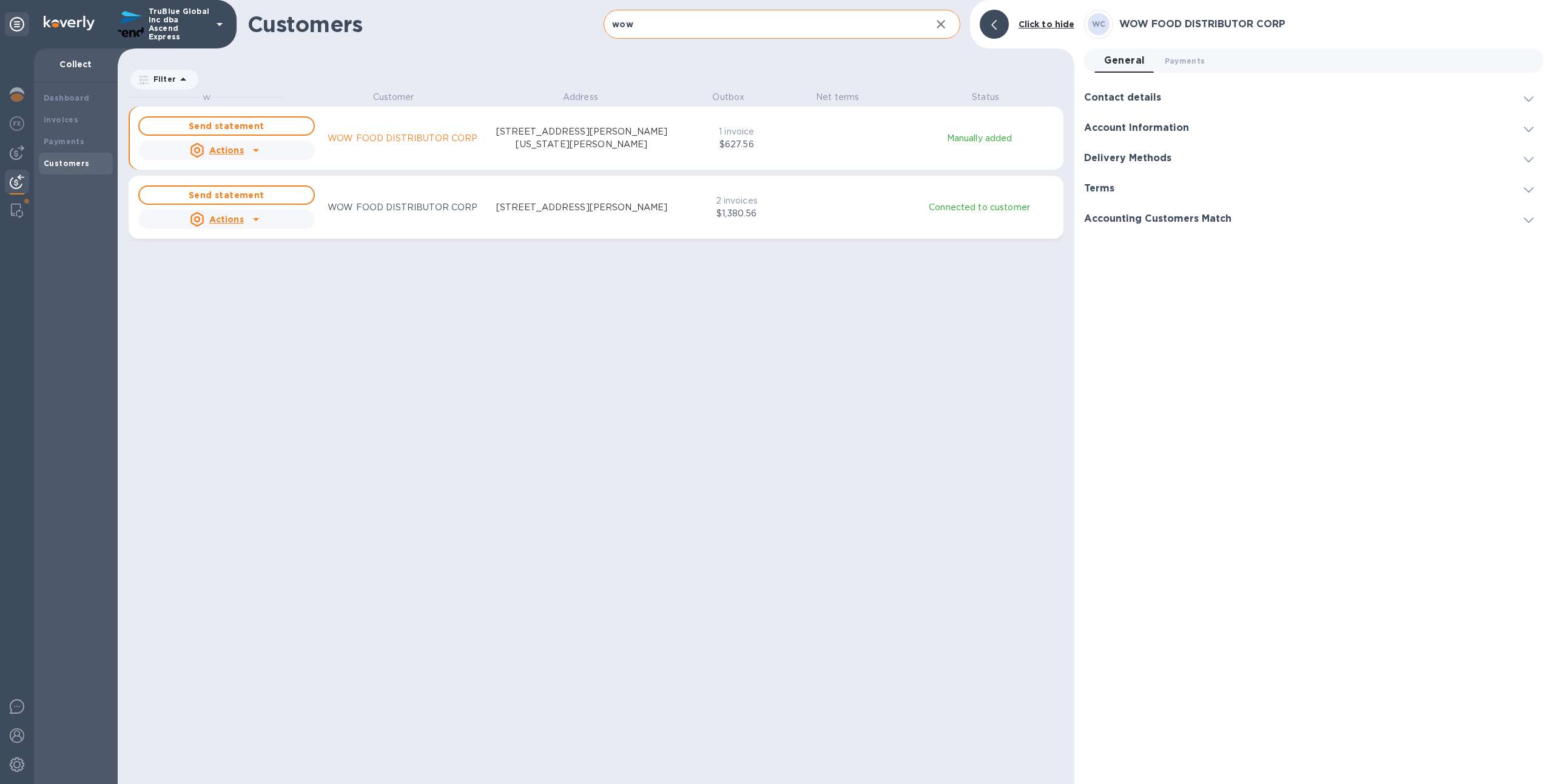
click at [864, 206] on div "grid" at bounding box center [838, 207] width 76 height 5
click at [1183, 64] on span "Payments 0" at bounding box center [1184, 60] width 41 height 13
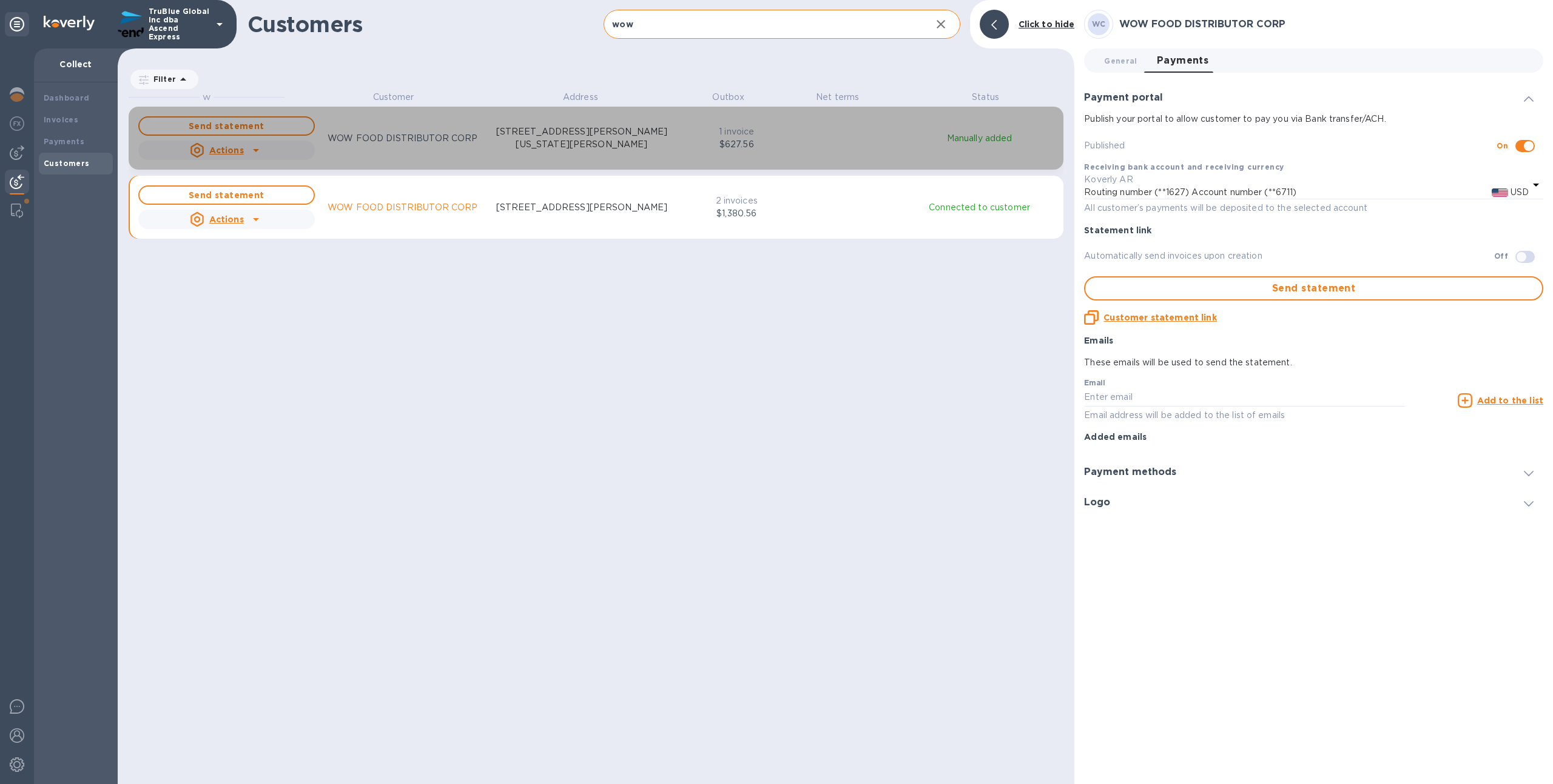
click at [942, 141] on p "Manually added" at bounding box center [979, 138] width 154 height 13
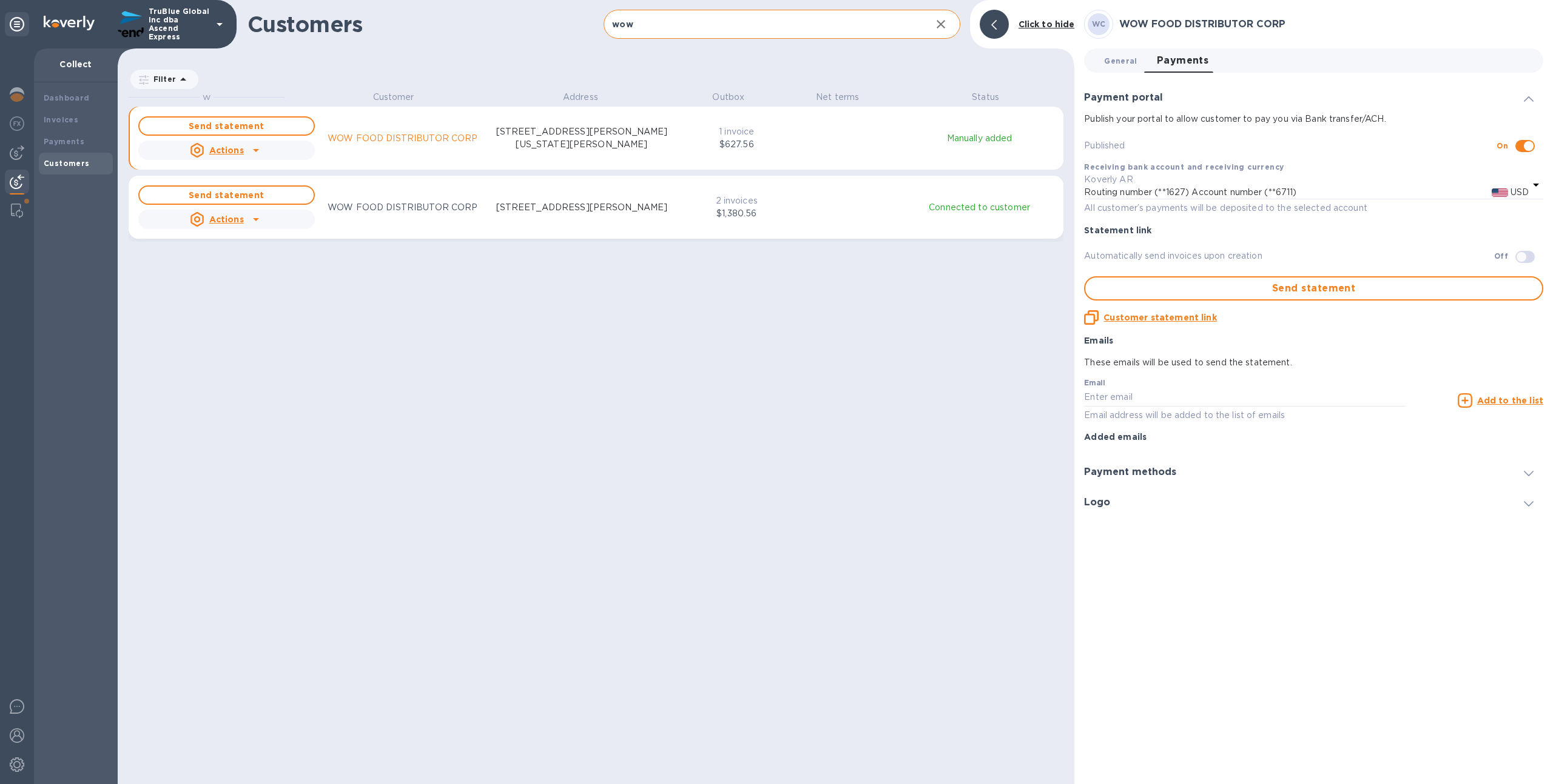
click at [1124, 67] on button "General 0" at bounding box center [1120, 60] width 53 height 24
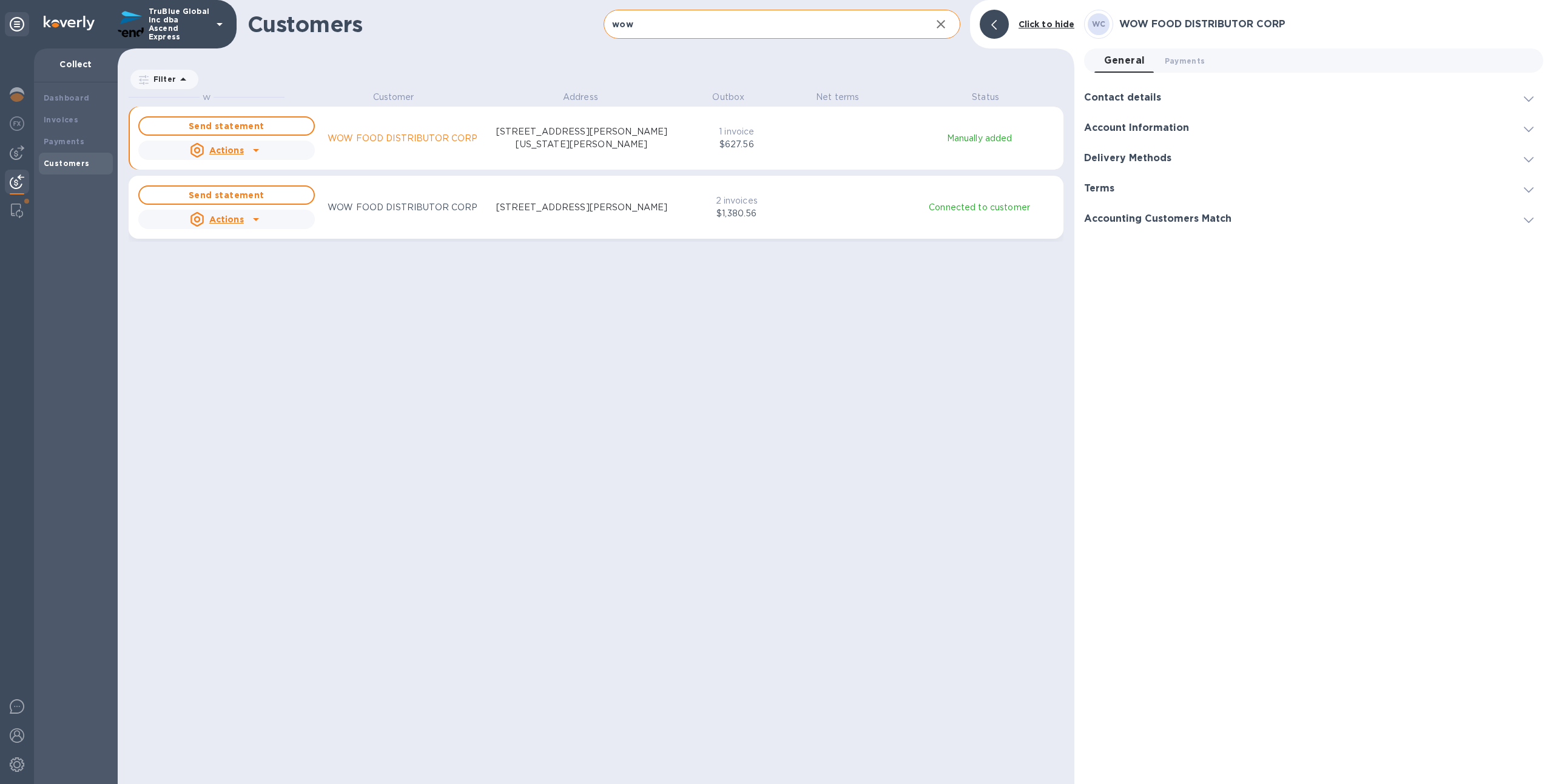
click at [801, 207] on div "grid" at bounding box center [838, 207] width 76 height 5
click at [744, 148] on p "$627.56" at bounding box center [736, 144] width 71 height 13
click at [735, 197] on p "2 invoices" at bounding box center [736, 200] width 71 height 13
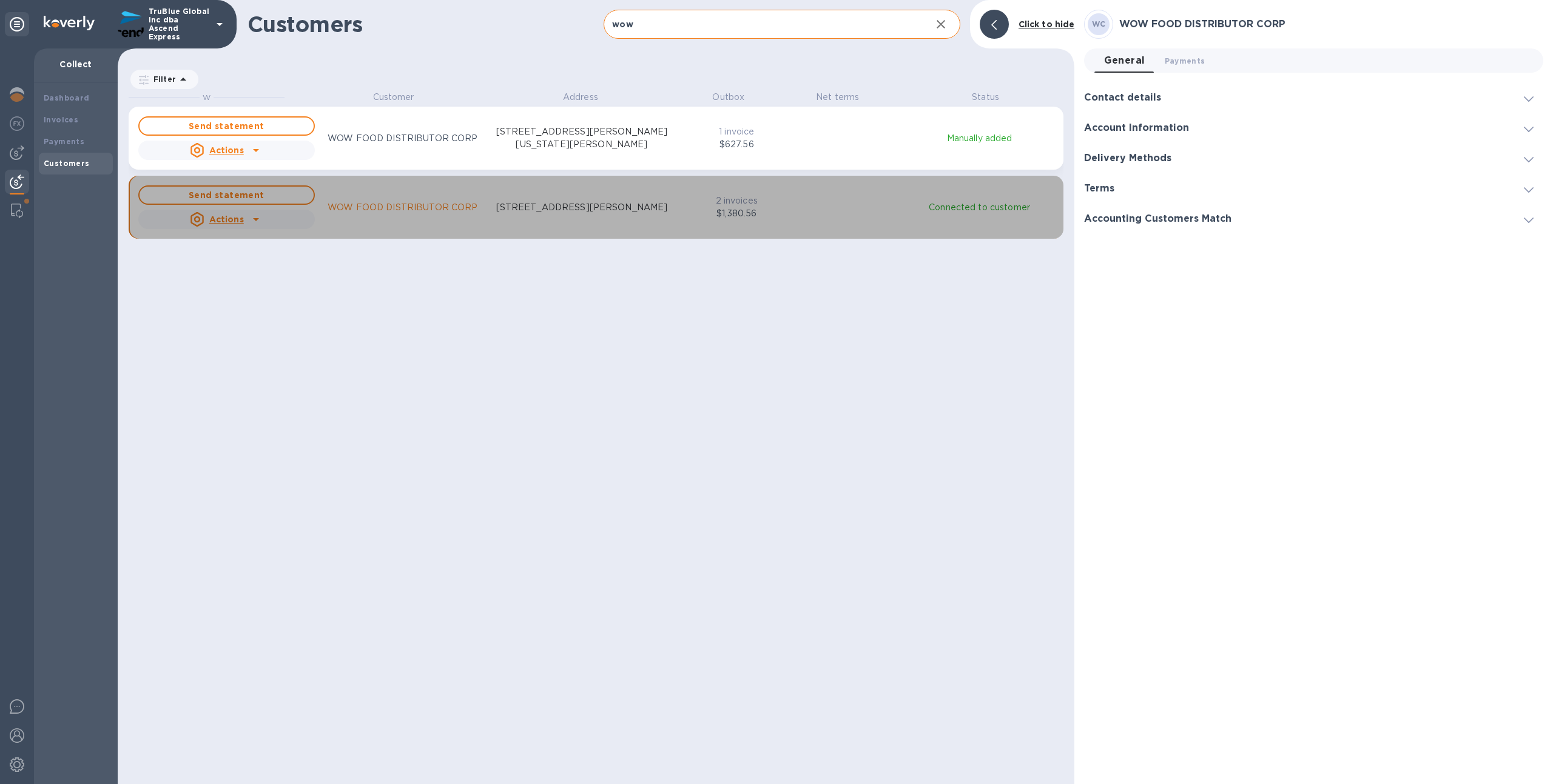
drag, startPoint x: 487, startPoint y: 212, endPoint x: 415, endPoint y: 218, distance: 72.2
click at [415, 218] on div "Send statement Actions WOW FOOD DISTRIBUTOR CORP 900 TURNBULL CANYON ROAD #C06,…" at bounding box center [404, 207] width 537 height 49
click at [677, 201] on div "Send statement Actions WOW FOOD DISTRIBUTOR CORP 900 TURNBULL CANYON ROAD #C06,…" at bounding box center [596, 207] width 920 height 49
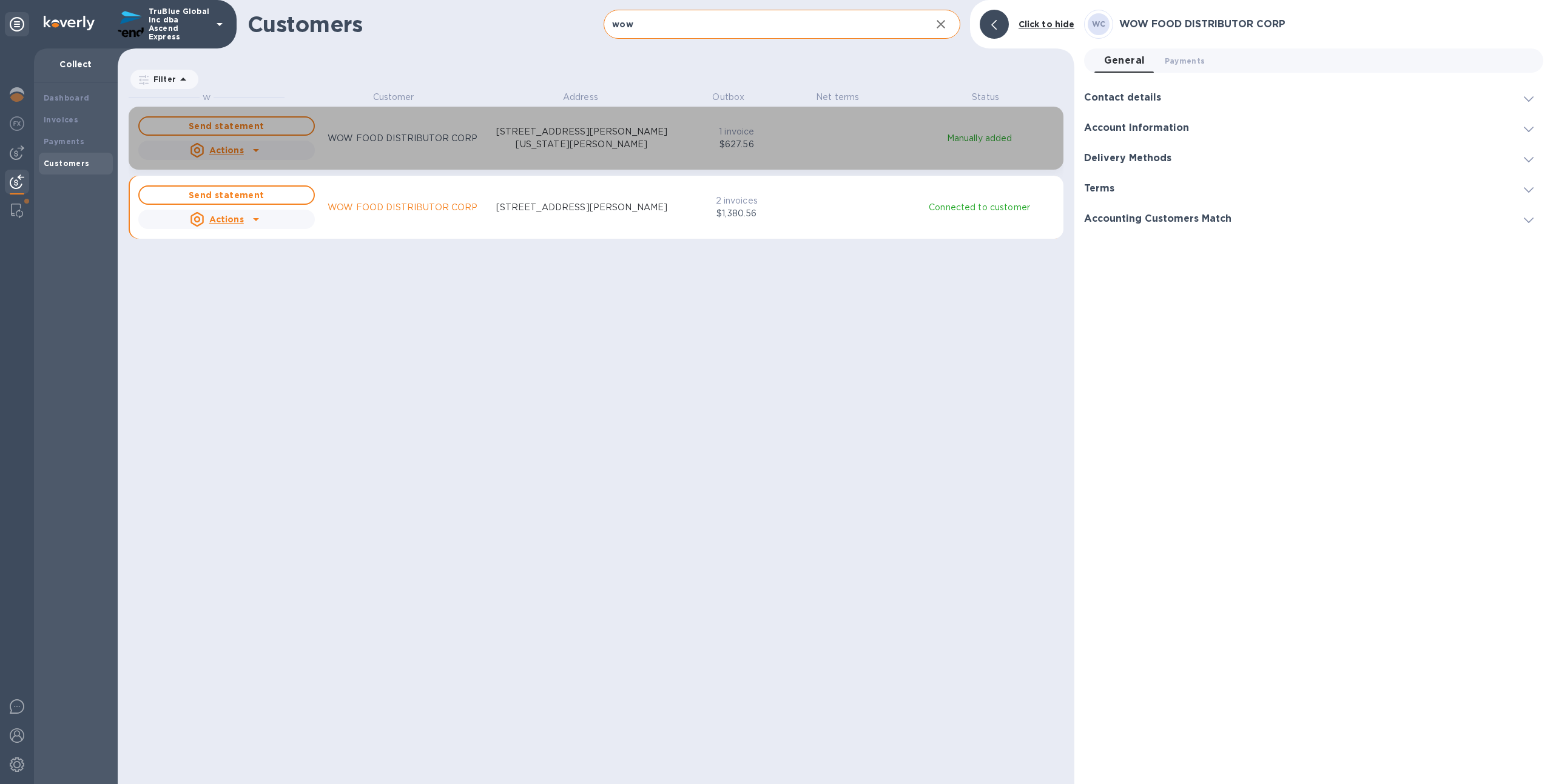
click at [681, 145] on div "Send statement Actions WOW FOOD DISTRIBUTOR CORP 3200 E. WASHINGTON BLVD, VERNO…" at bounding box center [596, 138] width 920 height 49
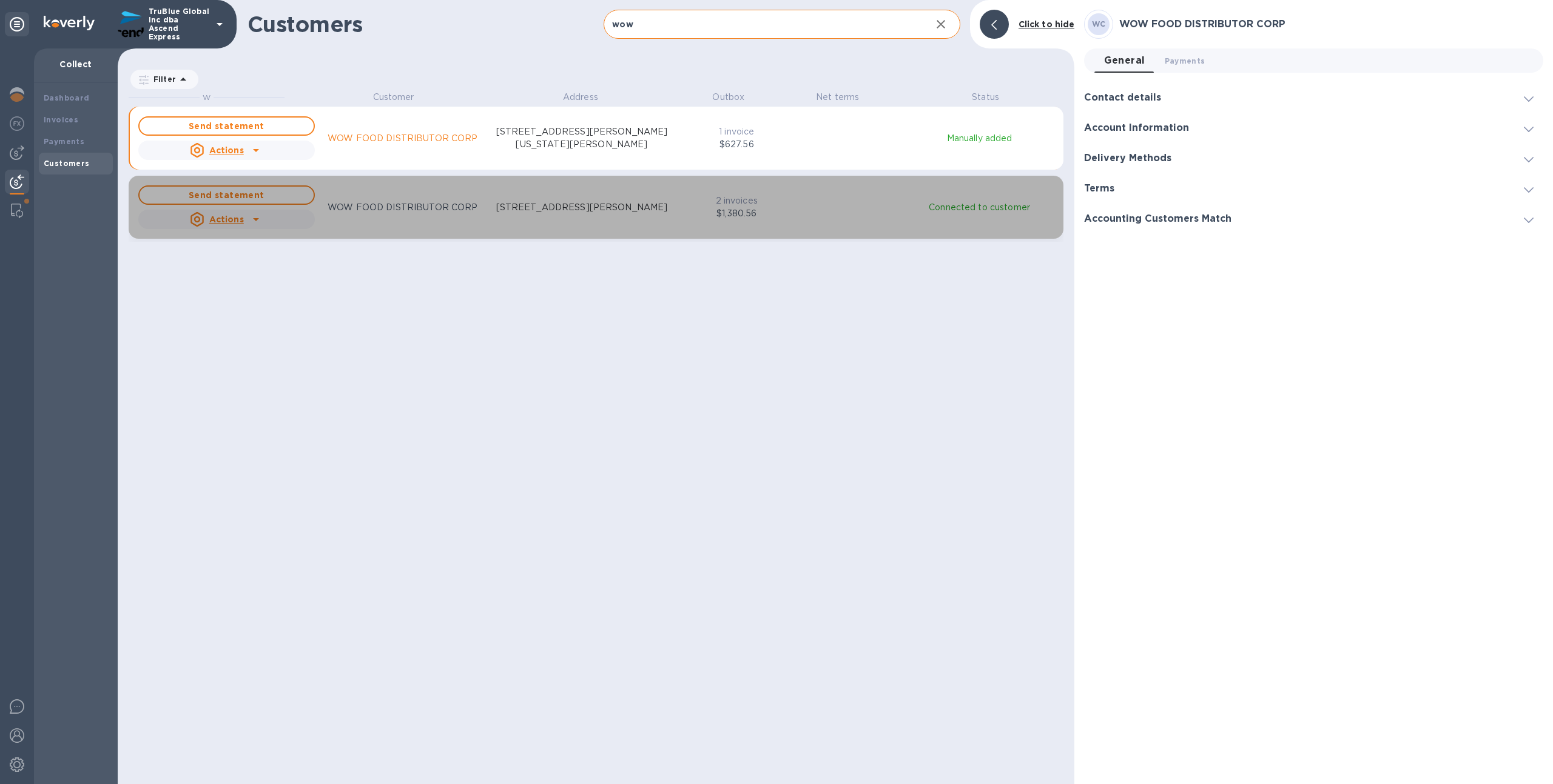
click at [658, 181] on button "Send statement Actions WOW FOOD DISTRIBUTOR CORP 900 TURNBULL CANYON ROAD #C06,…" at bounding box center [596, 207] width 934 height 63
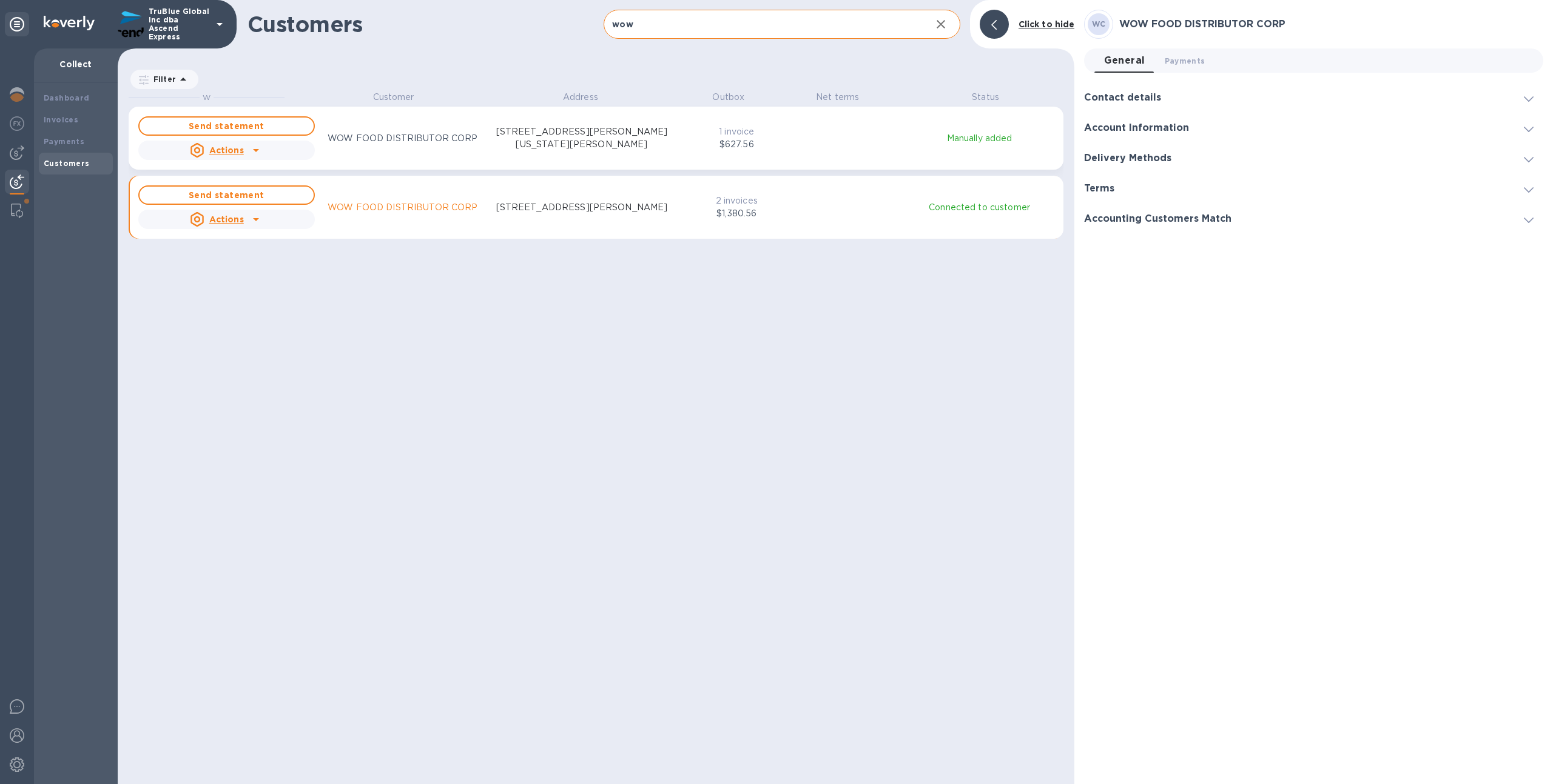
click at [709, 145] on p "$627.56" at bounding box center [736, 144] width 71 height 13
click at [577, 201] on p "900 TURNBULL CANYON ROAD #C06, CITY OF INDUSTRY, CA 91745 US" at bounding box center [581, 207] width 172 height 13
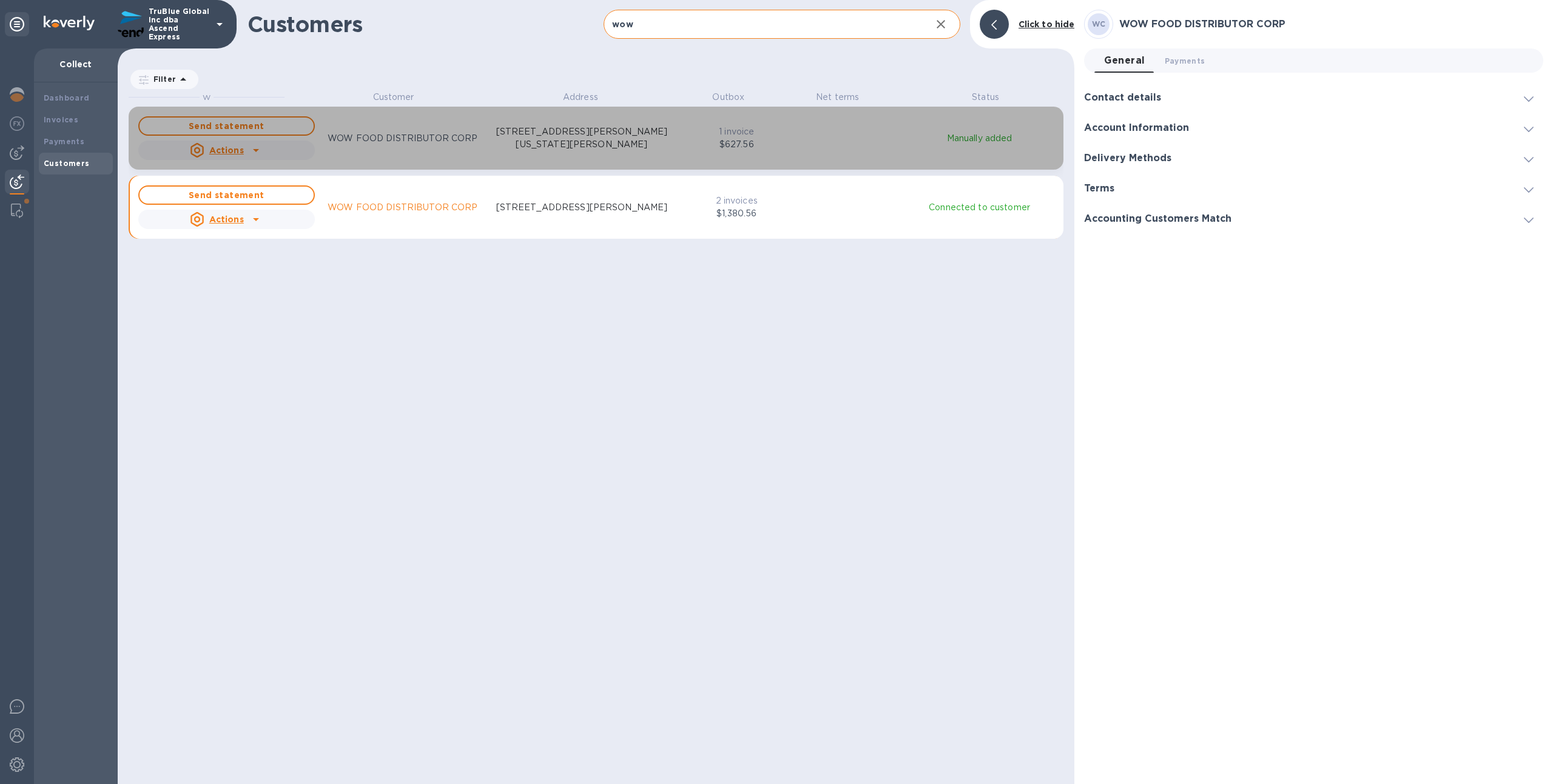
click at [390, 153] on div "Send statement Actions WOW FOOD DISTRIBUTOR CORP 3200 E. WASHINGTON BLVD, VERNO…" at bounding box center [404, 138] width 537 height 49
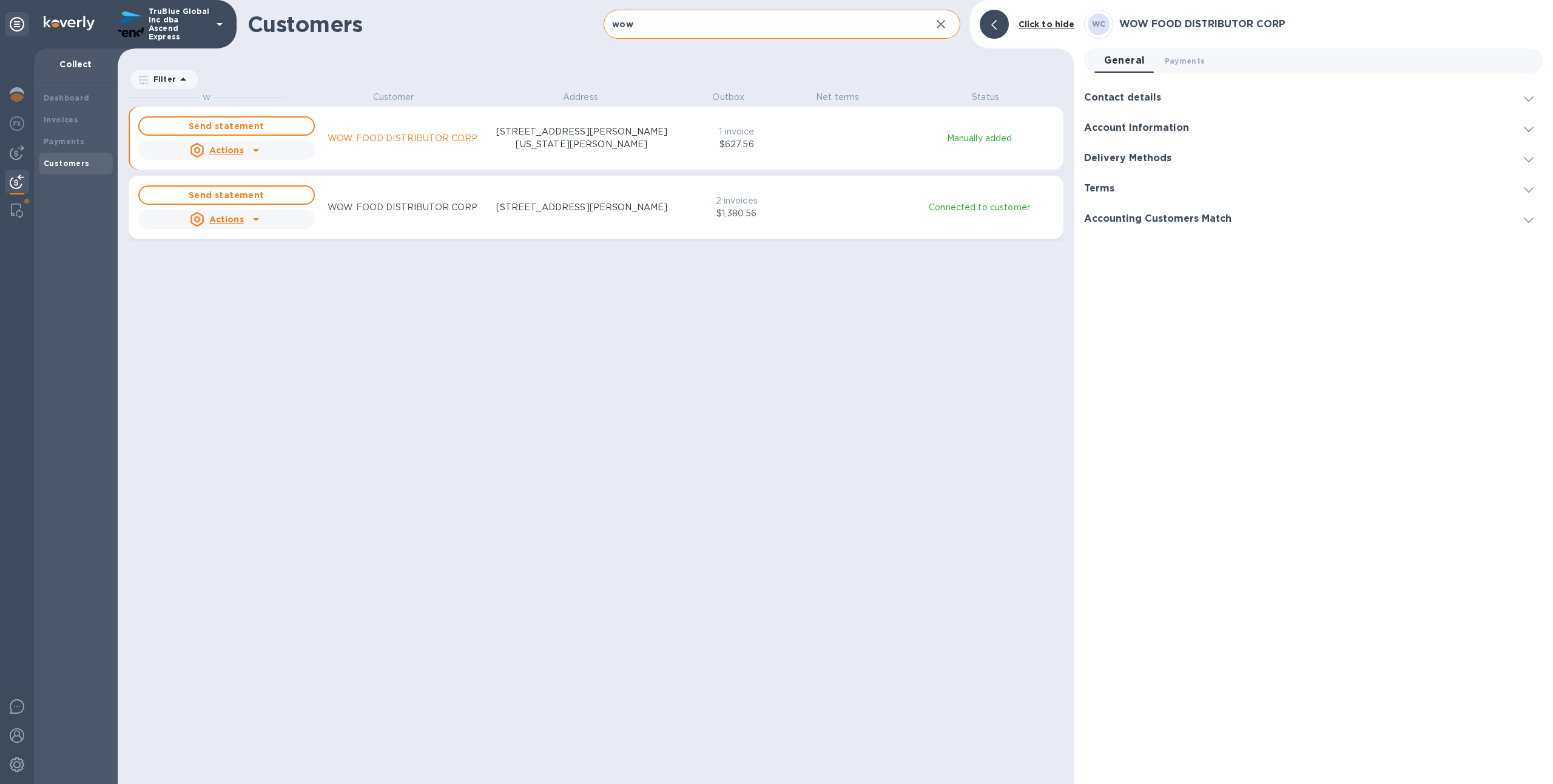
scroll to position [684, 952]
click at [60, 117] on b "Invoices" at bounding box center [60, 119] width 35 height 9
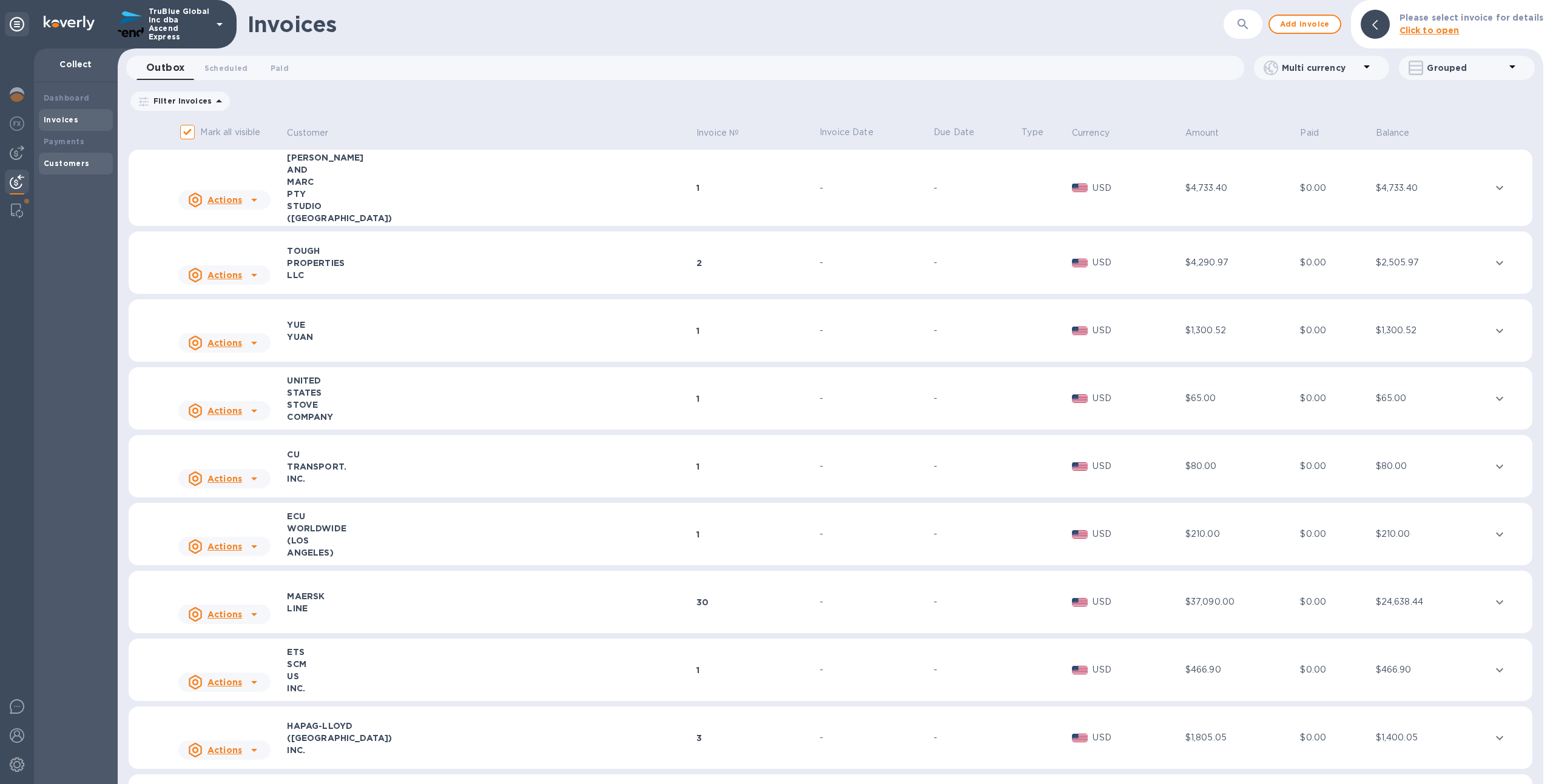
click at [82, 156] on div "Customers" at bounding box center [75, 164] width 74 height 22
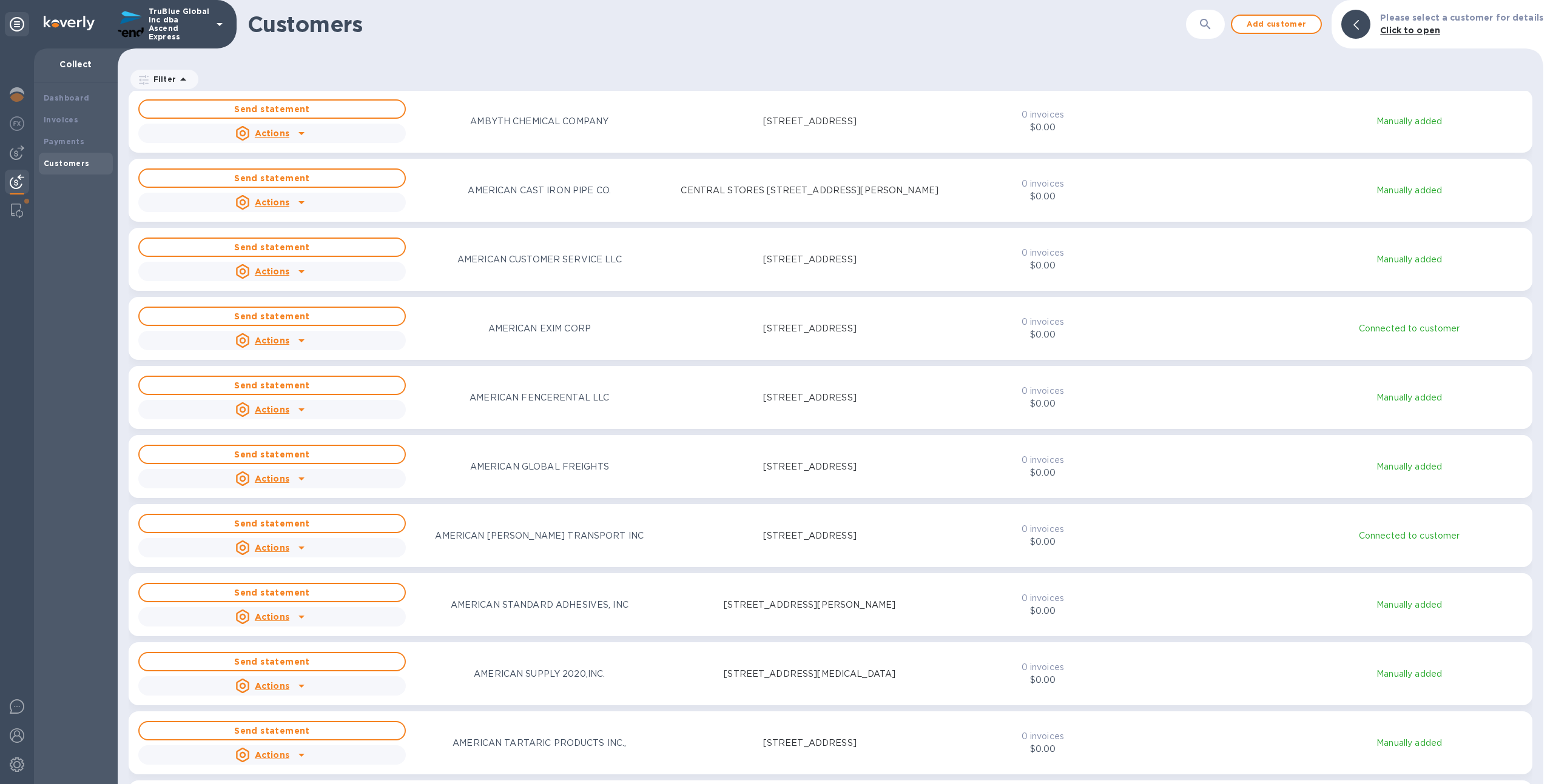
scroll to position [4931, 0]
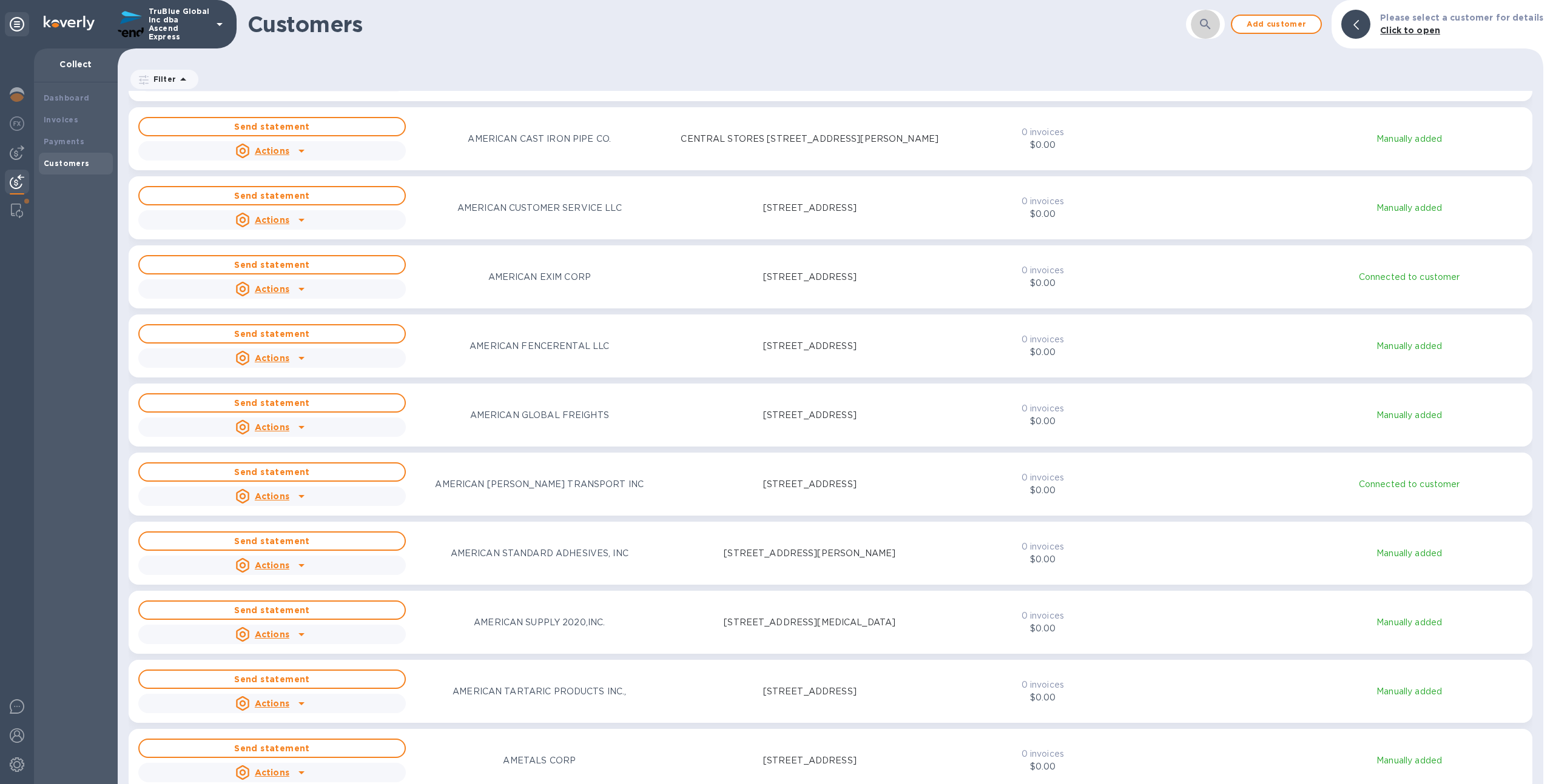
click at [1212, 24] on icon "button" at bounding box center [1205, 24] width 15 height 15
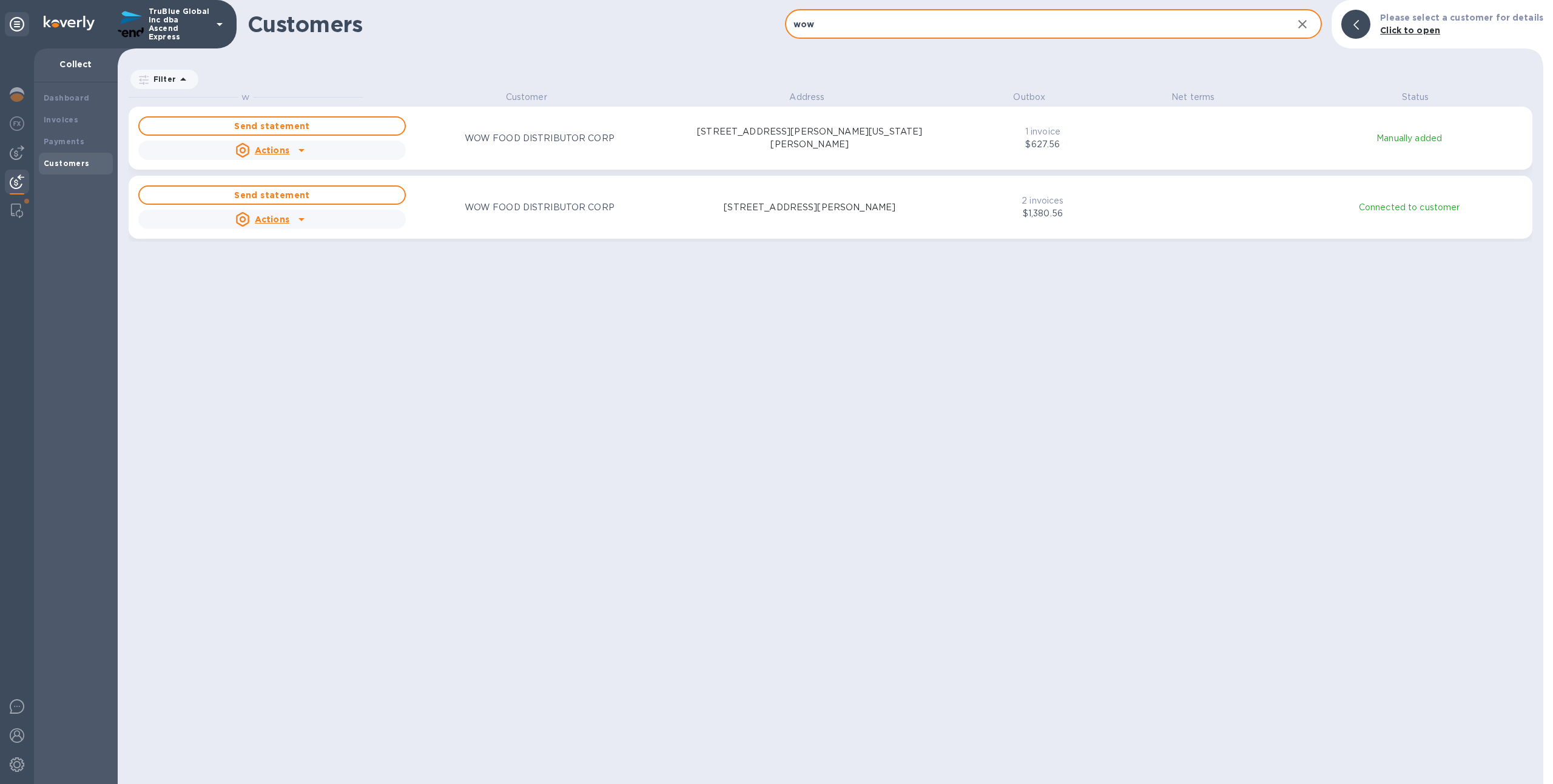
scroll to position [684, 1420]
type input "wow"
click at [1073, 200] on p "2 invoices" at bounding box center [1042, 200] width 111 height 13
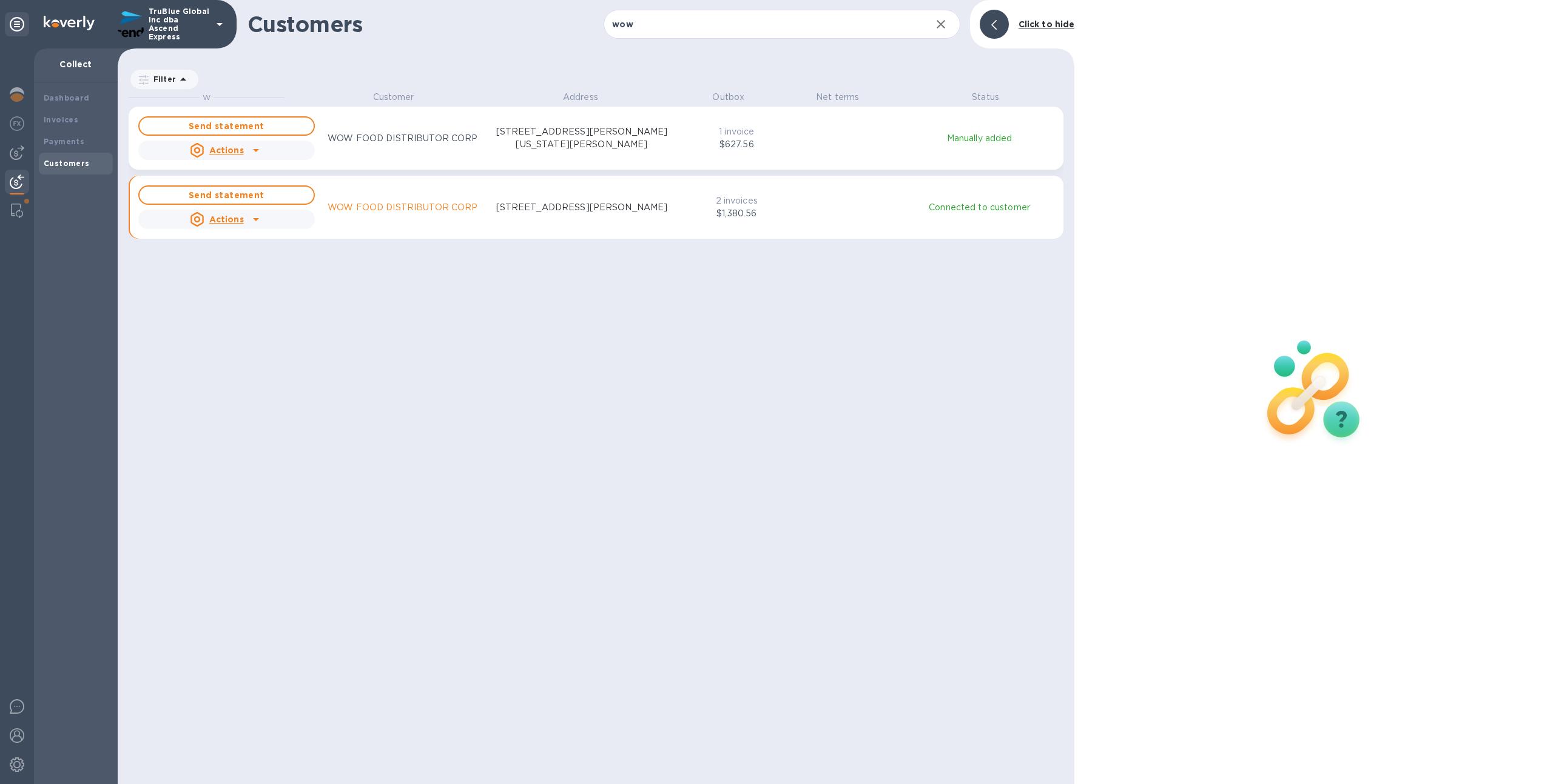
scroll to position [10, 6]
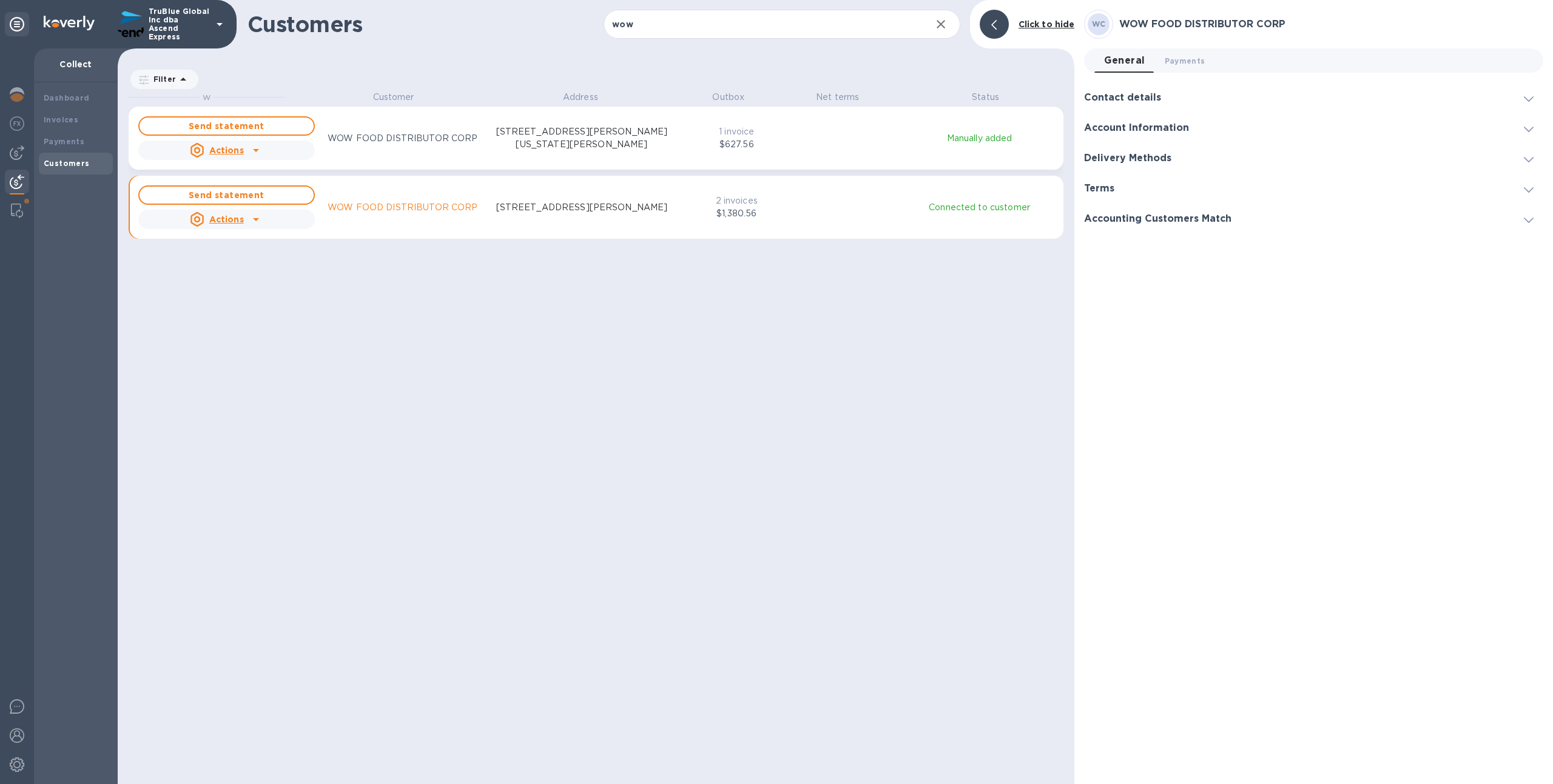
click at [948, 156] on div "Send statement Actions WOW FOOD DISTRIBUTOR CORP 3200 E. WASHINGTON BLVD, VERNO…" at bounding box center [596, 138] width 920 height 49
click at [260, 146] on icon "grid" at bounding box center [256, 150] width 15 height 15
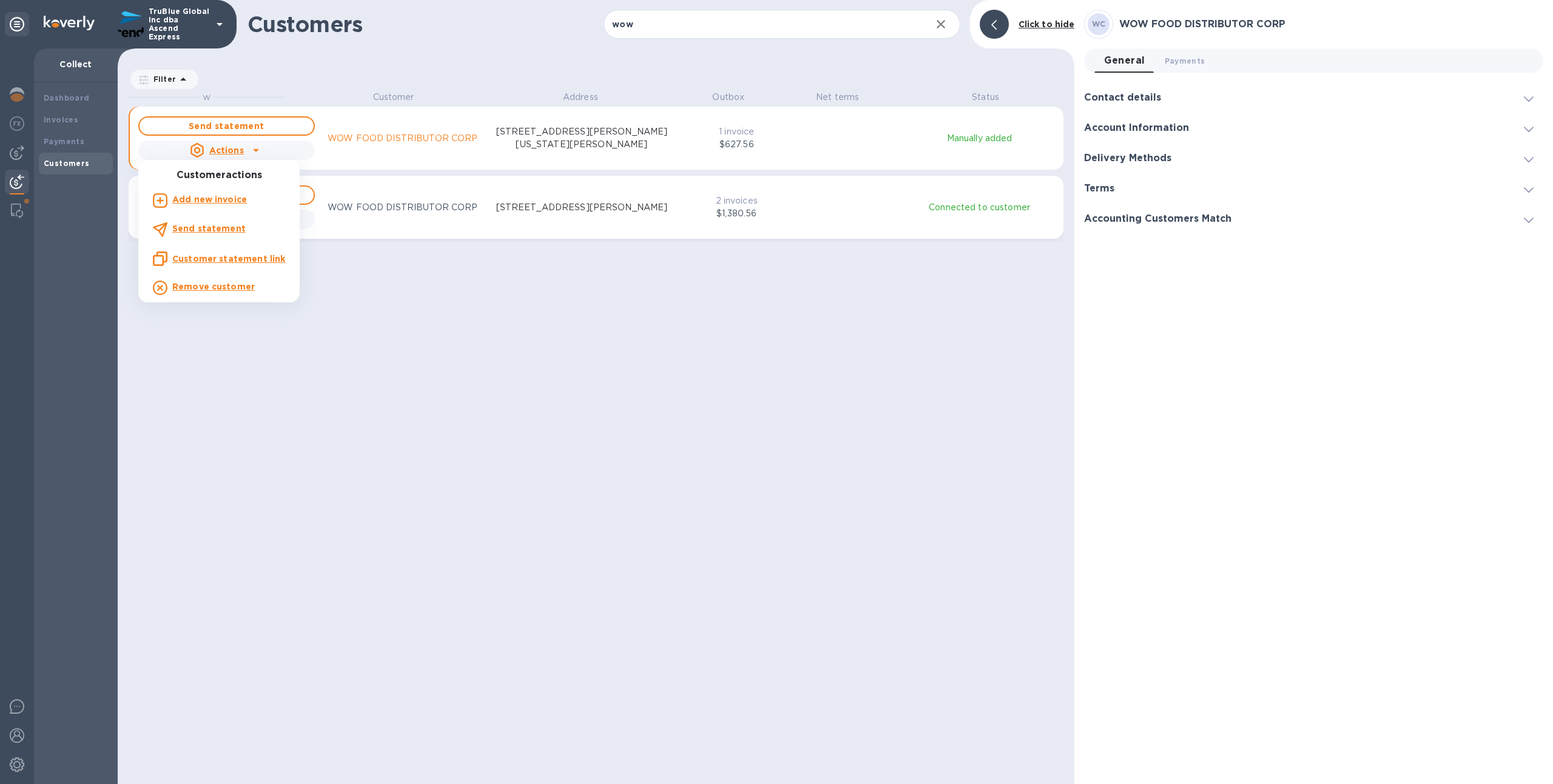
click at [260, 146] on div at bounding box center [776, 392] width 1553 height 784
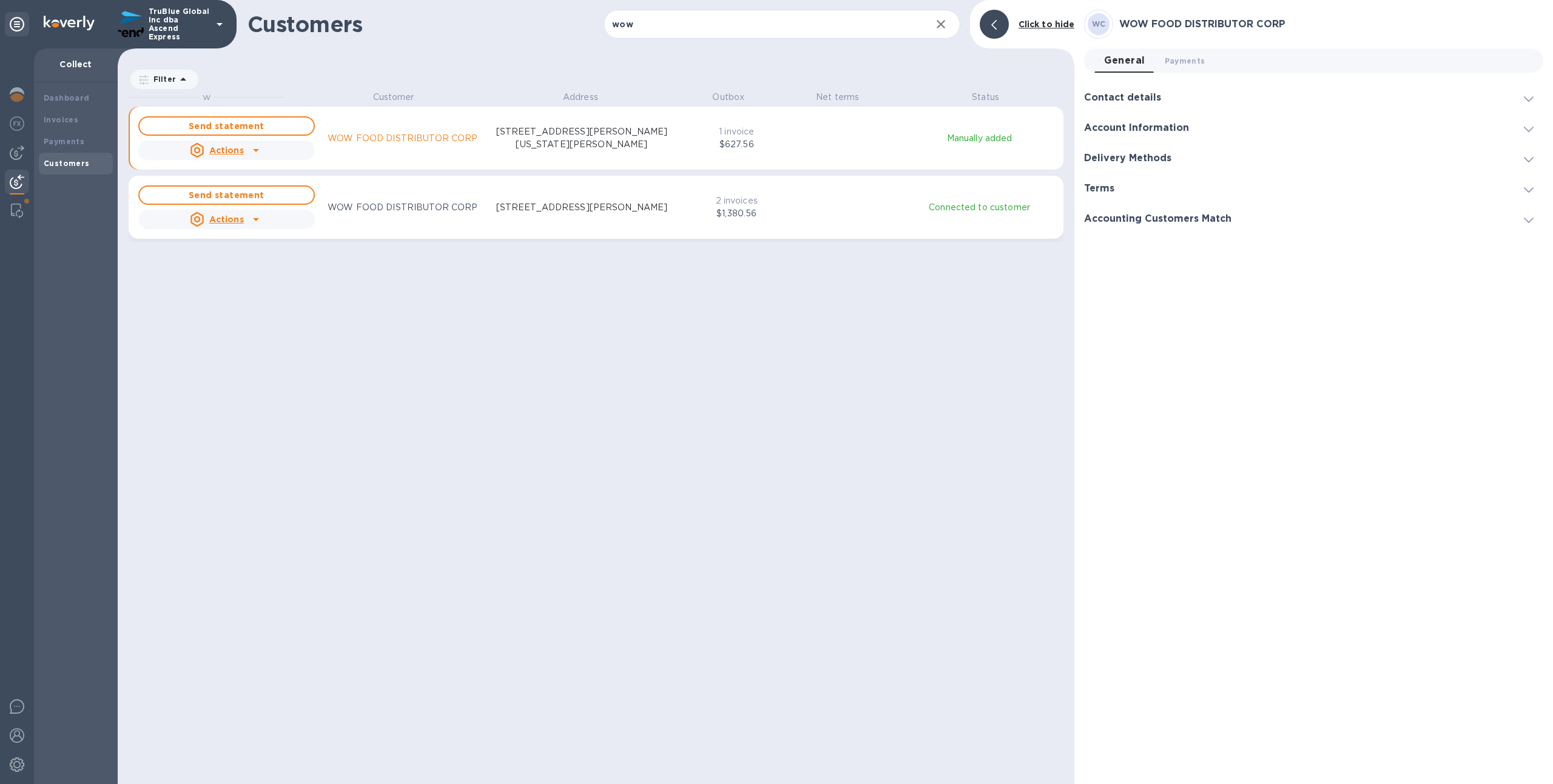
click at [236, 219] on u "Actions" at bounding box center [226, 219] width 35 height 10
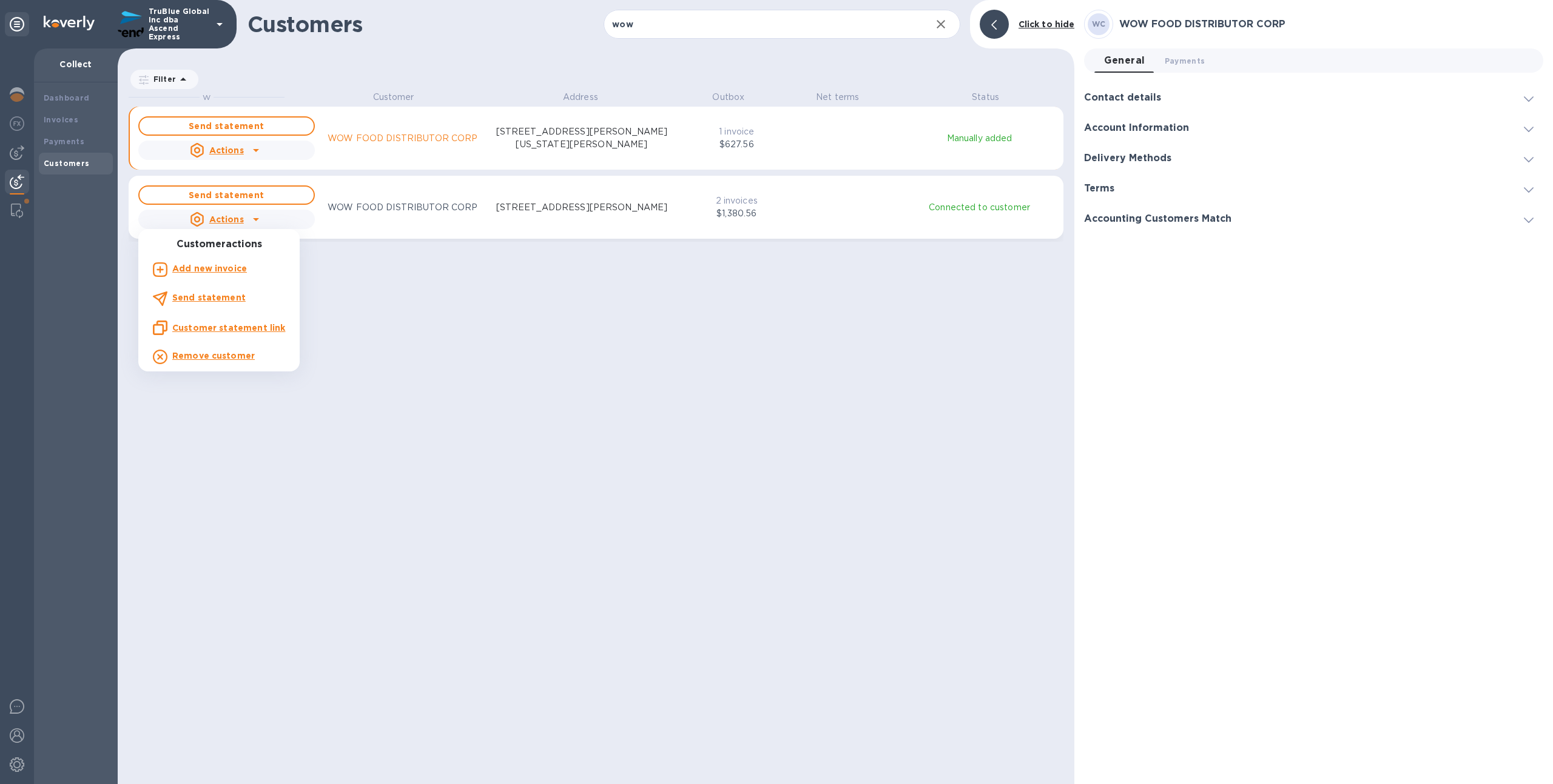
click at [236, 219] on div at bounding box center [776, 392] width 1553 height 784
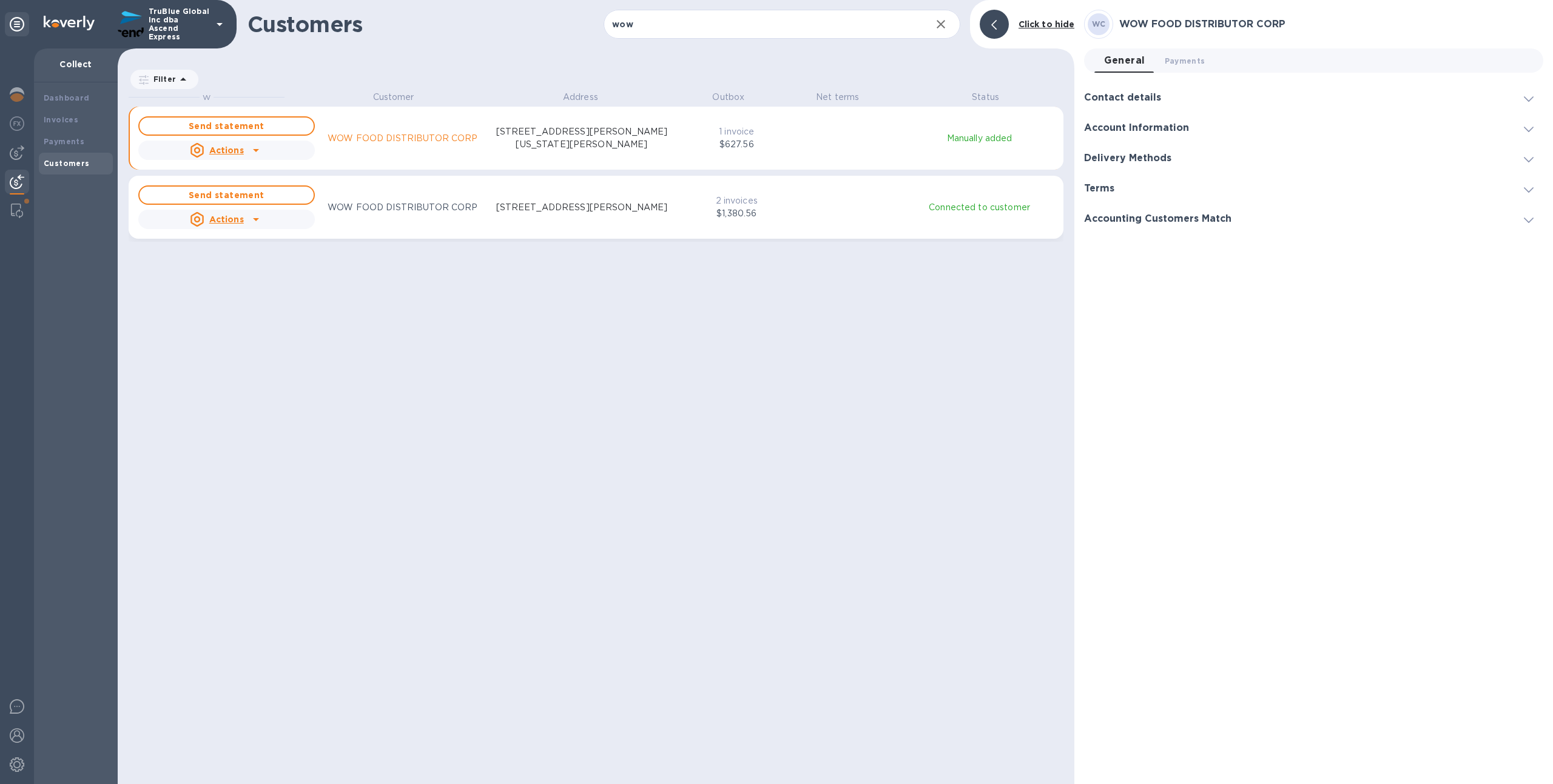
click at [257, 151] on icon "grid" at bounding box center [256, 150] width 15 height 15
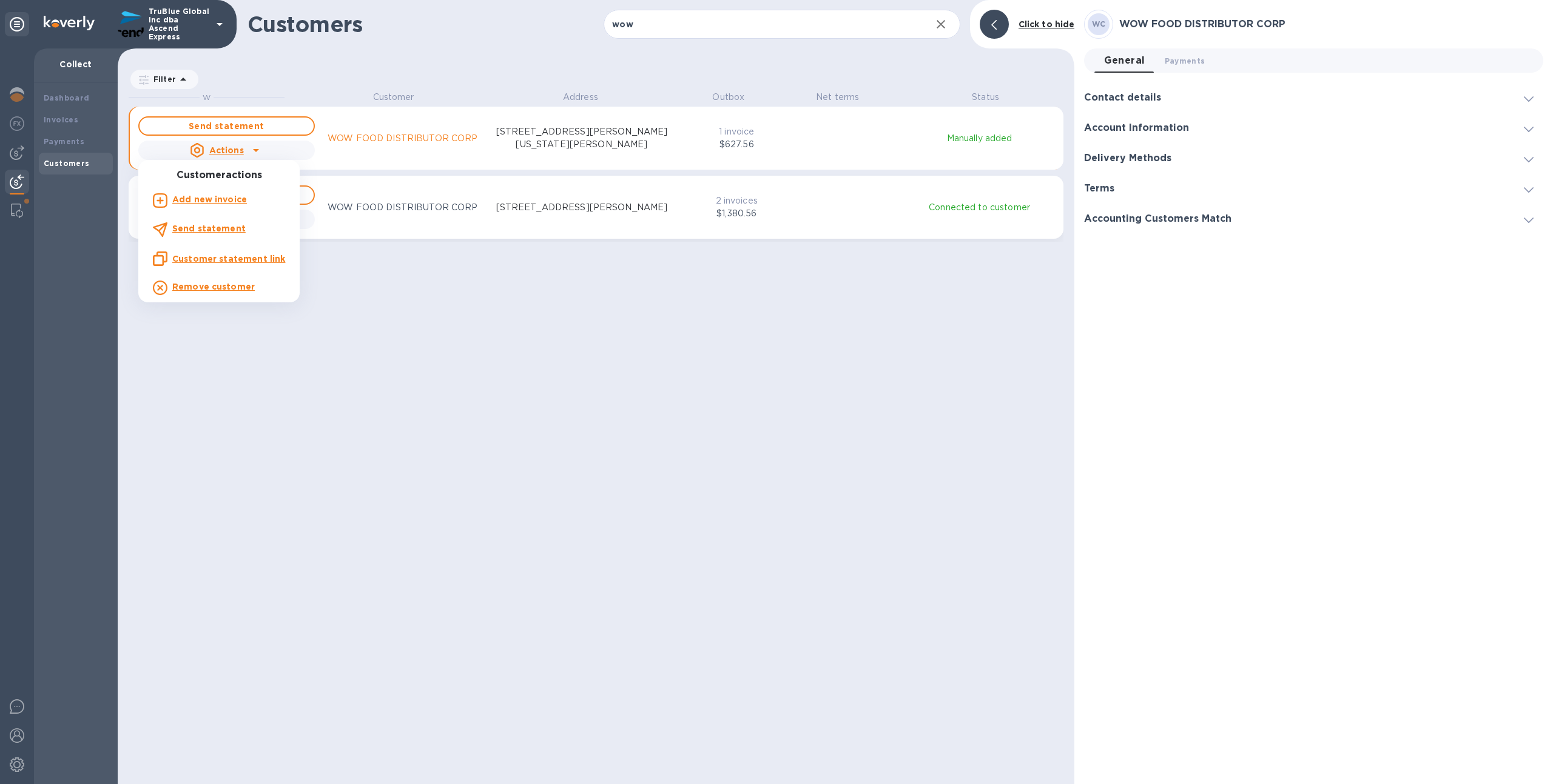
click at [257, 151] on div at bounding box center [776, 392] width 1553 height 784
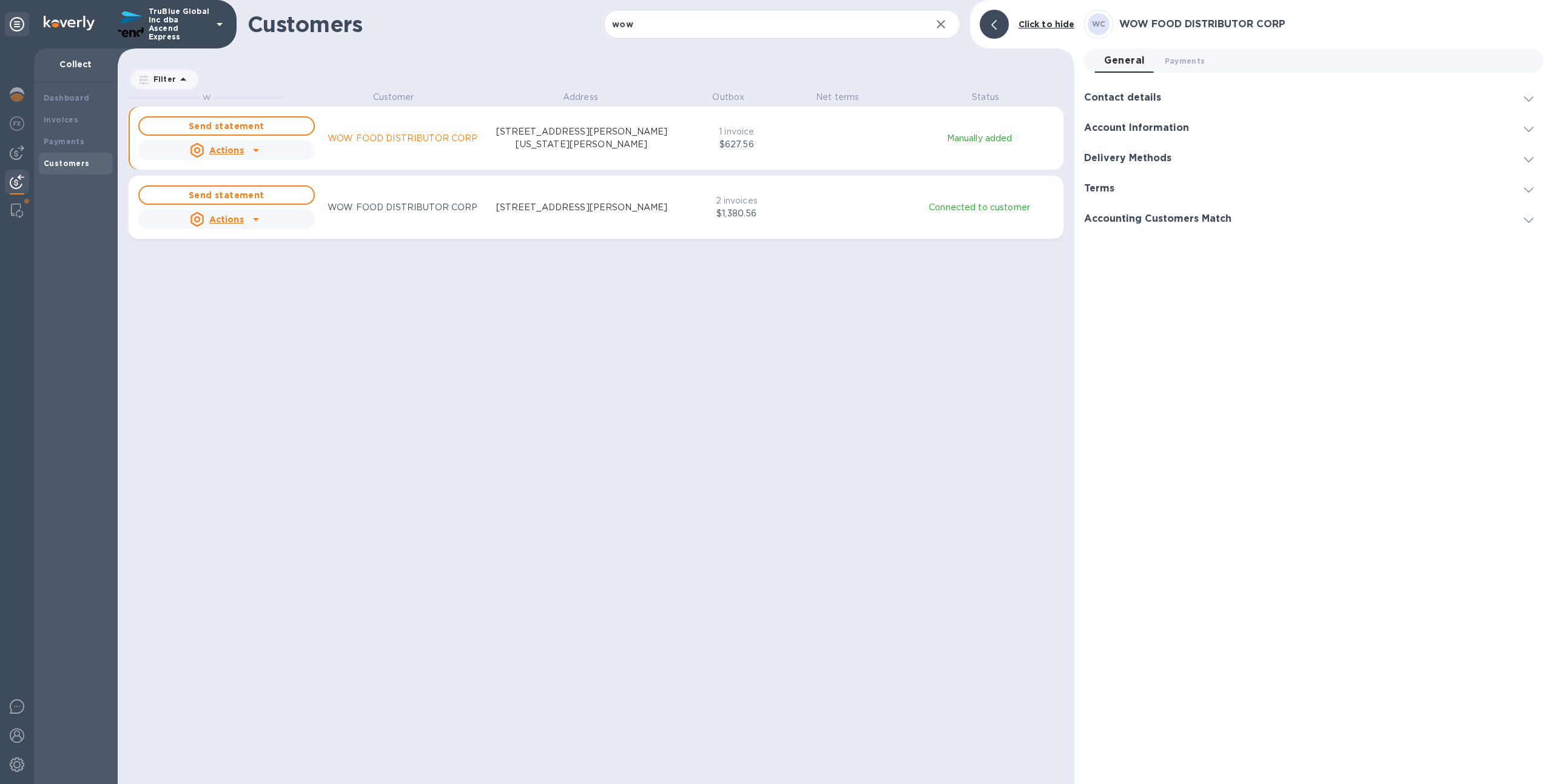
scroll to position [10, 6]
click at [9, 214] on div at bounding box center [17, 211] width 22 height 24
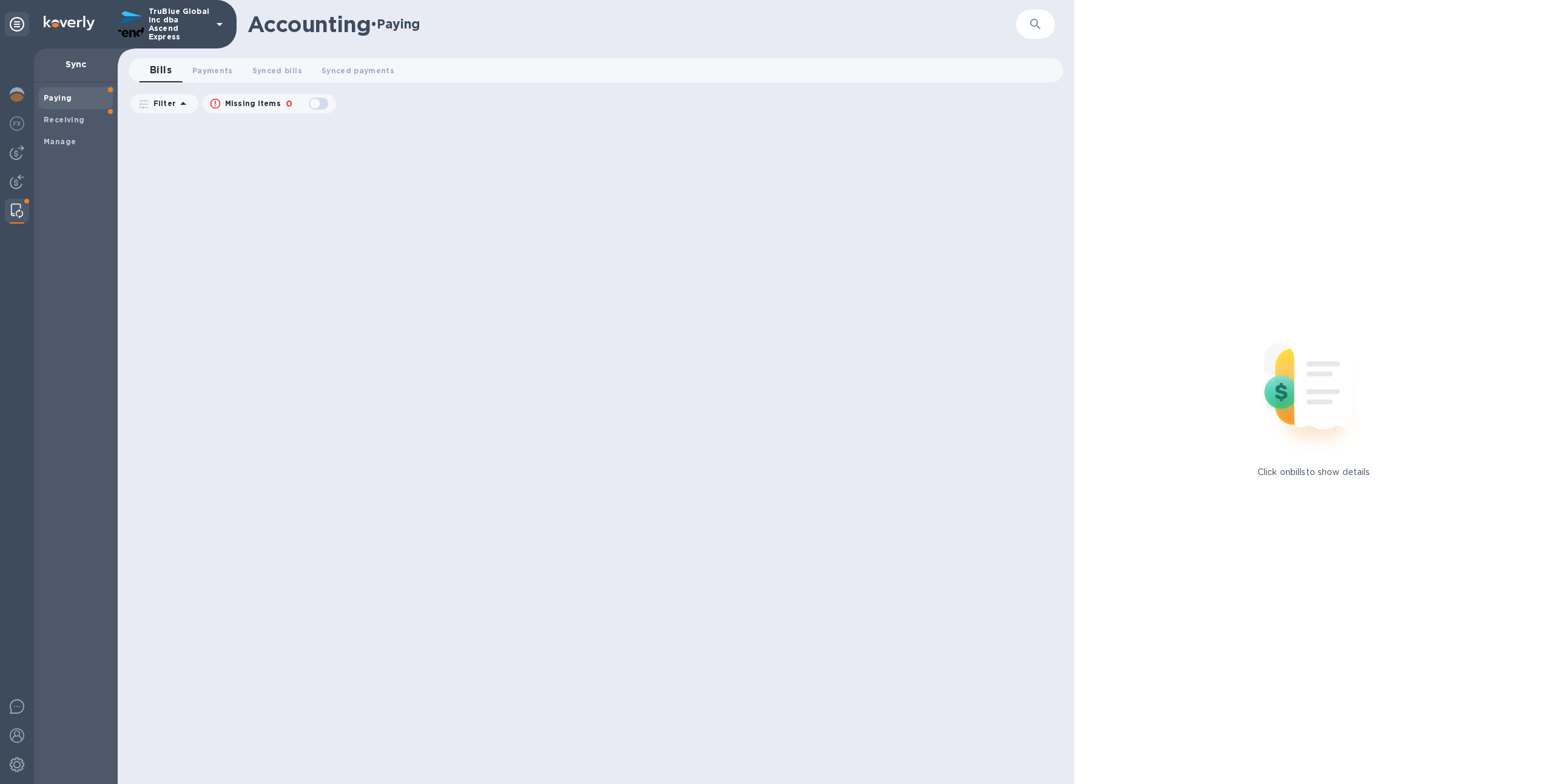
click at [181, 18] on p "TruBlue Global Inc dba Ascend Express" at bounding box center [179, 24] width 60 height 34
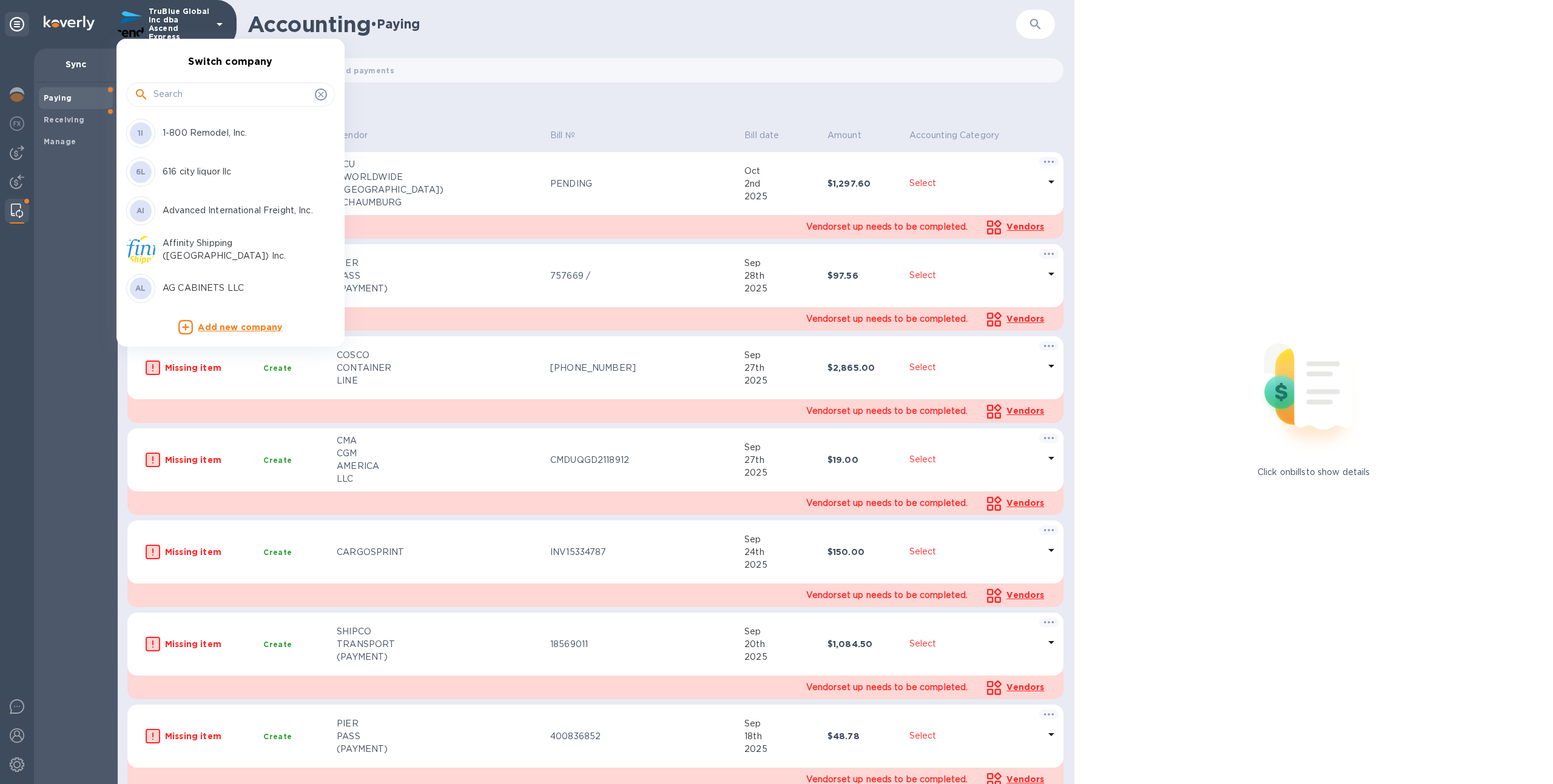
click at [176, 94] on input "text" at bounding box center [232, 94] width 157 height 18
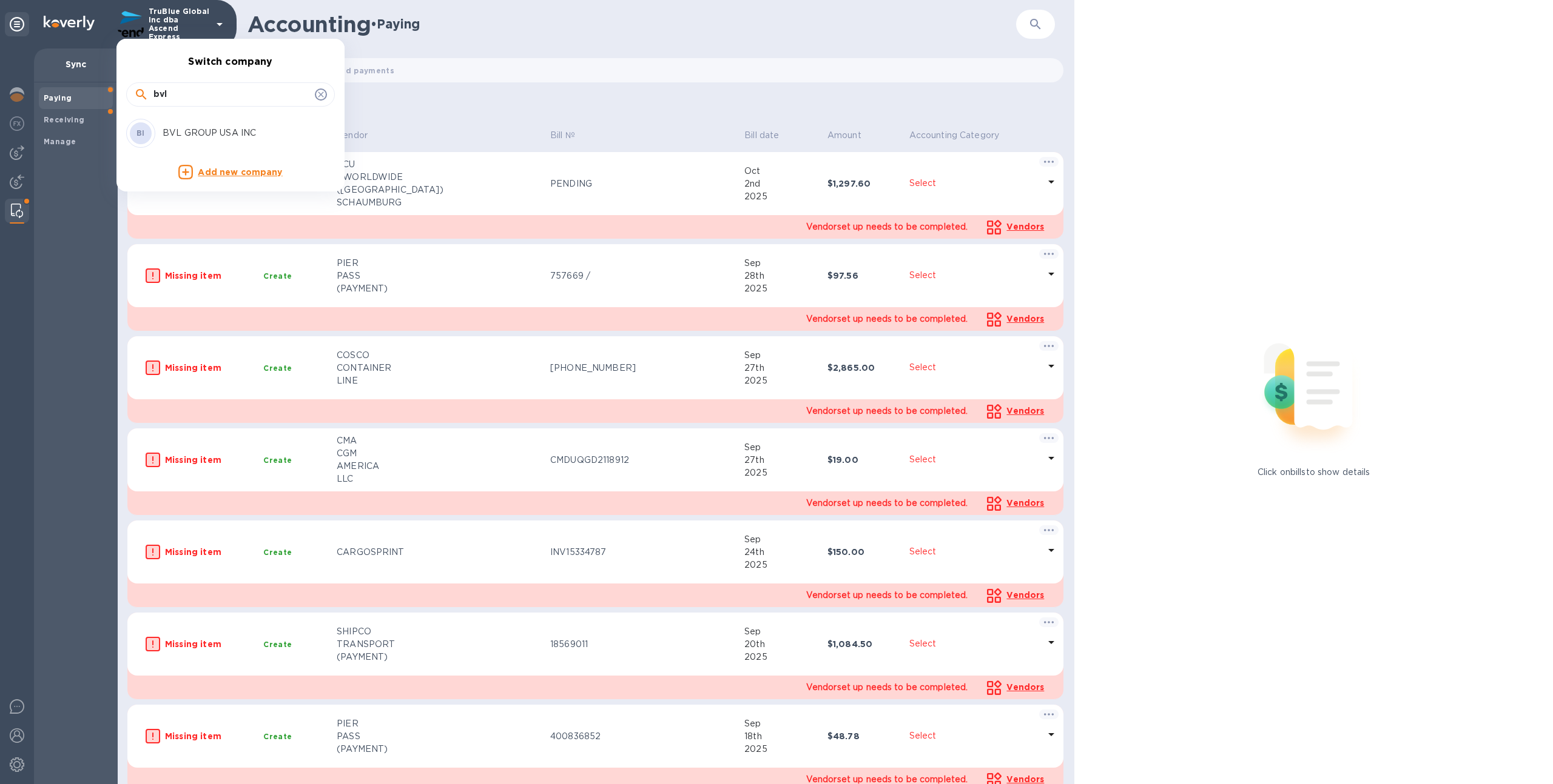
type input "bvl"
click at [191, 143] on div "BI BVL GROUP USA INC" at bounding box center [220, 133] width 189 height 29
